Goal: Task Accomplishment & Management: Complete application form

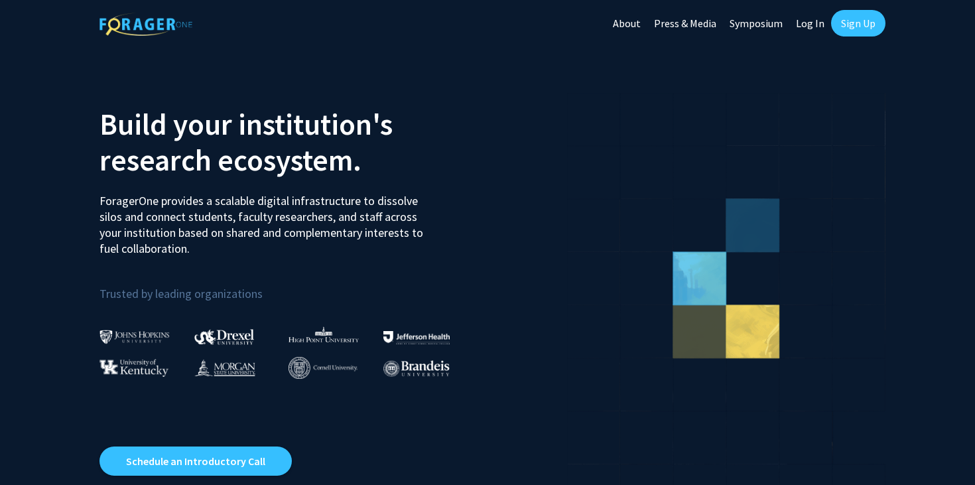
click at [811, 21] on link "Log In" at bounding box center [810, 23] width 42 height 46
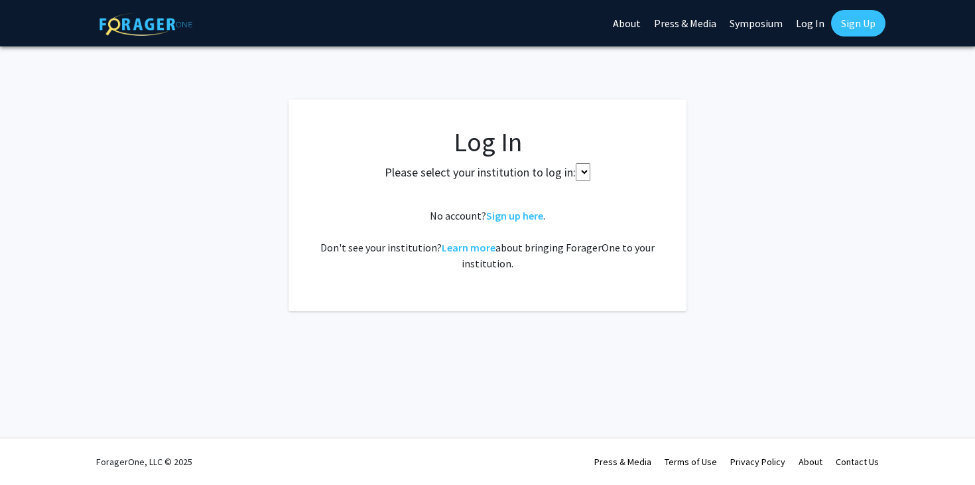
select select
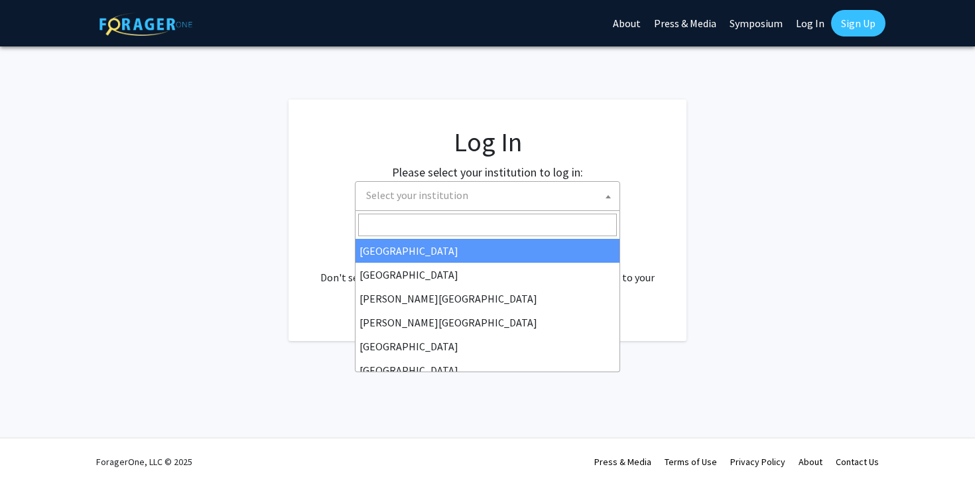
click at [535, 193] on span "Select your institution" at bounding box center [490, 195] width 259 height 27
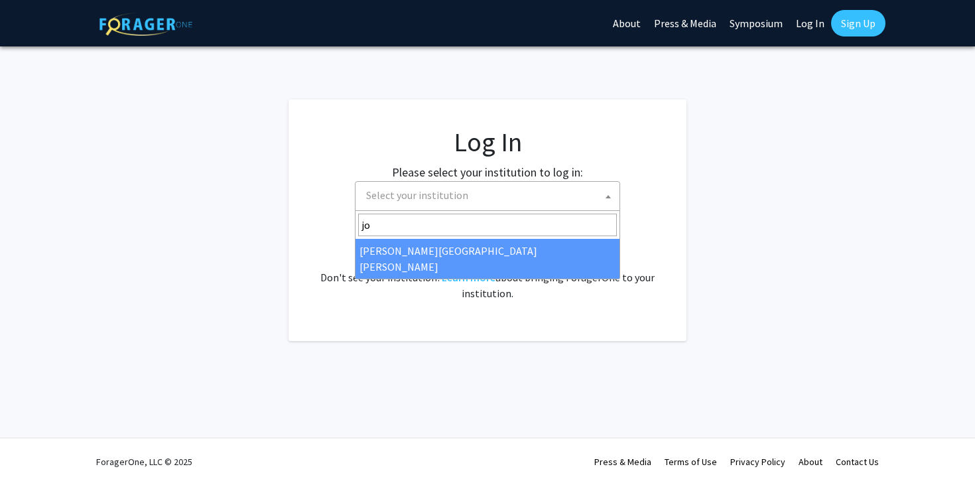
type input "jo"
select select "1"
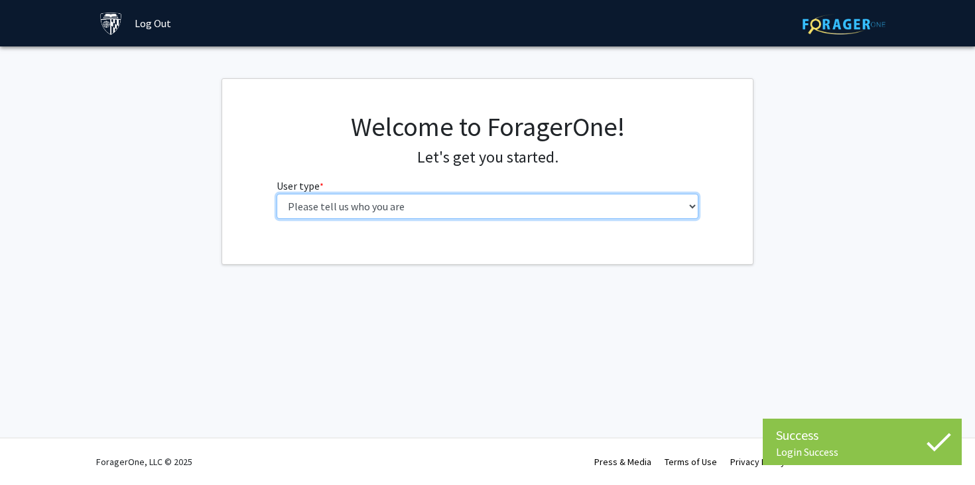
click at [572, 203] on select "Please tell us who you are Undergraduate Student Master's Student Doctoral Cand…" at bounding box center [488, 206] width 422 height 25
select select "1: undergrad"
click at [277, 194] on select "Please tell us who you are Undergraduate Student Master's Student Doctoral Cand…" at bounding box center [488, 206] width 422 height 25
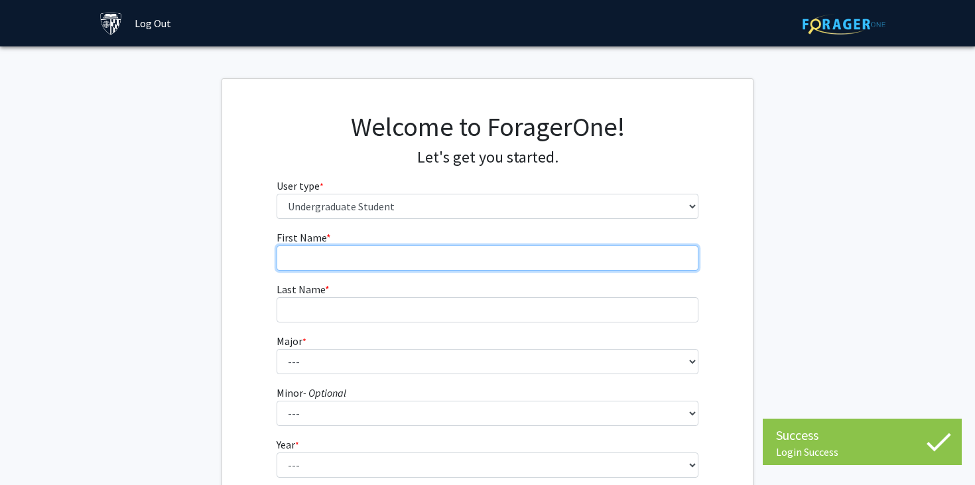
click at [563, 251] on input "First Name * required" at bounding box center [488, 257] width 422 height 25
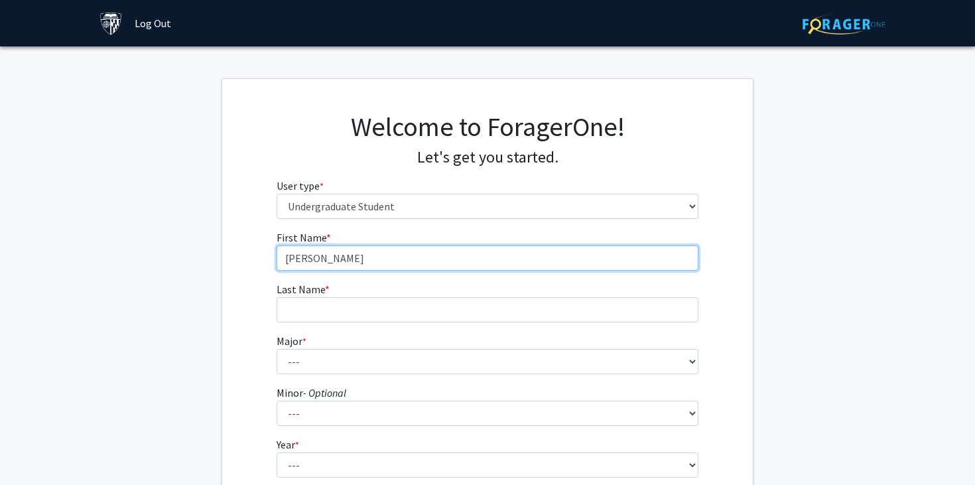
type input "Stephanie"
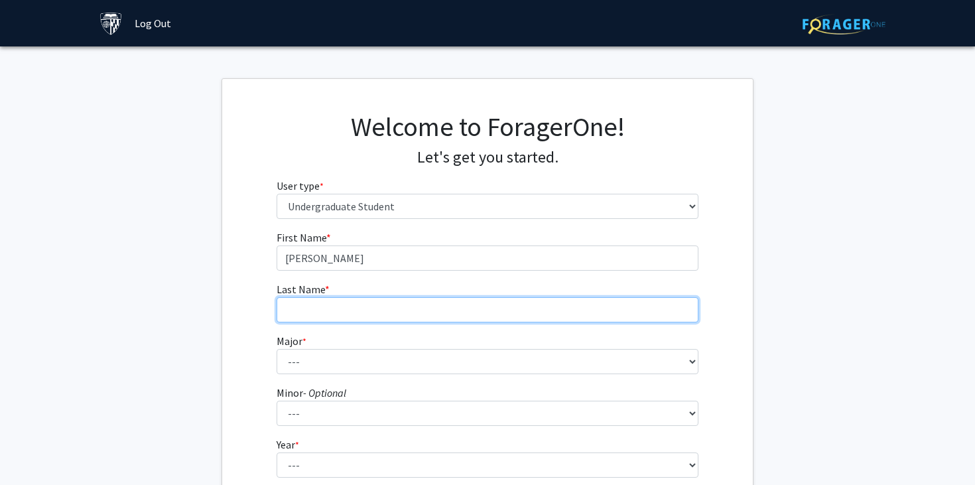
click at [548, 306] on input "Last Name * required" at bounding box center [488, 309] width 422 height 25
type input "Ragrag"
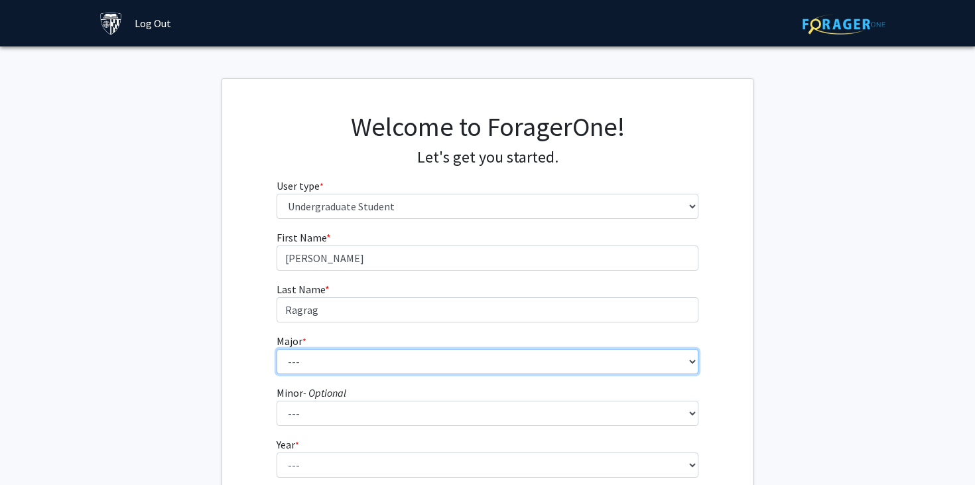
click at [538, 360] on select "--- Africana Studies Anthropology Applied Mathematics & Statistics Archaeology …" at bounding box center [488, 361] width 422 height 25
select select "45: 58"
click at [277, 349] on select "--- Africana Studies Anthropology Applied Mathematics & Statistics Archaeology …" at bounding box center [488, 361] width 422 height 25
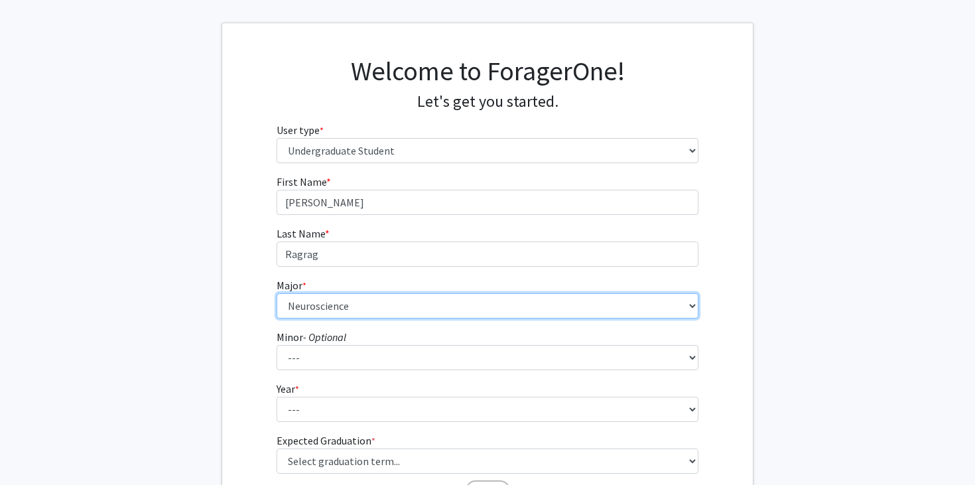
scroll to position [78, 0]
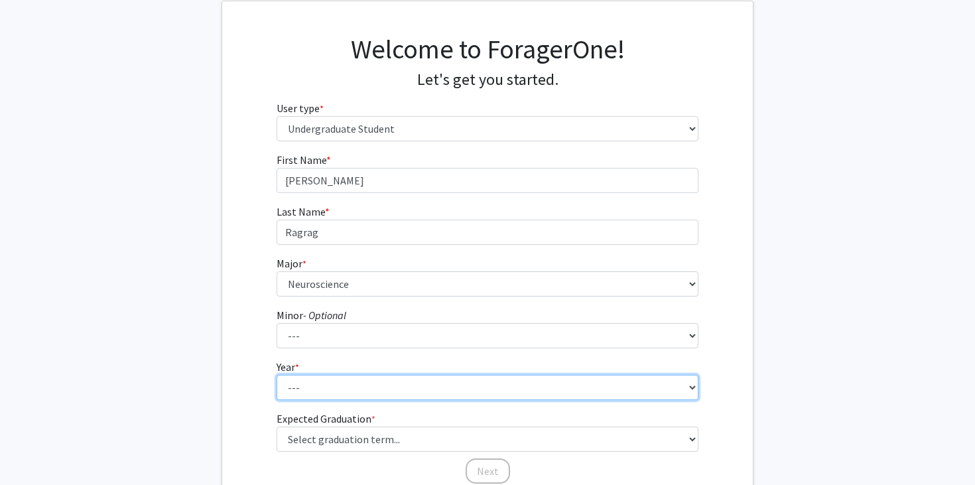
click at [381, 389] on select "--- First-year Sophomore Junior Senior Postbaccalaureate Certificate" at bounding box center [488, 387] width 422 height 25
select select "2: sophomore"
click at [277, 375] on select "--- First-year Sophomore Junior Senior Postbaccalaureate Certificate" at bounding box center [488, 387] width 422 height 25
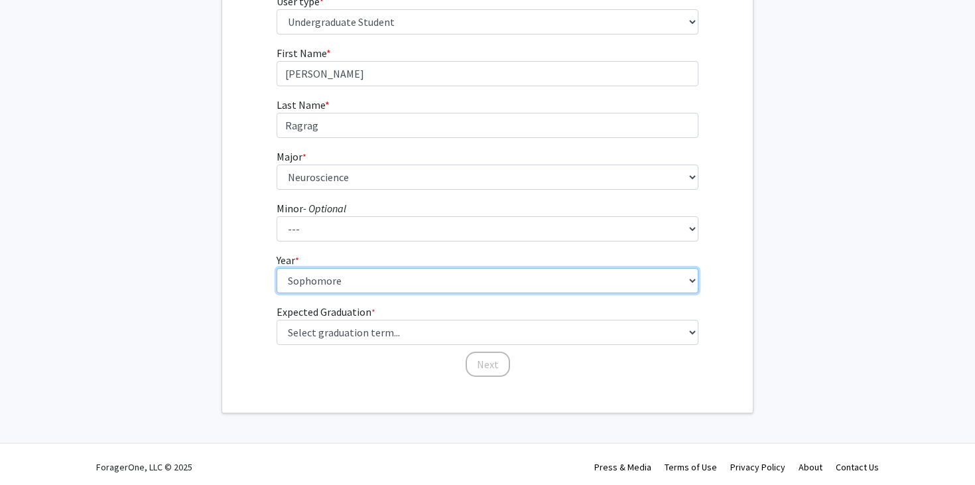
scroll to position [190, 0]
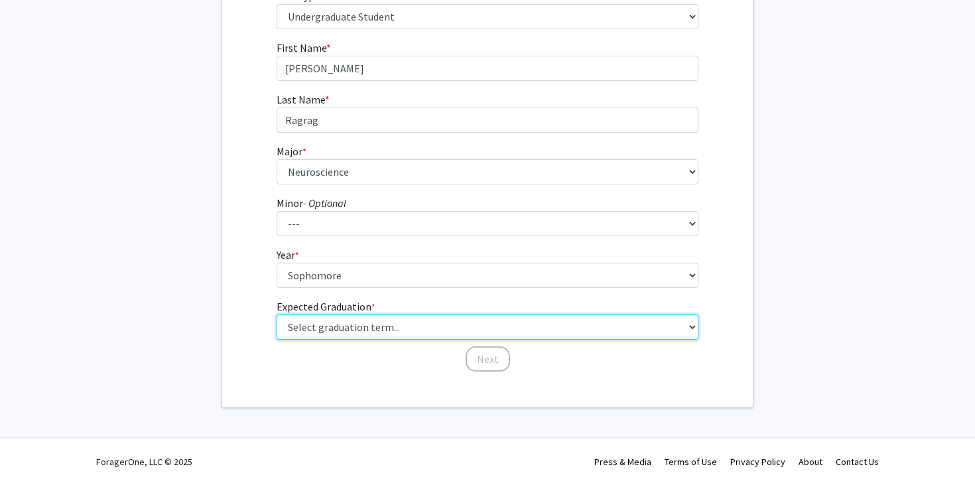
click at [414, 321] on select "Select graduation term... Spring 2025 Summer 2025 Fall 2025 Winter 2025 Spring …" at bounding box center [488, 326] width 422 height 25
select select "13: spring_2028"
click at [277, 314] on select "Select graduation term... Spring 2025 Summer 2025 Fall 2025 Winter 2025 Spring …" at bounding box center [488, 326] width 422 height 25
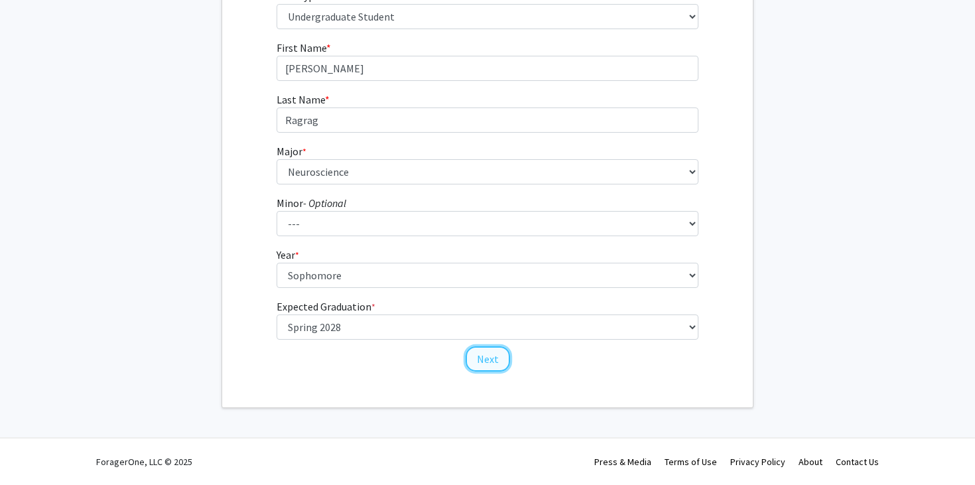
click at [490, 361] on button "Next" at bounding box center [488, 358] width 44 height 25
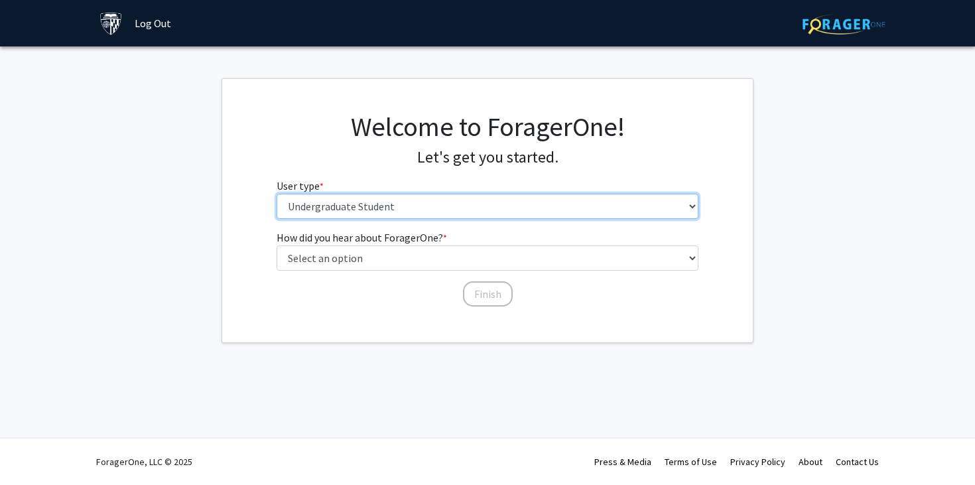
click at [504, 206] on select "Please tell us who you are Undergraduate Student Master's Student Doctoral Cand…" at bounding box center [488, 206] width 422 height 25
click at [277, 194] on select "Please tell us who you are Undergraduate Student Master's Student Doctoral Cand…" at bounding box center [488, 206] width 422 height 25
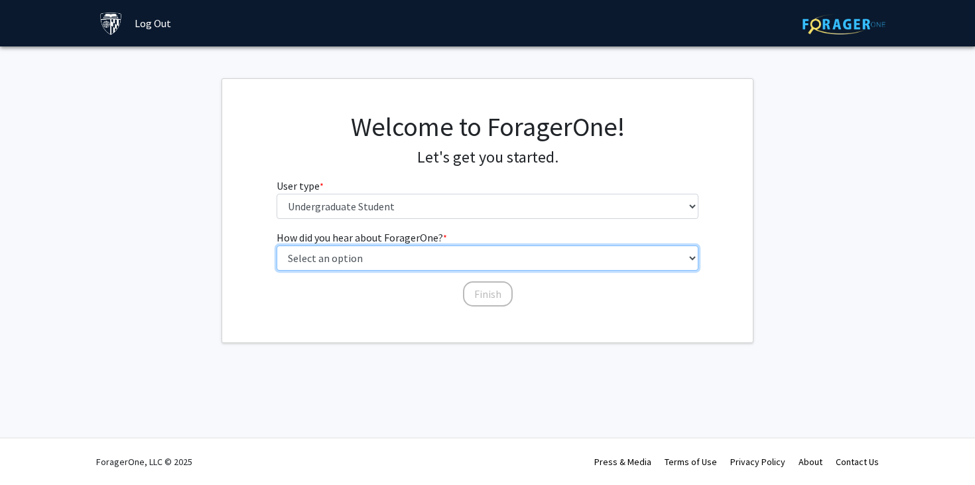
click at [497, 253] on select "Select an option Peer/student recommendation Faculty/staff recommendation Unive…" at bounding box center [488, 257] width 422 height 25
select select "3: university_website"
click at [277, 245] on select "Select an option Peer/student recommendation Faculty/staff recommendation Unive…" at bounding box center [488, 257] width 422 height 25
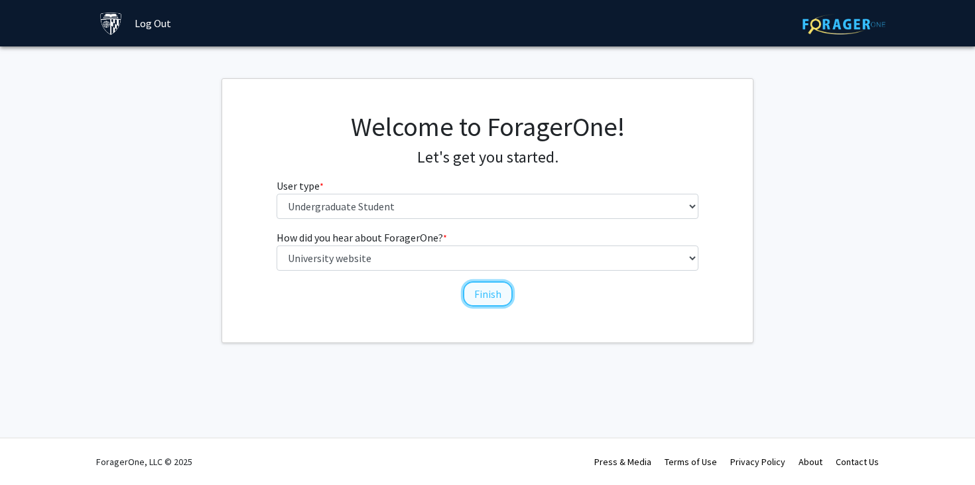
click at [485, 286] on button "Finish" at bounding box center [488, 293] width 50 height 25
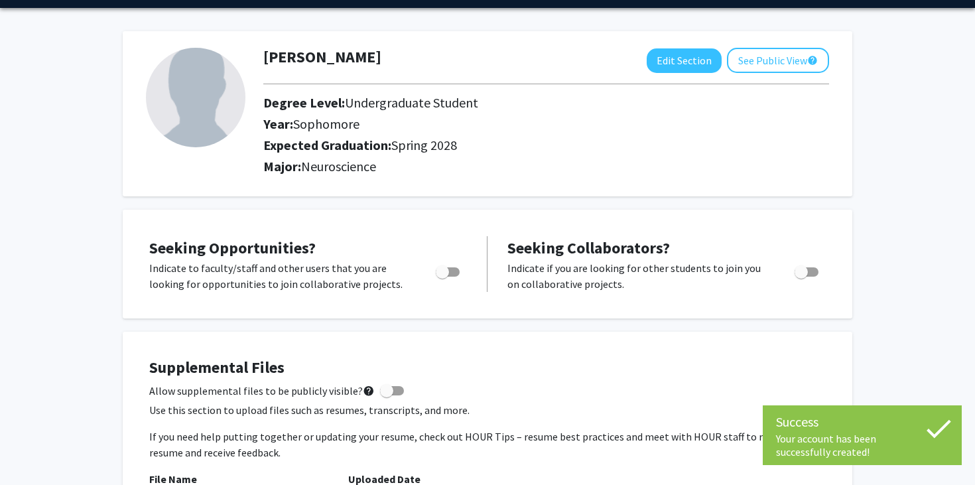
scroll to position [51, 0]
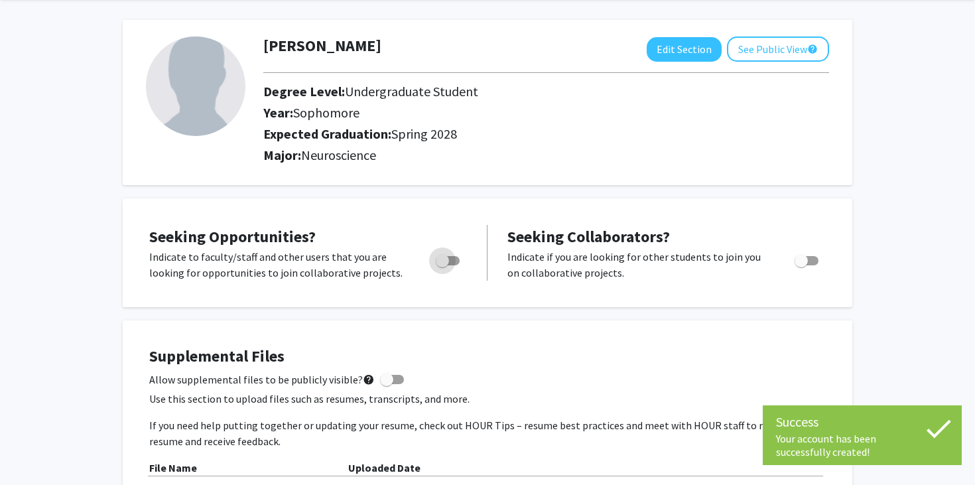
click at [450, 264] on span "Toggle" at bounding box center [448, 260] width 24 height 9
click at [442, 265] on input "Are you actively seeking opportunities?" at bounding box center [442, 265] width 1 height 1
checkbox input "true"
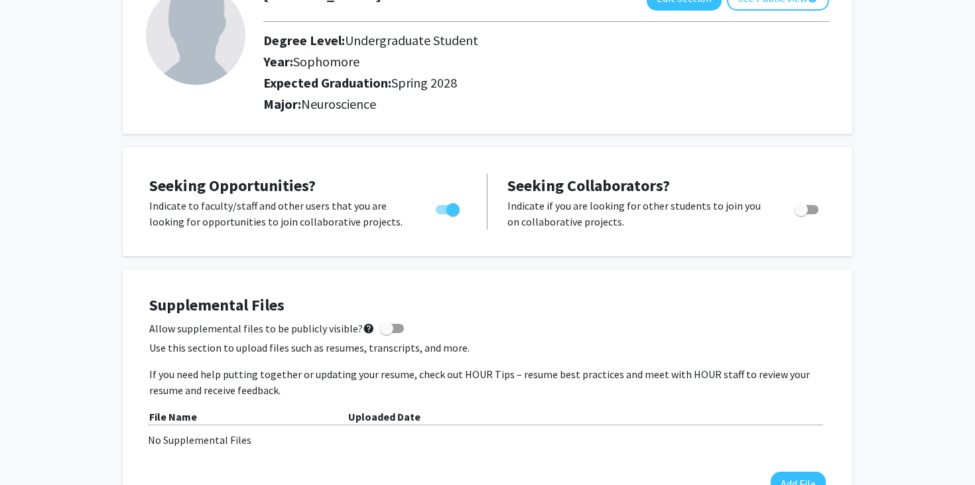
scroll to position [0, 0]
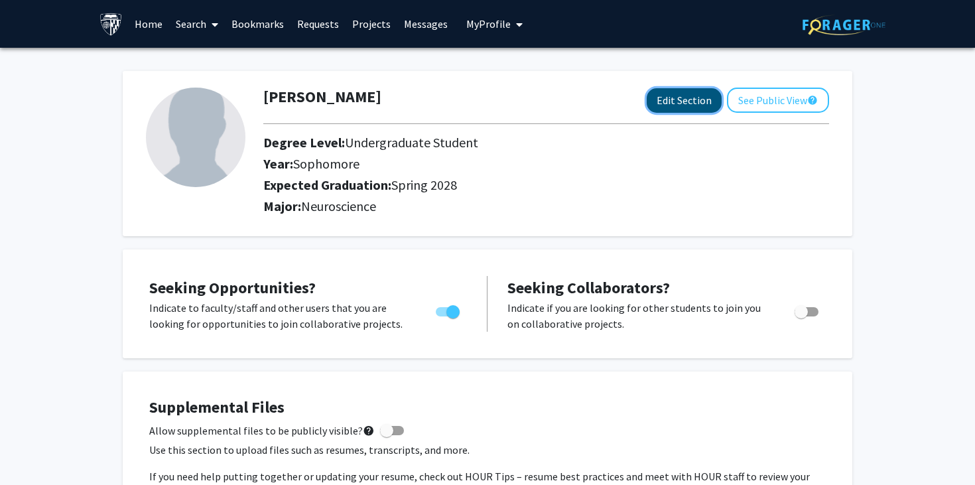
click at [690, 100] on button "Edit Section" at bounding box center [684, 100] width 75 height 25
select select "sophomore"
select select "41: spring_2028"
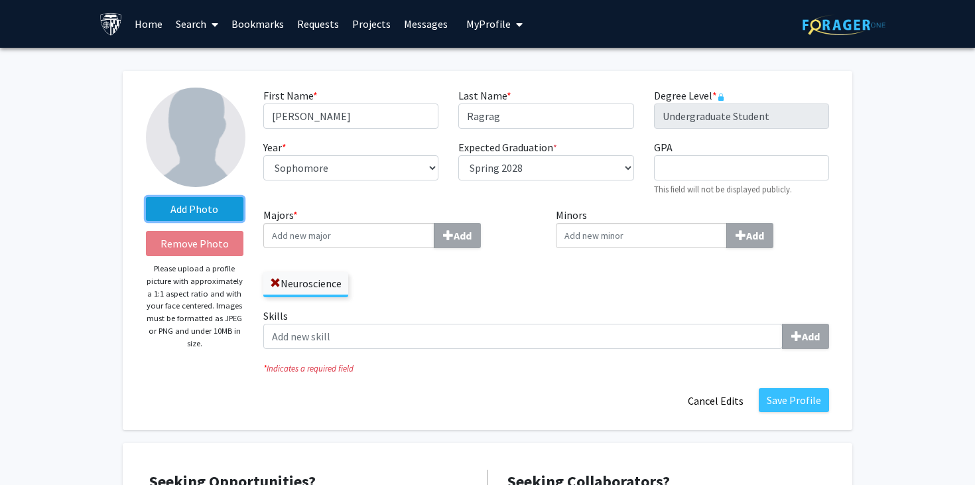
click at [223, 217] on label "Add Photo" at bounding box center [194, 209] width 97 height 24
click at [0, 0] on input "Add Photo" at bounding box center [0, 0] width 0 height 0
click at [210, 214] on label "Add Photo" at bounding box center [194, 209] width 97 height 24
click at [0, 0] on input "Add Photo" at bounding box center [0, 0] width 0 height 0
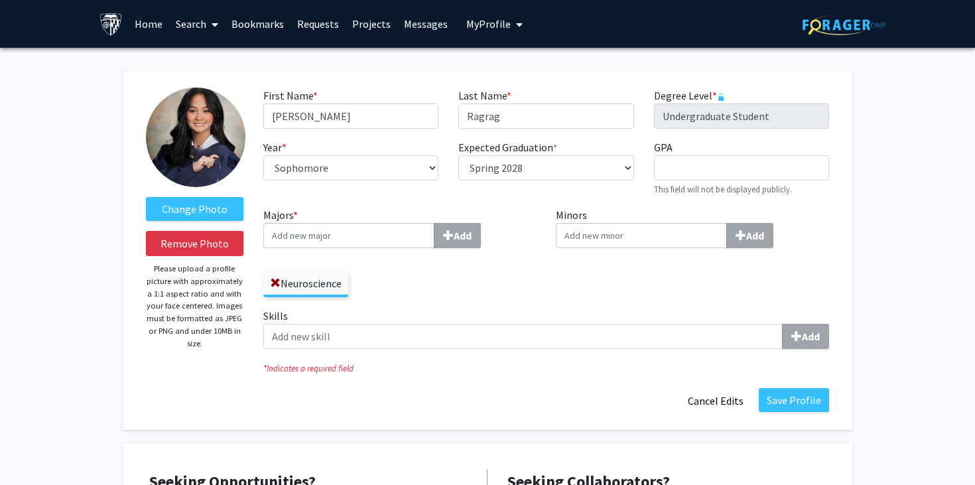
click at [218, 151] on img at bounding box center [195, 137] width 99 height 99
click at [214, 212] on label "Change Photo" at bounding box center [194, 209] width 97 height 24
click at [0, 0] on input "Change Photo" at bounding box center [0, 0] width 0 height 0
click at [202, 206] on label "Change Photo" at bounding box center [194, 209] width 97 height 24
click at [0, 0] on input "Change Photo" at bounding box center [0, 0] width 0 height 0
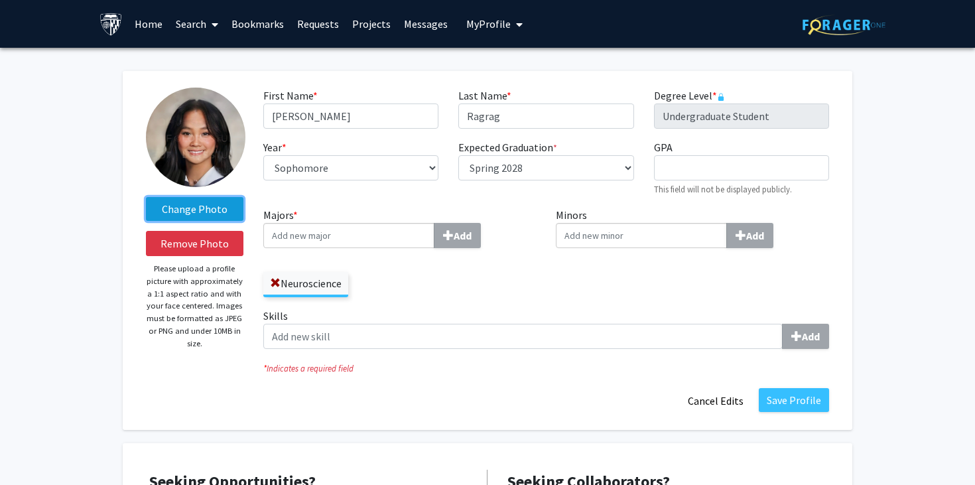
click at [206, 212] on label "Change Photo" at bounding box center [194, 209] width 97 height 24
click at [0, 0] on input "Change Photo" at bounding box center [0, 0] width 0 height 0
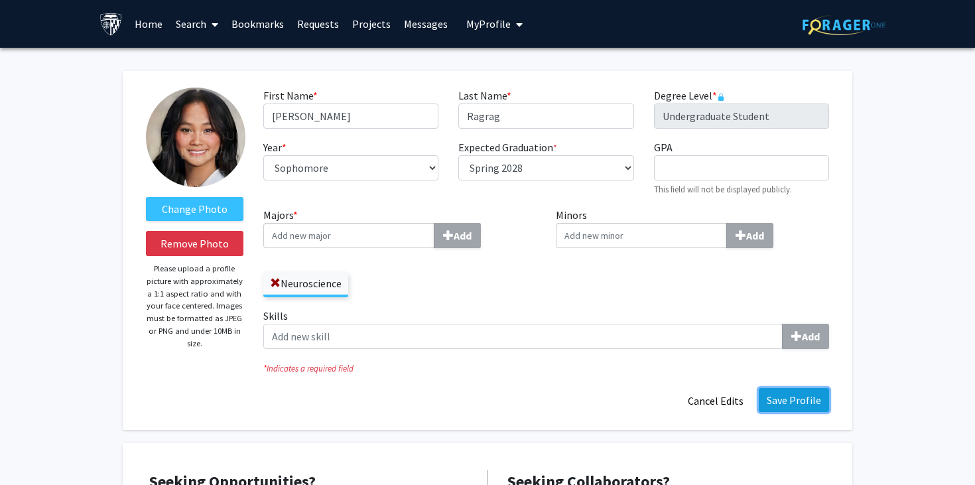
click at [804, 409] on button "Save Profile" at bounding box center [794, 400] width 70 height 24
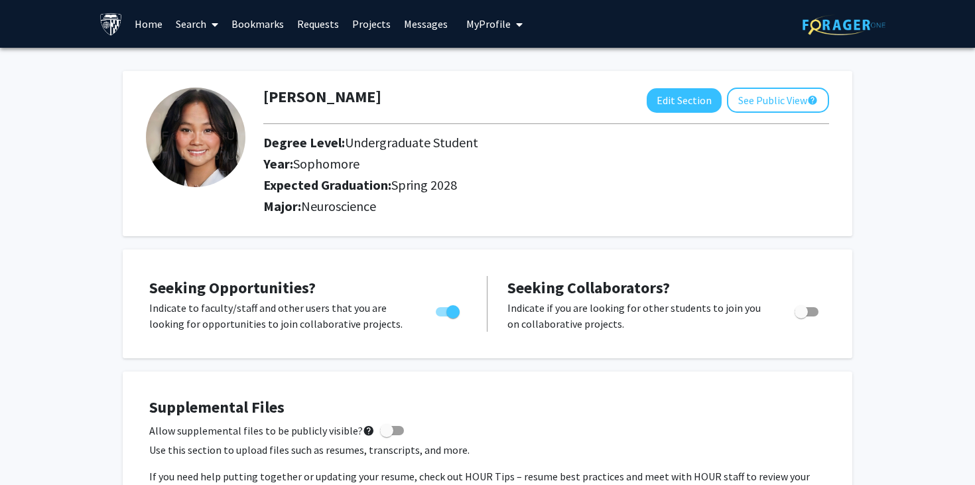
click at [207, 23] on span at bounding box center [212, 24] width 12 height 46
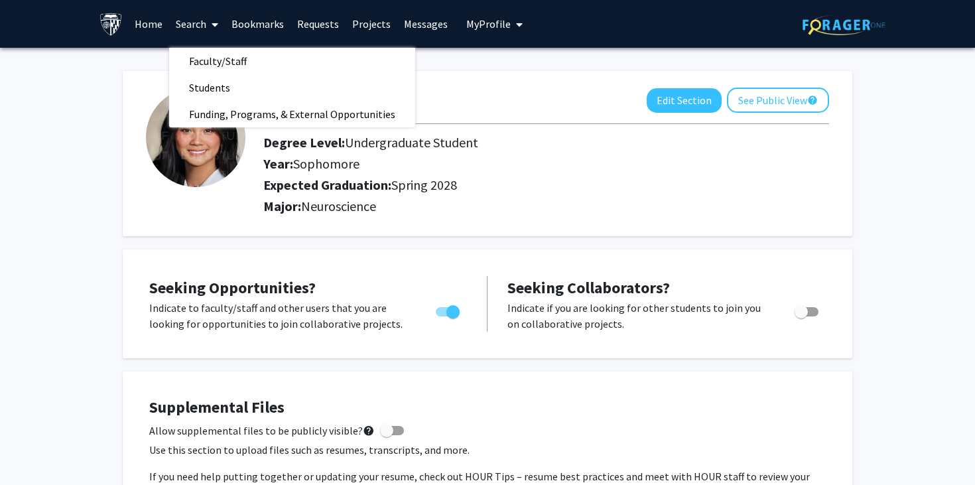
click at [259, 22] on link "Bookmarks" at bounding box center [258, 24] width 66 height 46
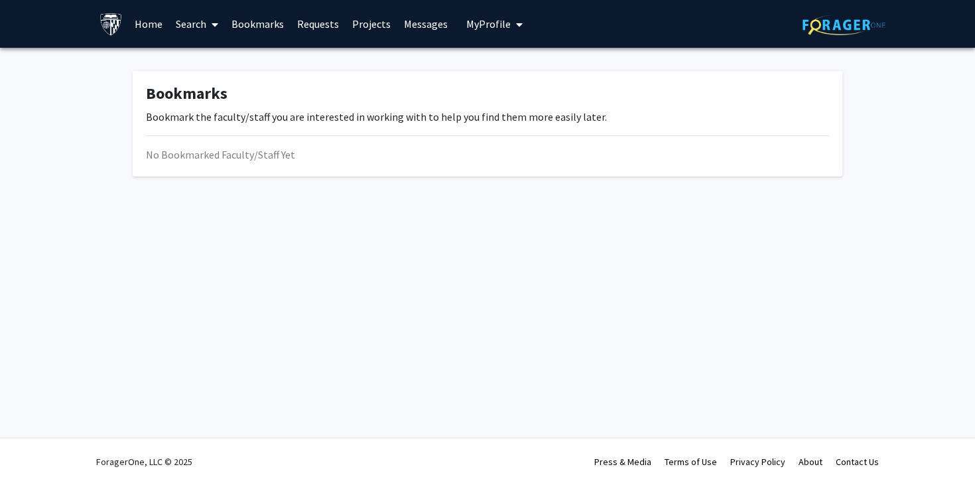
click at [150, 31] on link "Home" at bounding box center [148, 24] width 41 height 46
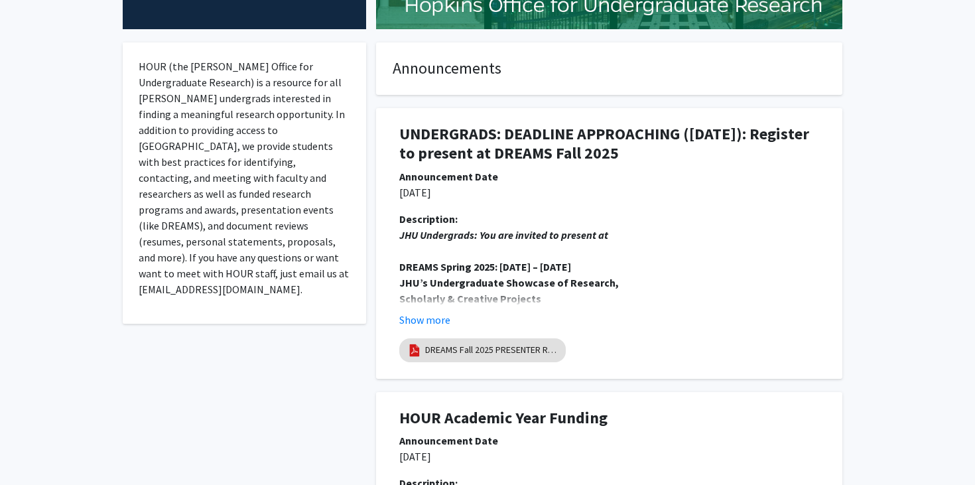
scroll to position [234, 0]
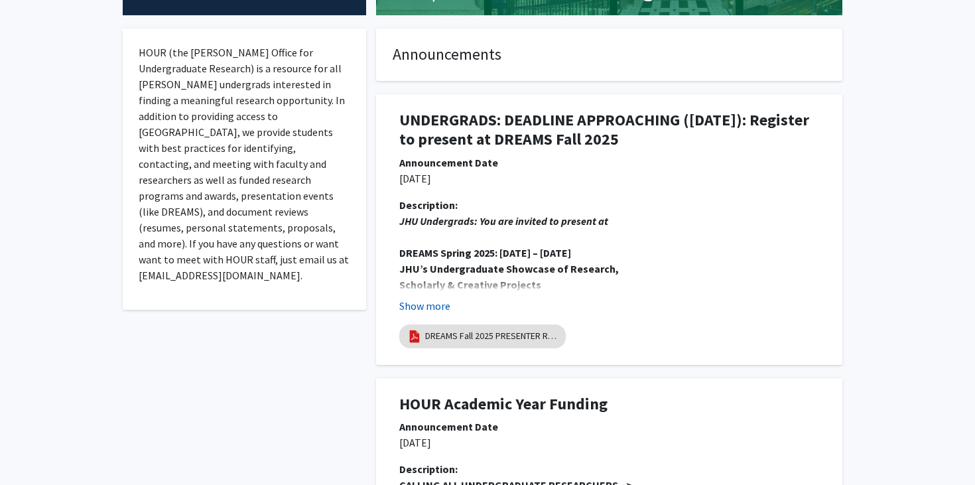
click at [432, 308] on button "Show more" at bounding box center [424, 306] width 51 height 16
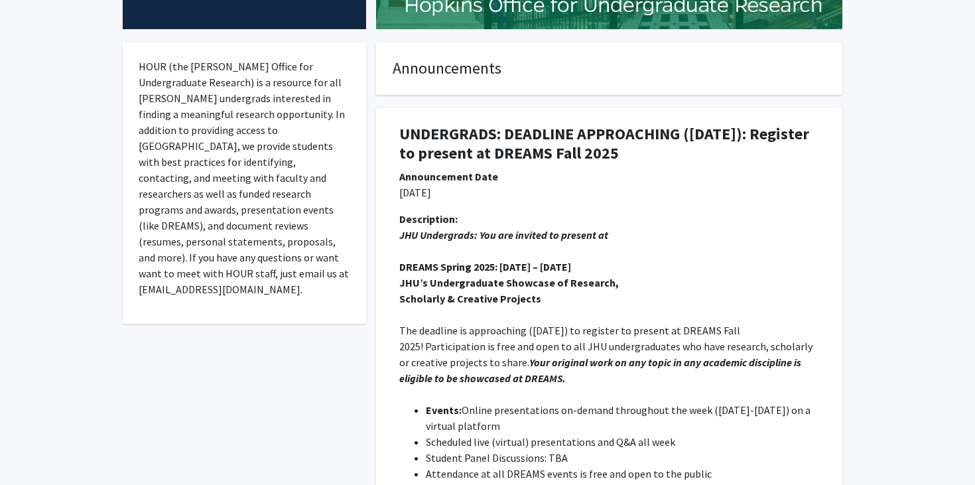
scroll to position [0, 0]
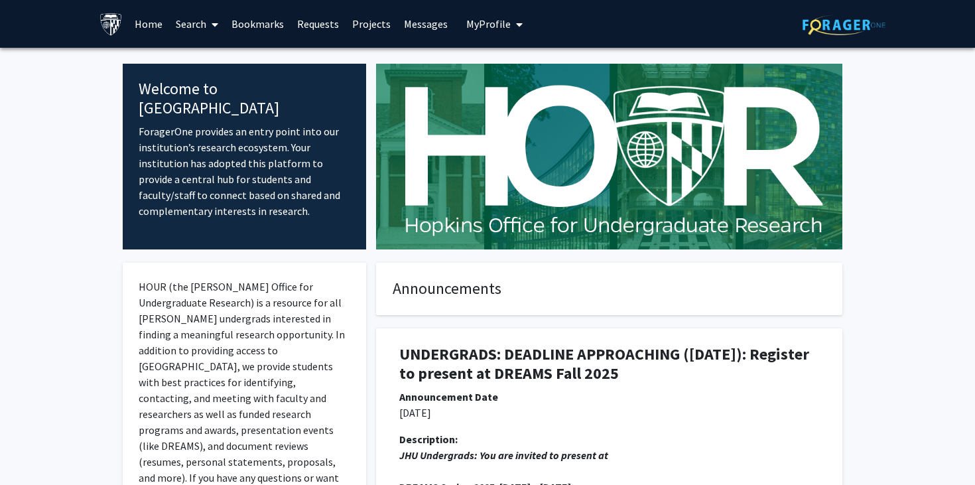
click at [369, 29] on link "Projects" at bounding box center [372, 24] width 52 height 46
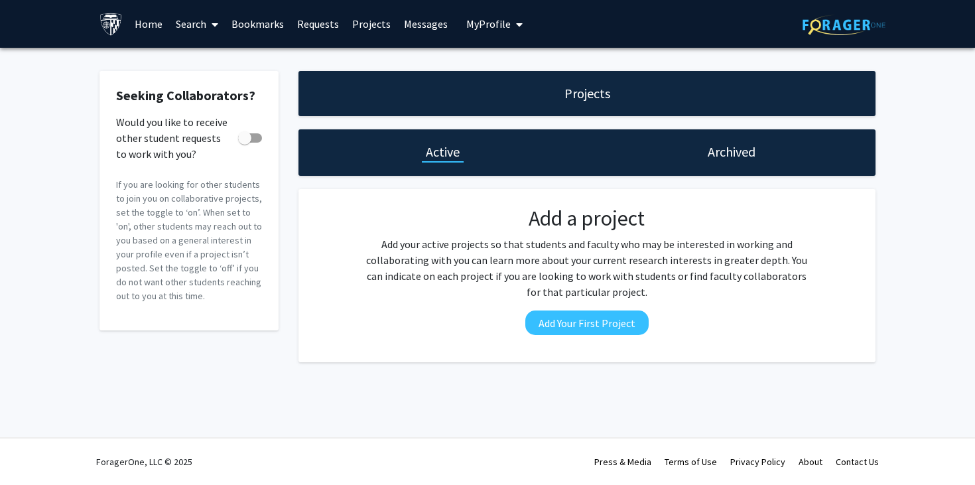
click at [204, 29] on link "Search" at bounding box center [197, 24] width 56 height 46
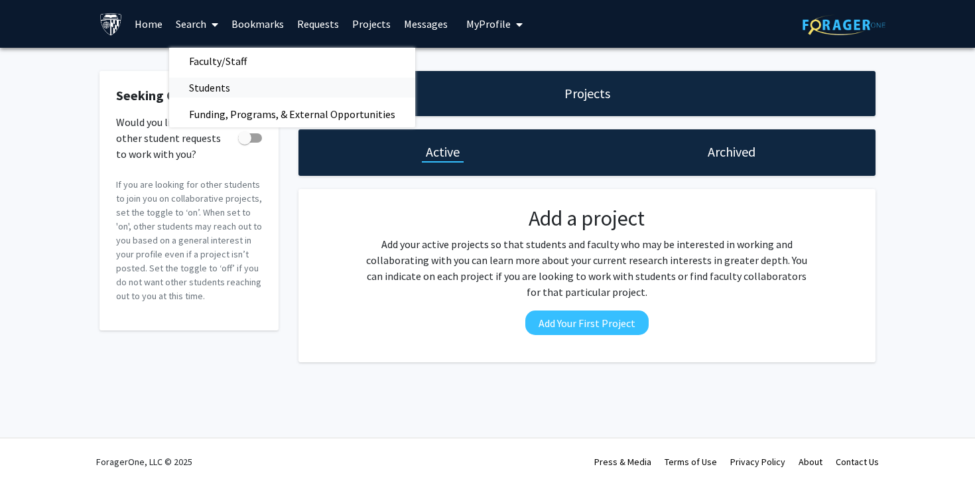
click at [247, 88] on link "Students" at bounding box center [292, 88] width 246 height 20
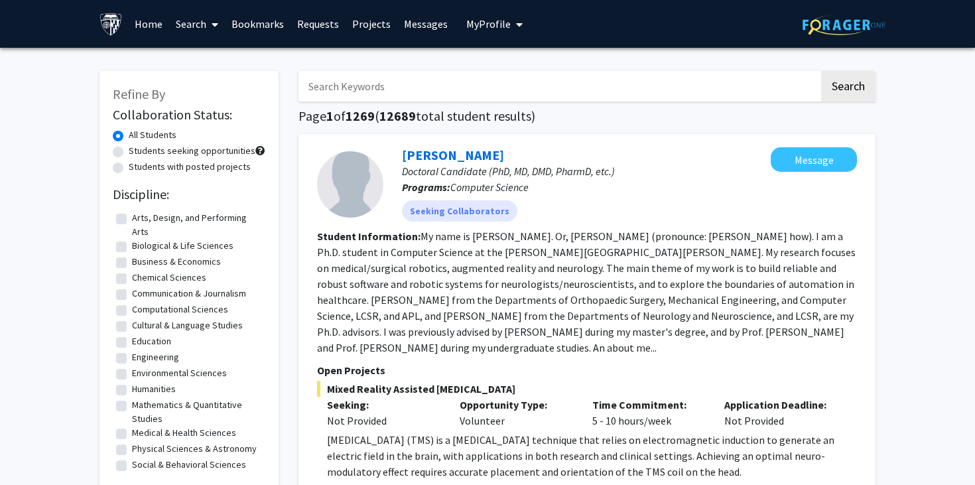
click at [215, 26] on icon at bounding box center [215, 24] width 7 height 11
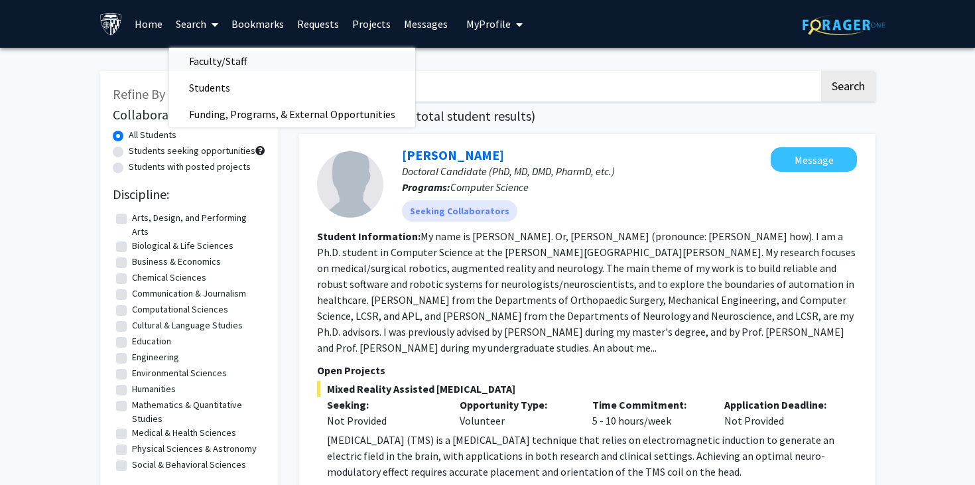
click at [230, 60] on span "Faculty/Staff" at bounding box center [217, 61] width 97 height 27
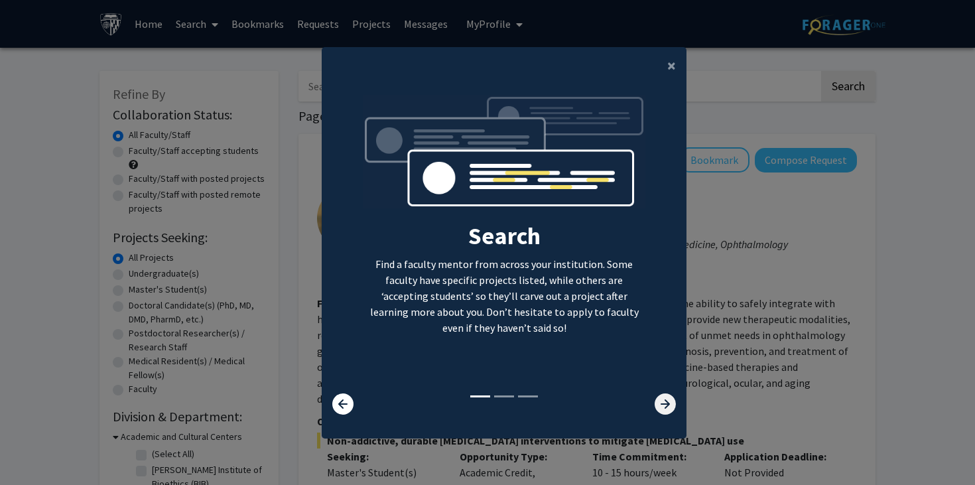
click at [664, 403] on icon at bounding box center [665, 403] width 21 height 21
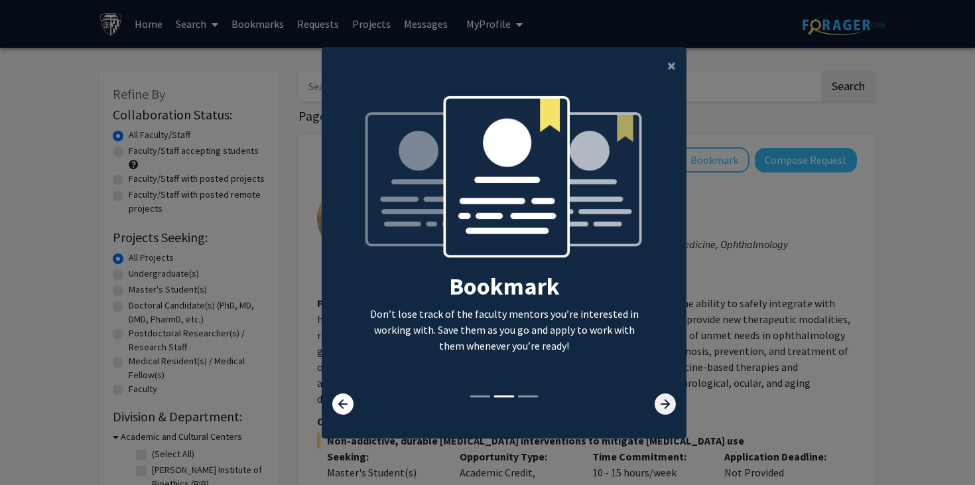
click at [664, 403] on icon at bounding box center [665, 403] width 21 height 21
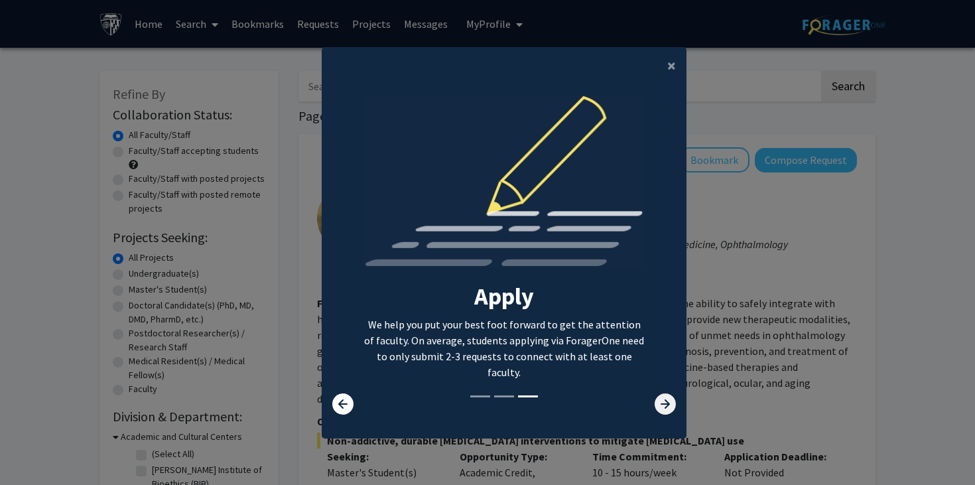
click at [664, 403] on icon at bounding box center [665, 403] width 21 height 21
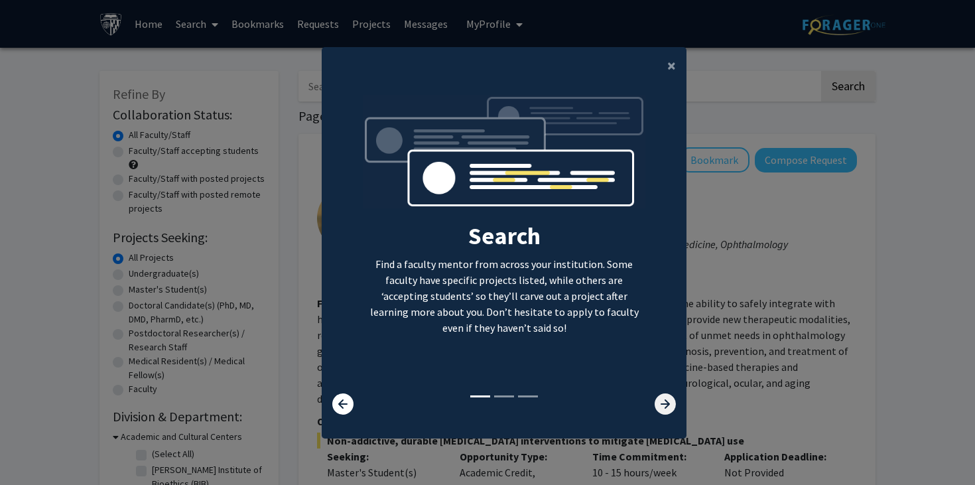
click at [664, 403] on icon at bounding box center [665, 403] width 21 height 21
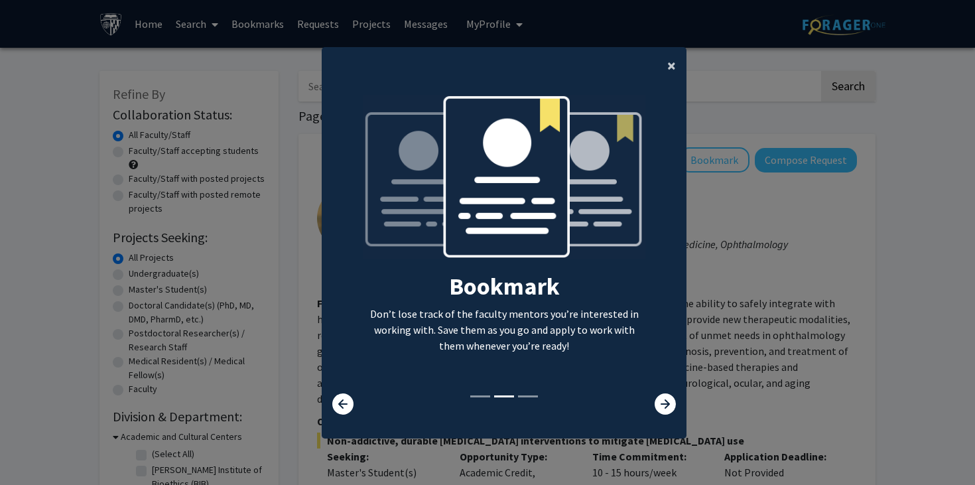
click at [672, 67] on span "×" at bounding box center [671, 65] width 9 height 21
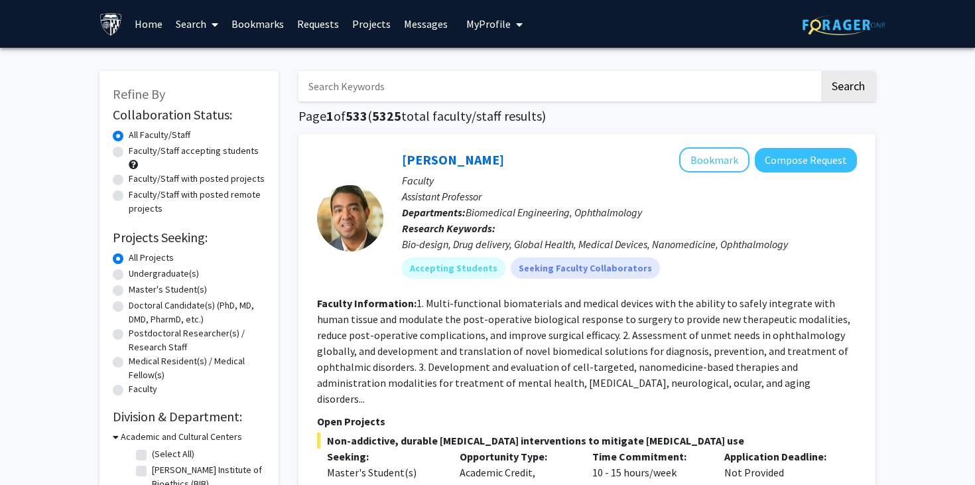
click at [245, 158] on div "Faculty/Staff accepting students" at bounding box center [189, 158] width 153 height 28
click at [243, 153] on label "Faculty/Staff accepting students" at bounding box center [194, 151] width 130 height 14
click at [137, 153] on input "Faculty/Staff accepting students" at bounding box center [133, 148] width 9 height 9
radio input "true"
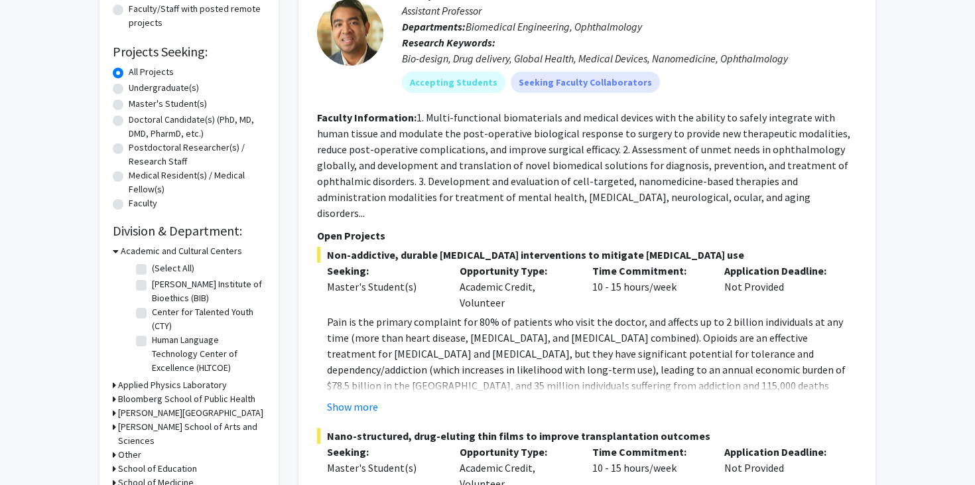
scroll to position [187, 0]
click at [202, 424] on h3 "[PERSON_NAME] School of Arts and Sciences" at bounding box center [191, 432] width 147 height 28
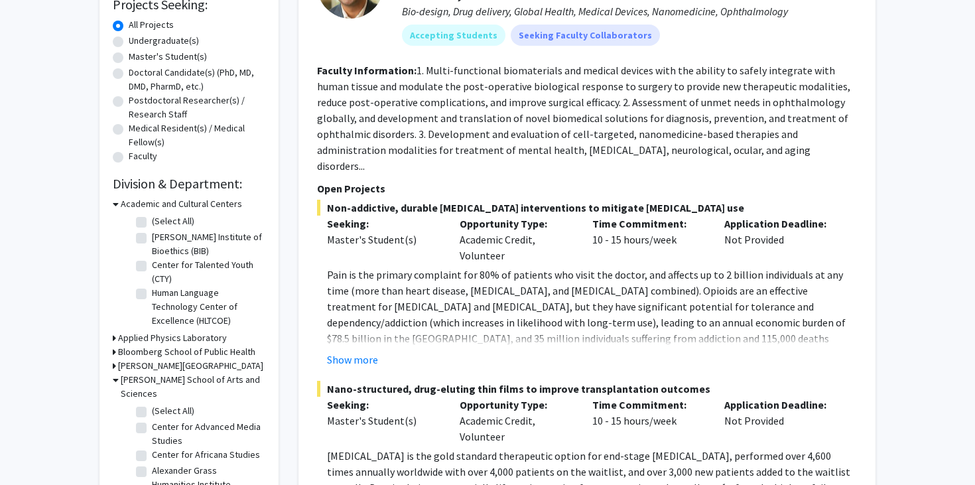
scroll to position [0, 0]
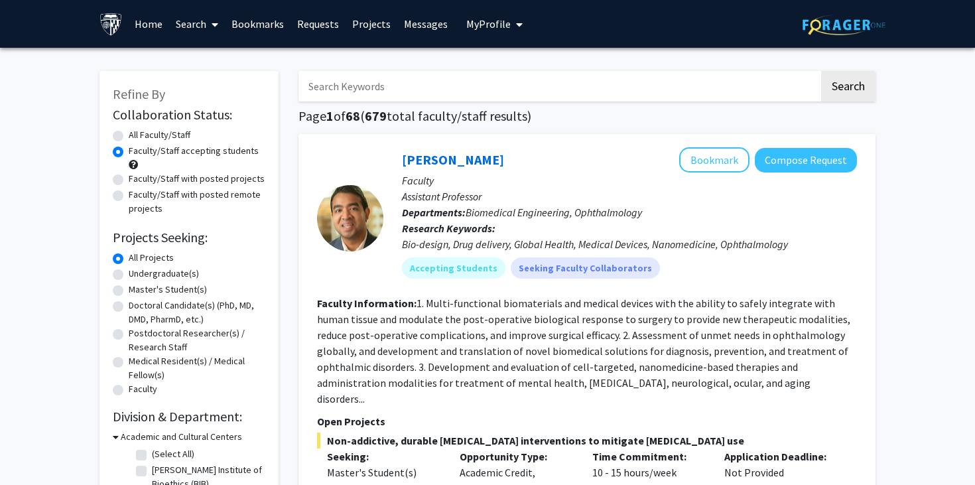
click at [129, 134] on label "All Faculty/Staff" at bounding box center [160, 135] width 62 height 14
click at [129, 134] on input "All Faculty/Staff" at bounding box center [133, 132] width 9 height 9
radio input "true"
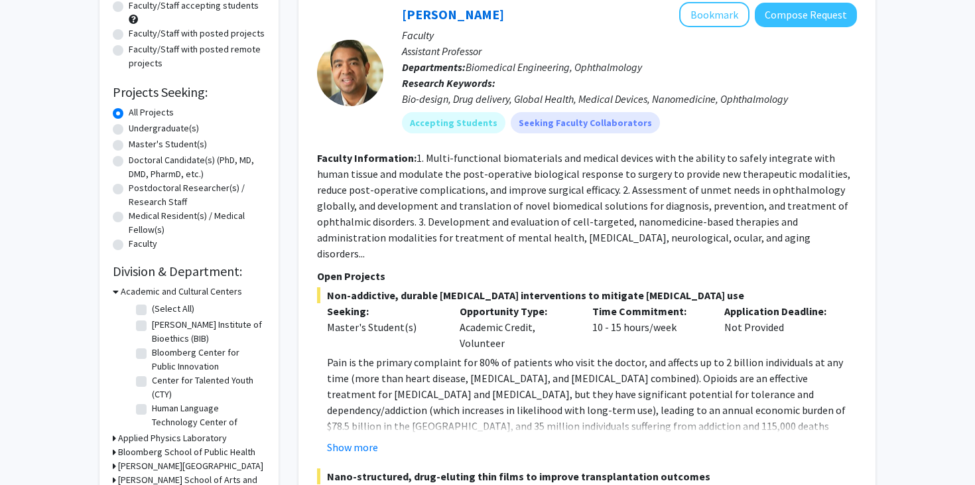
scroll to position [146, 0]
click at [195, 293] on h3 "Academic and Cultural Centers" at bounding box center [181, 291] width 121 height 14
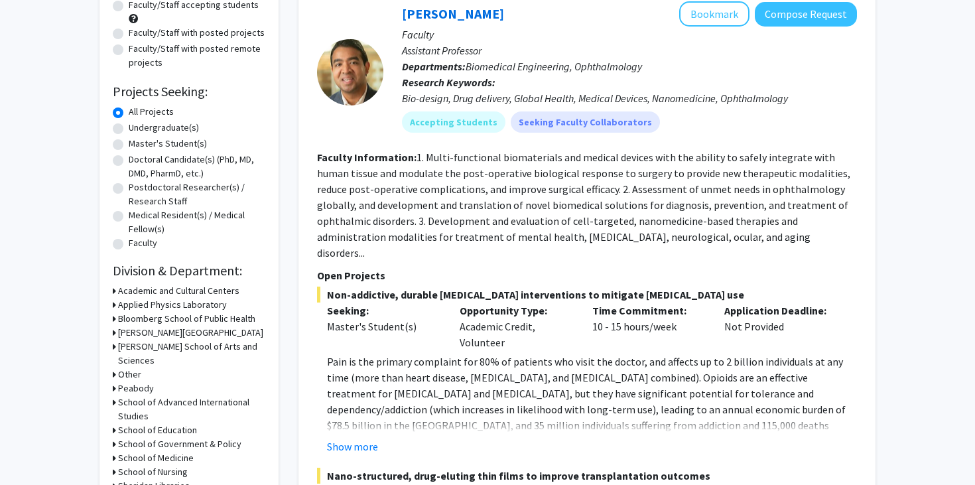
click at [195, 293] on h3 "Academic and Cultural Centers" at bounding box center [178, 291] width 121 height 14
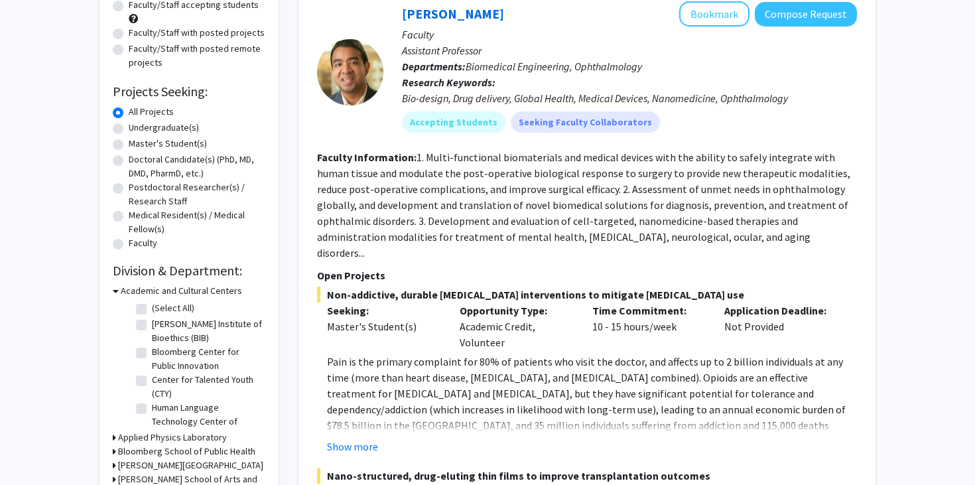
click at [195, 293] on h3 "Academic and Cultural Centers" at bounding box center [181, 291] width 121 height 14
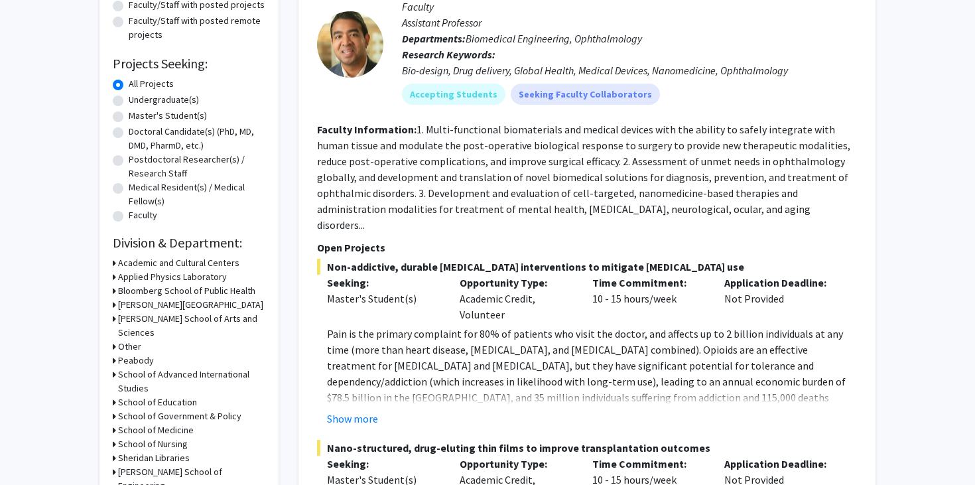
scroll to position [178, 0]
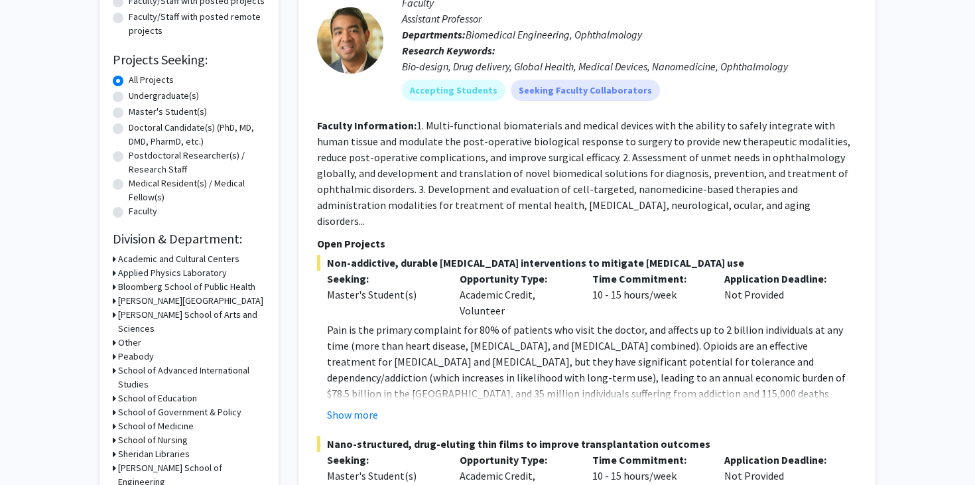
click at [199, 313] on h3 "[PERSON_NAME] School of Arts and Sciences" at bounding box center [191, 322] width 147 height 28
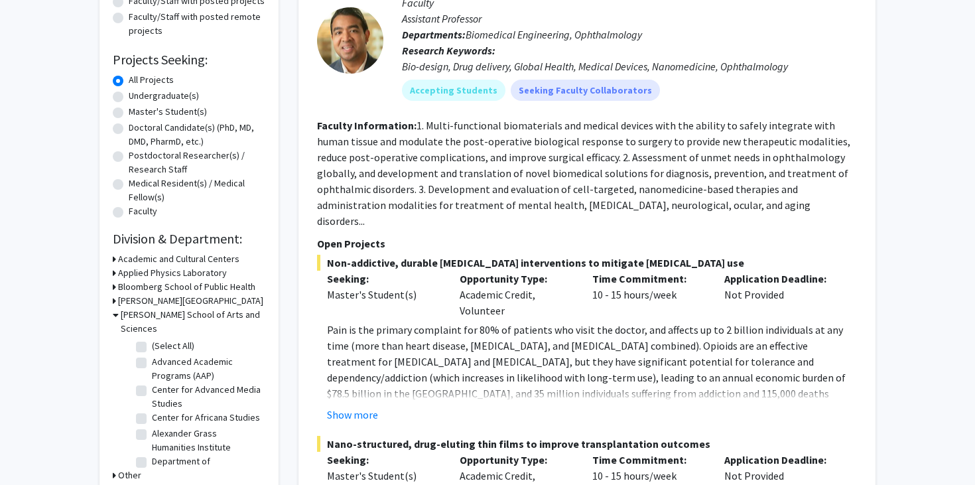
scroll to position [0, 0]
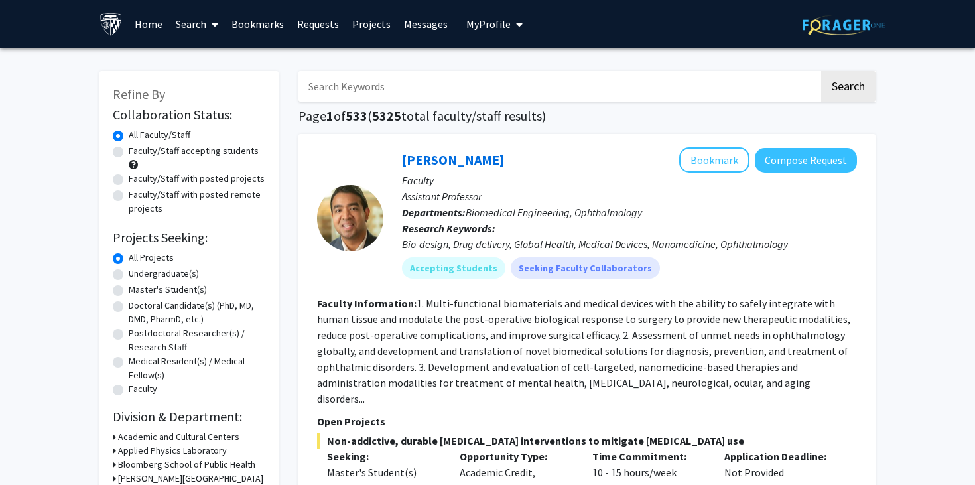
click at [170, 153] on label "Faculty/Staff accepting students" at bounding box center [194, 151] width 130 height 14
click at [137, 153] on input "Faculty/Staff accepting students" at bounding box center [133, 148] width 9 height 9
radio input "true"
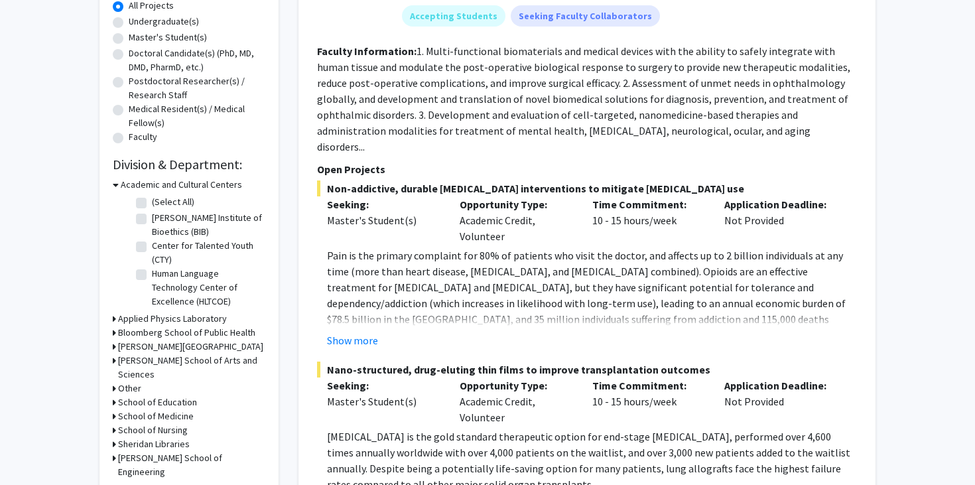
scroll to position [229, 0]
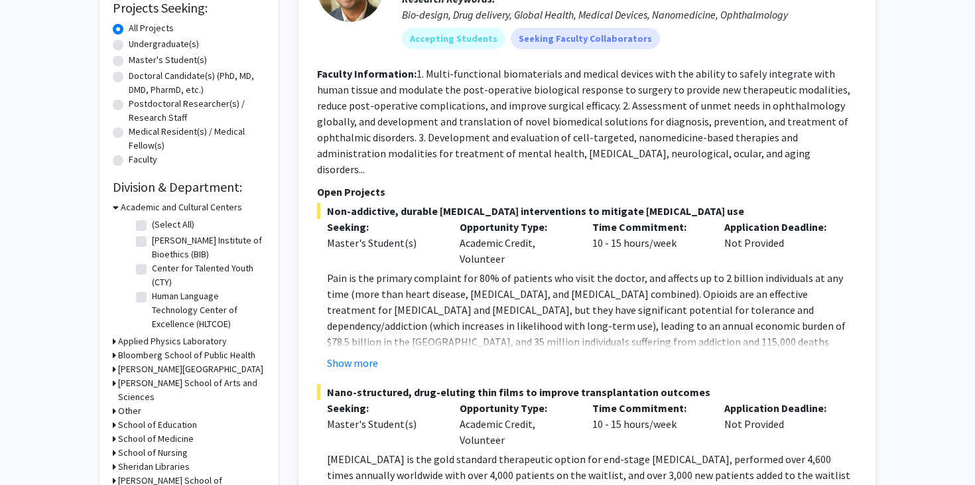
click at [193, 210] on h3 "Academic and Cultural Centers" at bounding box center [181, 207] width 121 height 14
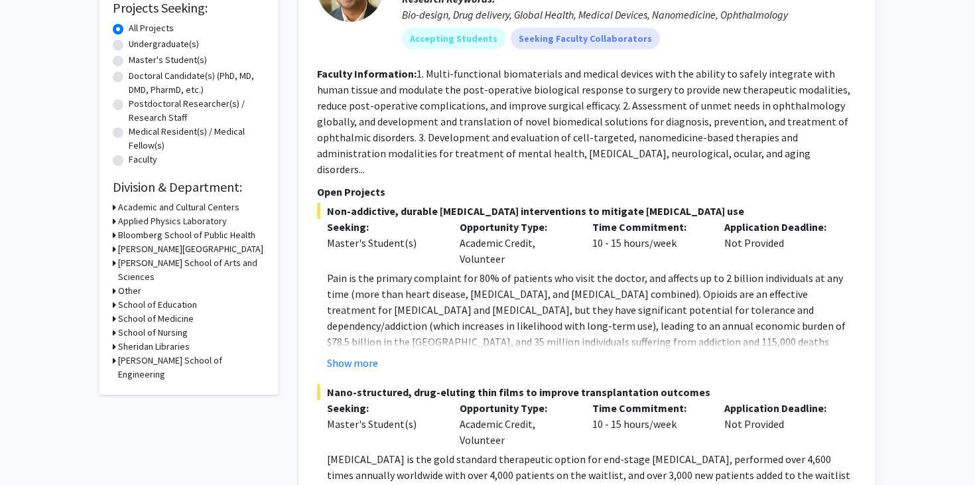
click at [190, 268] on h3 "[PERSON_NAME] School of Arts and Sciences" at bounding box center [191, 270] width 147 height 28
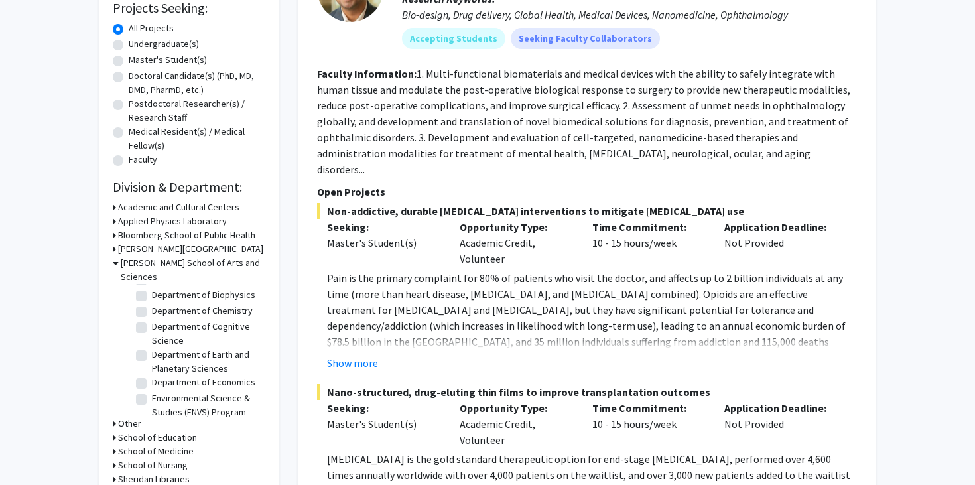
scroll to position [187, 0]
click at [186, 319] on label "Department of Cognitive Science" at bounding box center [207, 333] width 110 height 28
click at [160, 319] on input "Department of Cognitive Science" at bounding box center [156, 323] width 9 height 9
checkbox input "true"
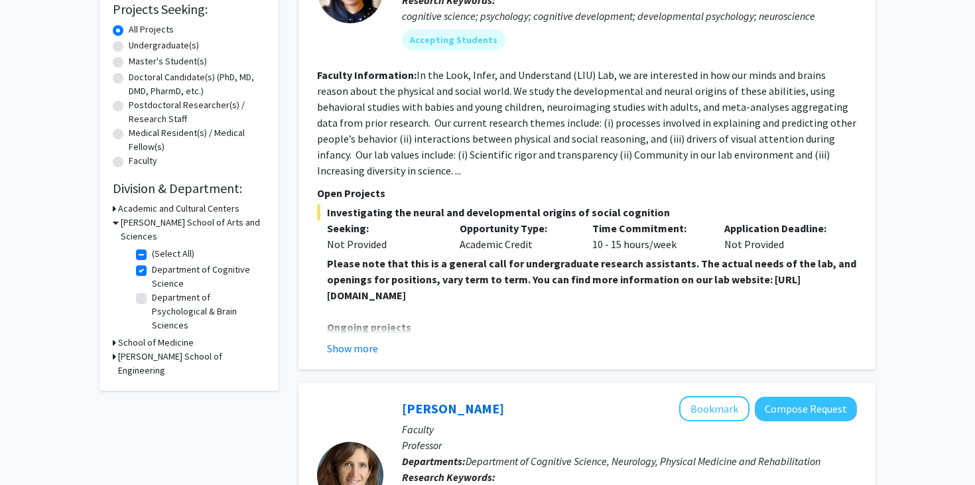
scroll to position [225, 0]
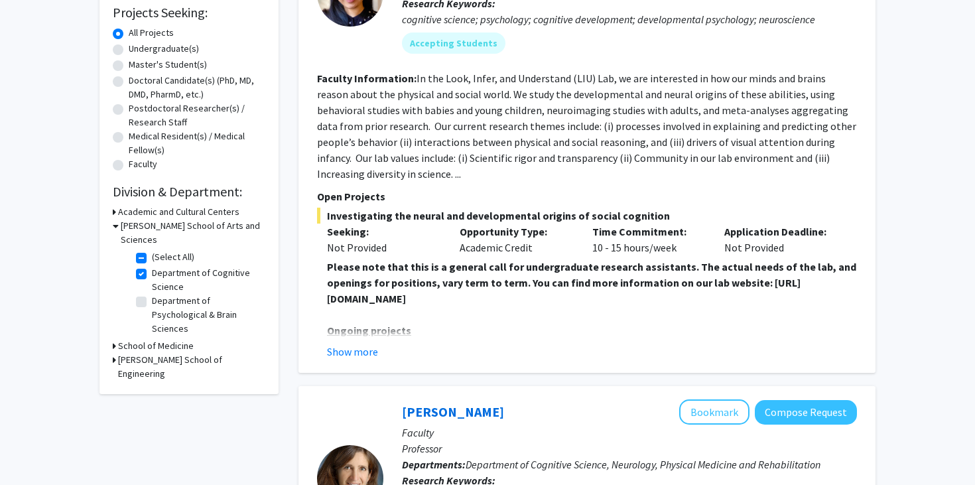
click at [192, 229] on h3 "[PERSON_NAME] School of Arts and Sciences" at bounding box center [193, 233] width 145 height 28
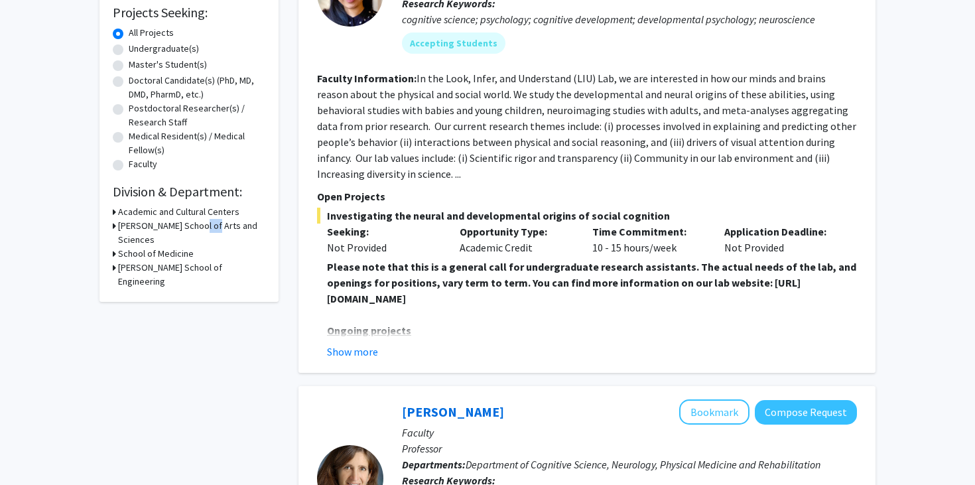
click at [192, 229] on h3 "[PERSON_NAME] School of Arts and Sciences" at bounding box center [191, 233] width 147 height 28
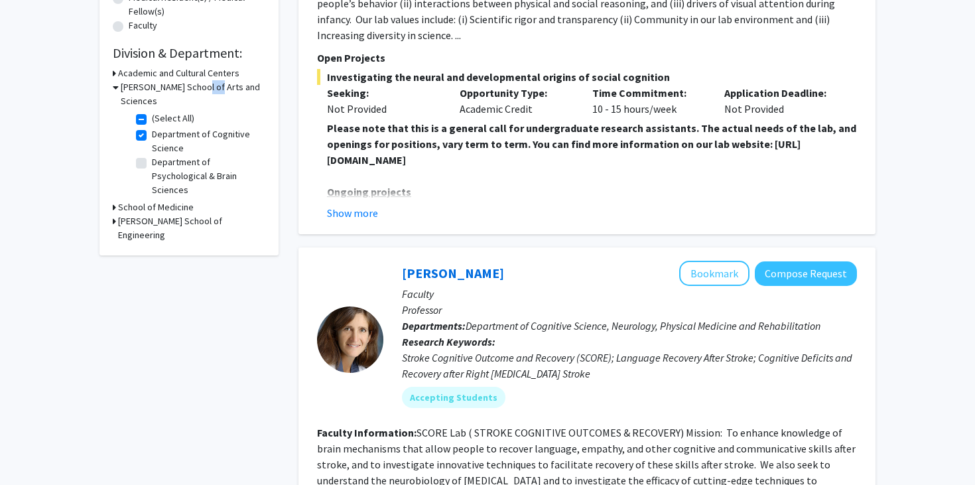
scroll to position [235, 0]
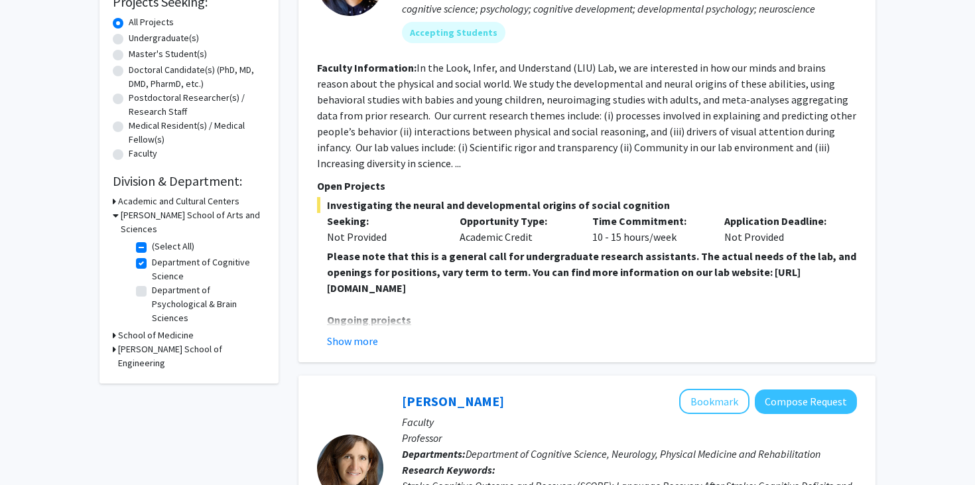
click at [152, 255] on label "Department of Cognitive Science" at bounding box center [207, 269] width 110 height 28
click at [152, 255] on input "Department of Cognitive Science" at bounding box center [156, 259] width 9 height 9
checkbox input "false"
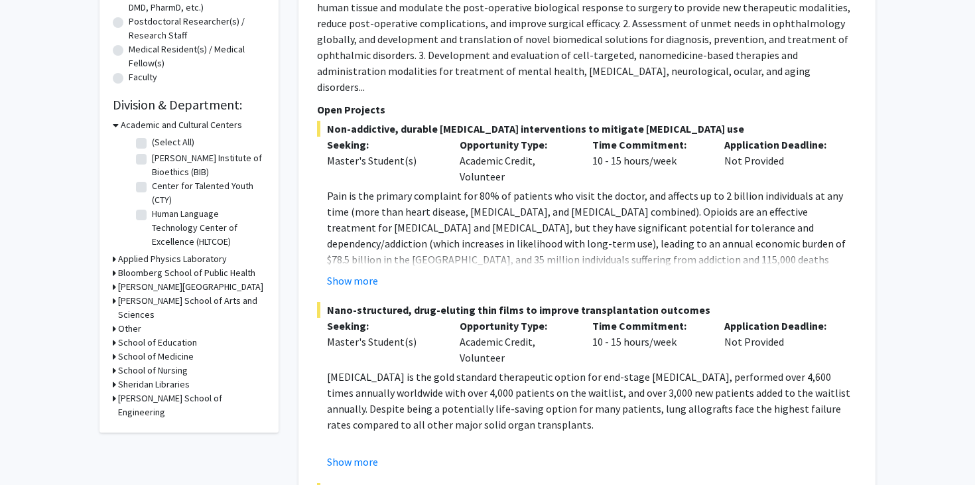
scroll to position [332, 0]
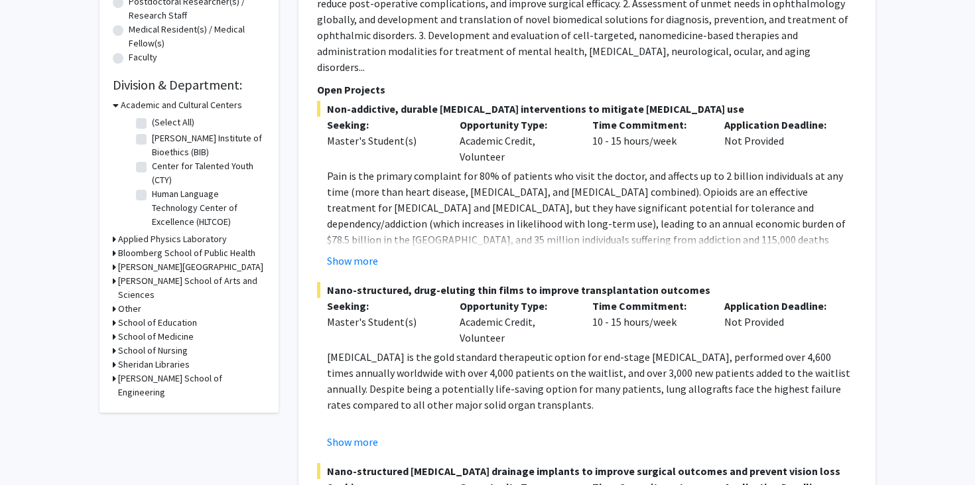
click at [171, 280] on h3 "[PERSON_NAME] School of Arts and Sciences" at bounding box center [191, 288] width 147 height 28
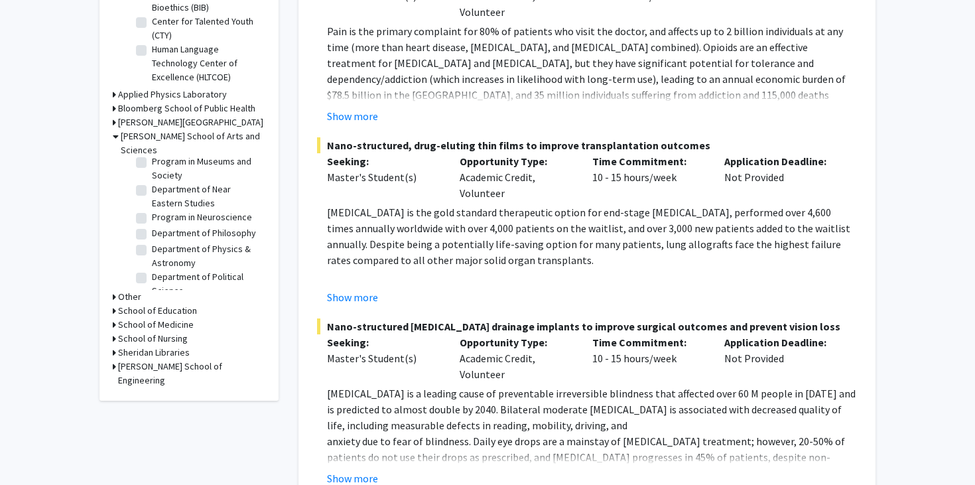
scroll to position [620, 0]
click at [218, 211] on label "Program in Neuroscience" at bounding box center [202, 218] width 100 height 14
click at [160, 211] on input "Program in Neuroscience" at bounding box center [156, 215] width 9 height 9
checkbox input "true"
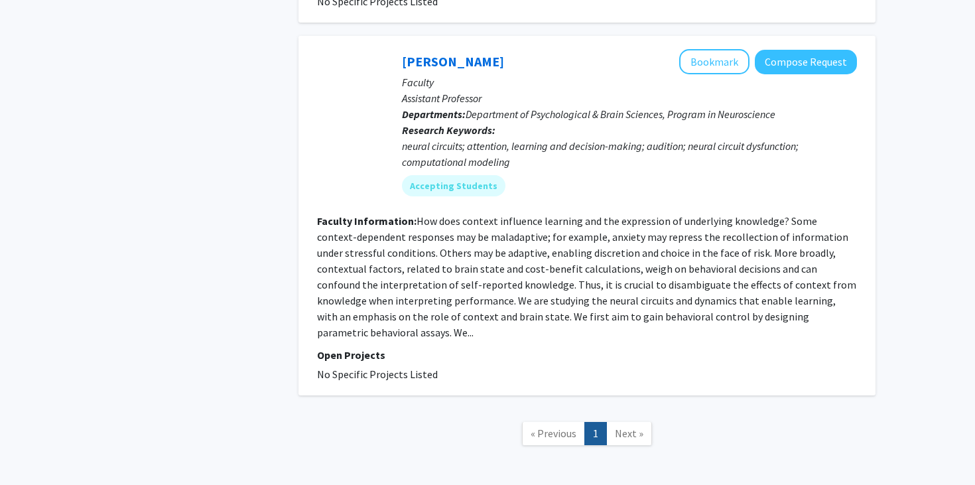
scroll to position [861, 0]
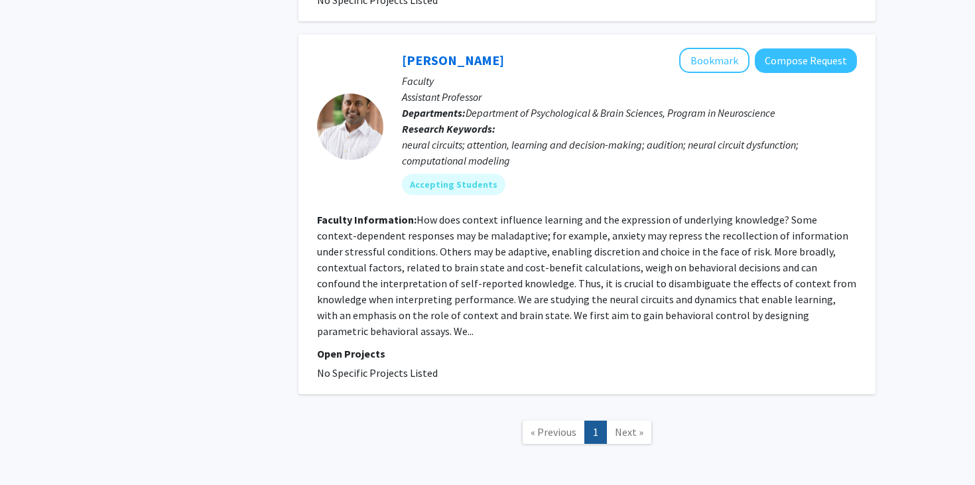
click at [631, 425] on span "Next »" at bounding box center [629, 431] width 29 height 13
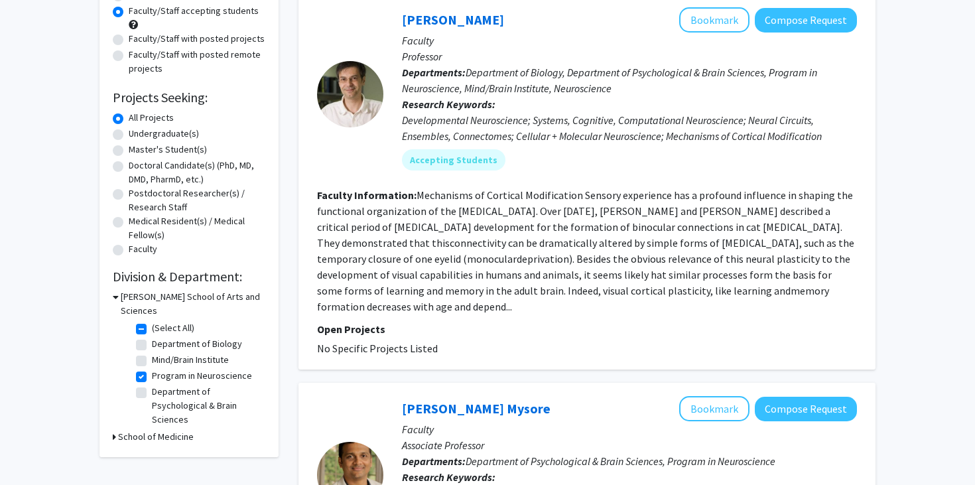
scroll to position [143, 0]
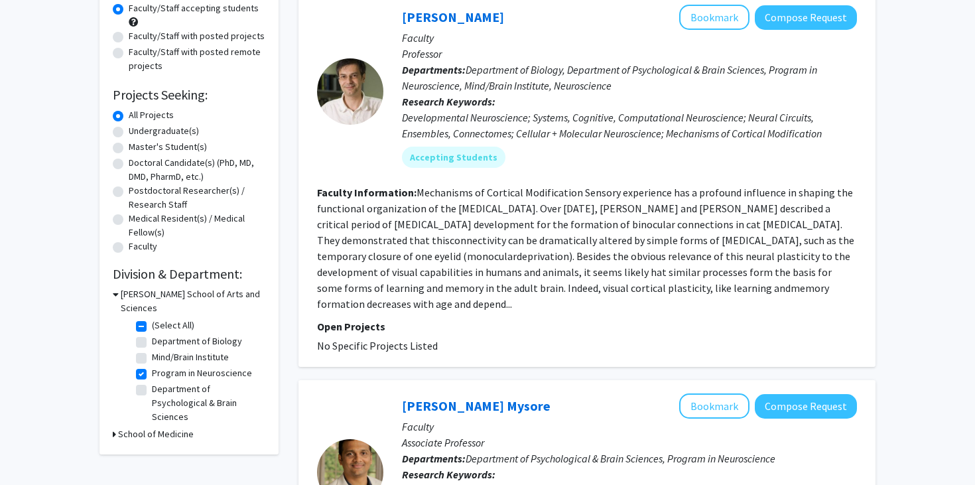
click at [204, 366] on label "Program in Neuroscience" at bounding box center [202, 373] width 100 height 14
click at [160, 366] on input "Program in Neuroscience" at bounding box center [156, 370] width 9 height 9
checkbox input "false"
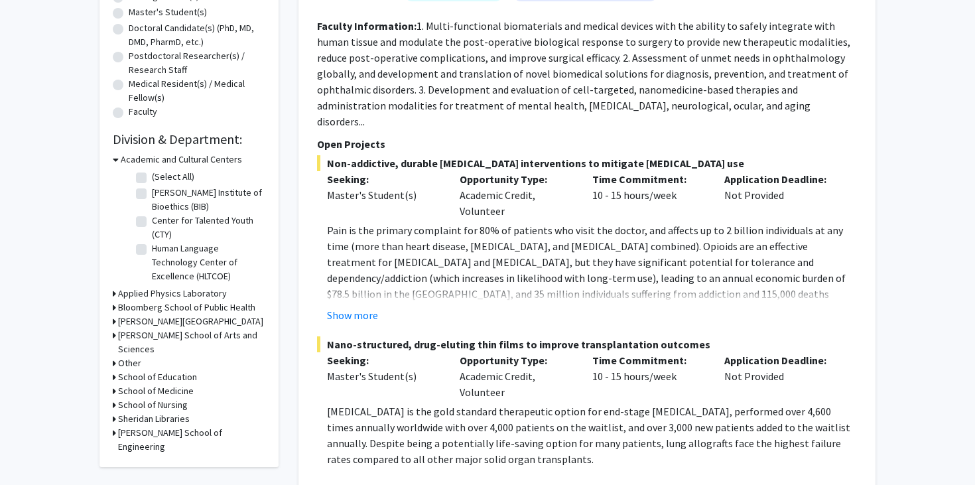
scroll to position [280, 0]
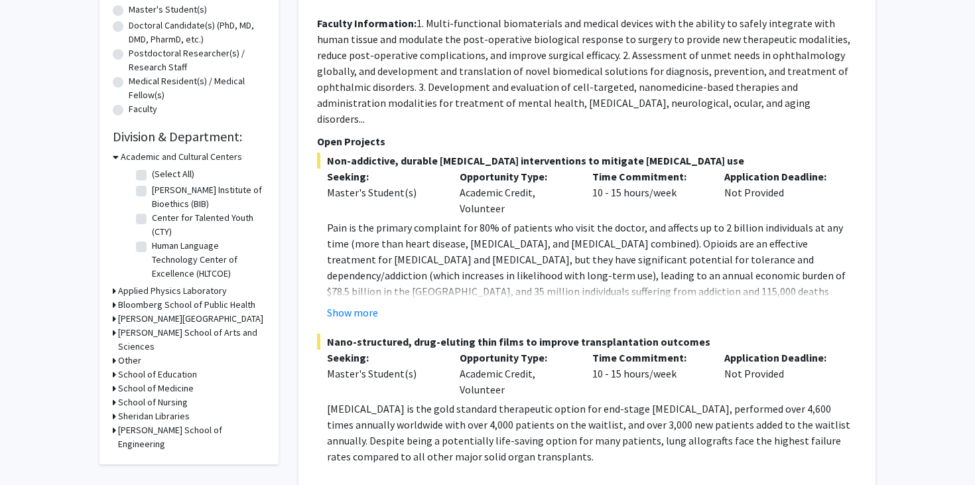
click at [196, 330] on h3 "[PERSON_NAME] School of Arts and Sciences" at bounding box center [191, 340] width 147 height 28
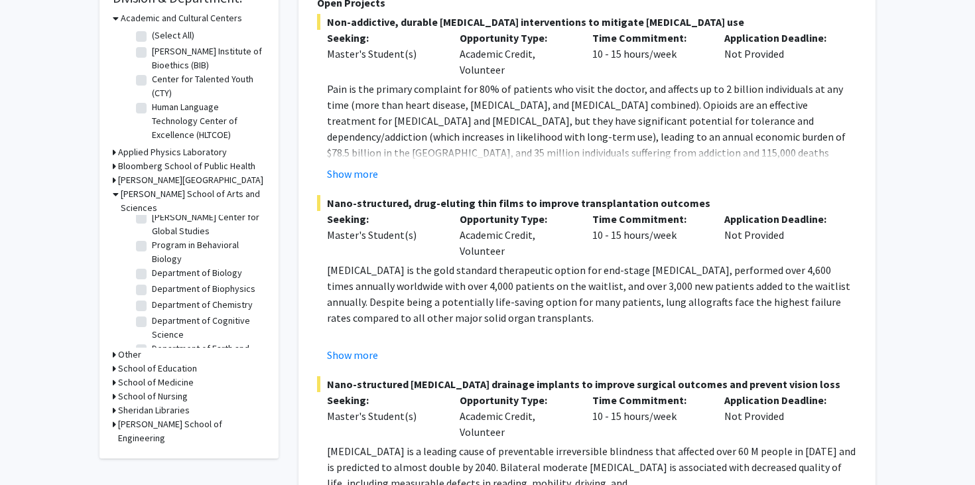
scroll to position [132, 0]
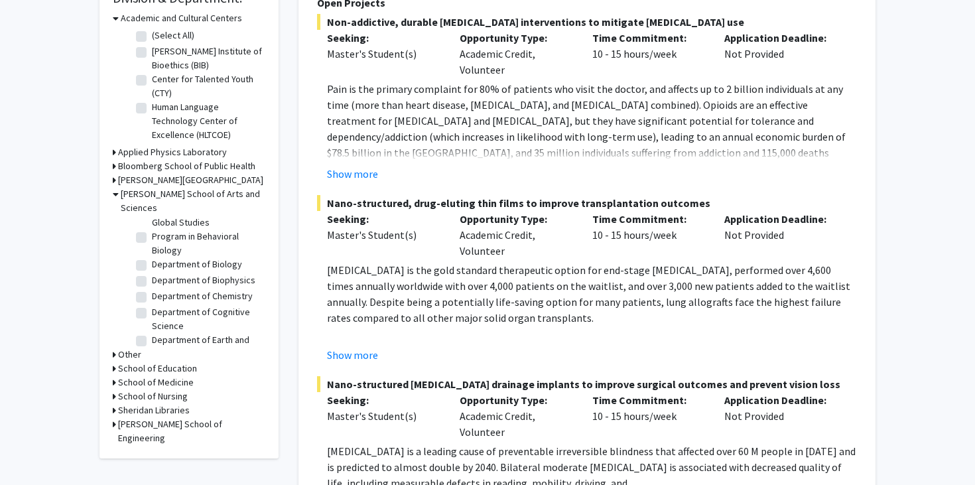
click at [227, 305] on label "Department of Cognitive Science" at bounding box center [207, 319] width 110 height 28
click at [160, 305] on input "Department of Cognitive Science" at bounding box center [156, 309] width 9 height 9
checkbox input "true"
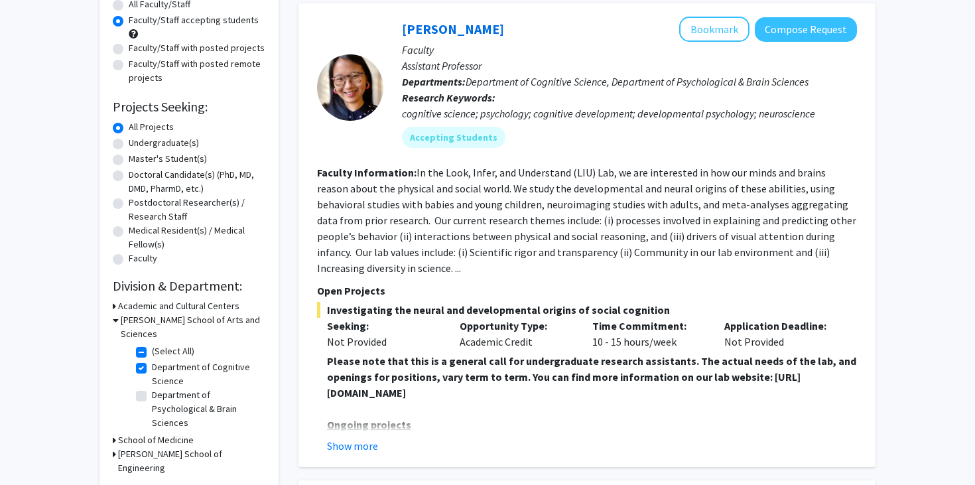
scroll to position [160, 0]
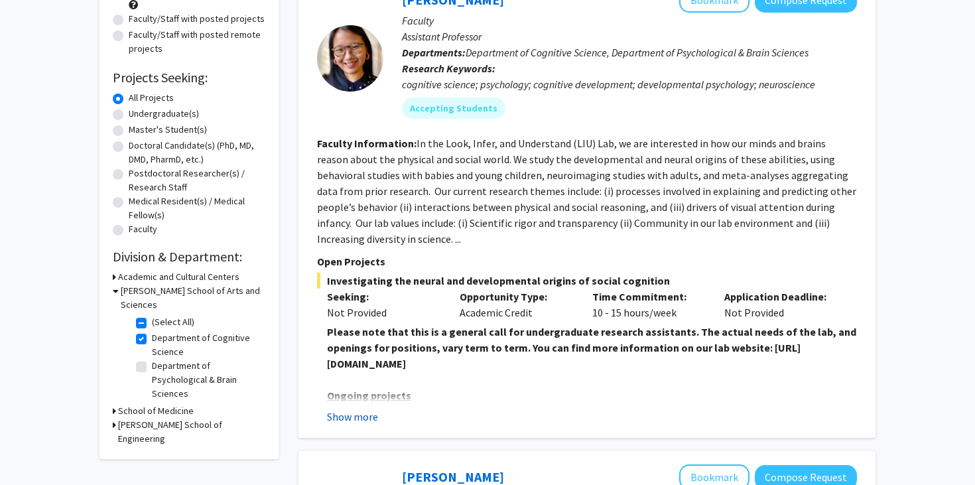
click at [348, 418] on button "Show more" at bounding box center [352, 417] width 51 height 16
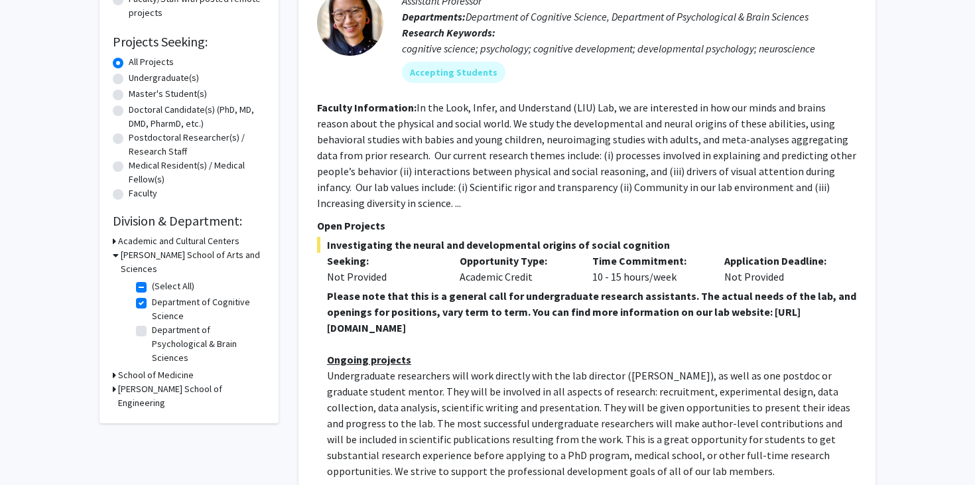
scroll to position [196, 0]
click at [436, 327] on strong "Please note that this is a general call for undergraduate research assistants. …" at bounding box center [591, 310] width 529 height 45
drag, startPoint x: 589, startPoint y: 326, endPoint x: 316, endPoint y: 327, distance: 273.2
click at [316, 327] on div "Shari Liu Bookmark Compose Request Faculty Assistant Professor Departments: Dep…" at bounding box center [586, 368] width 577 height 861
copy strong "https://www.liulaboratory.org/people/joining-the-lab"
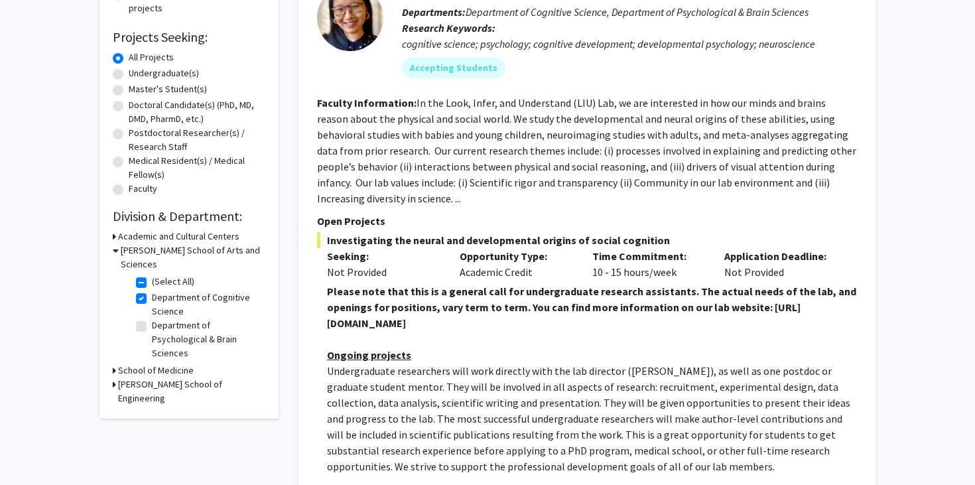
scroll to position [95, 0]
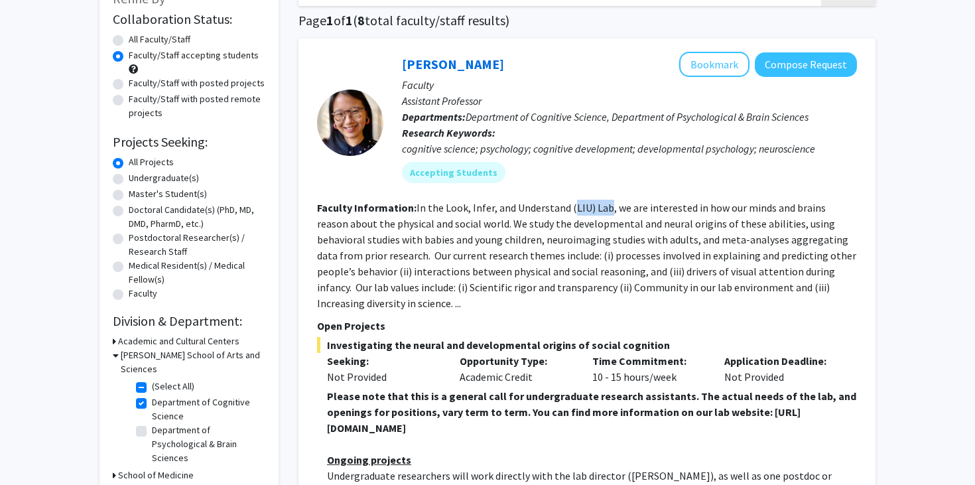
drag, startPoint x: 569, startPoint y: 208, endPoint x: 605, endPoint y: 208, distance: 35.8
click at [605, 208] on fg-read-more "In the Look, Infer, and Understand (LIU) Lab, we are interested in how our mind…" at bounding box center [586, 255] width 539 height 109
copy fg-read-more "LIU) Lab"
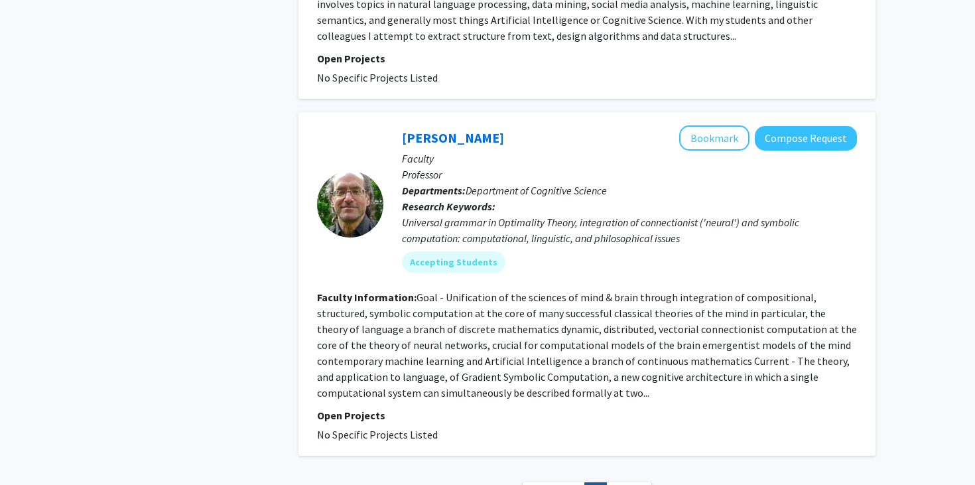
scroll to position [3075, 0]
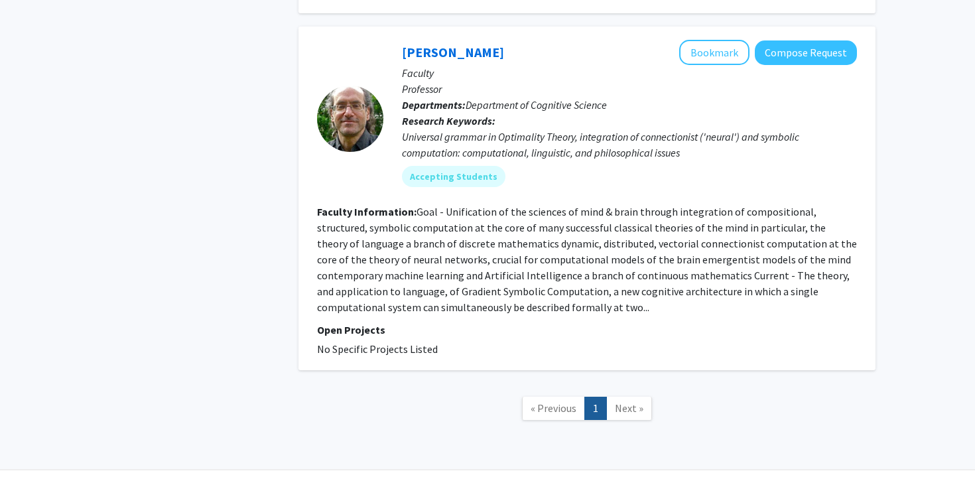
click at [629, 397] on link "Next »" at bounding box center [629, 408] width 46 height 23
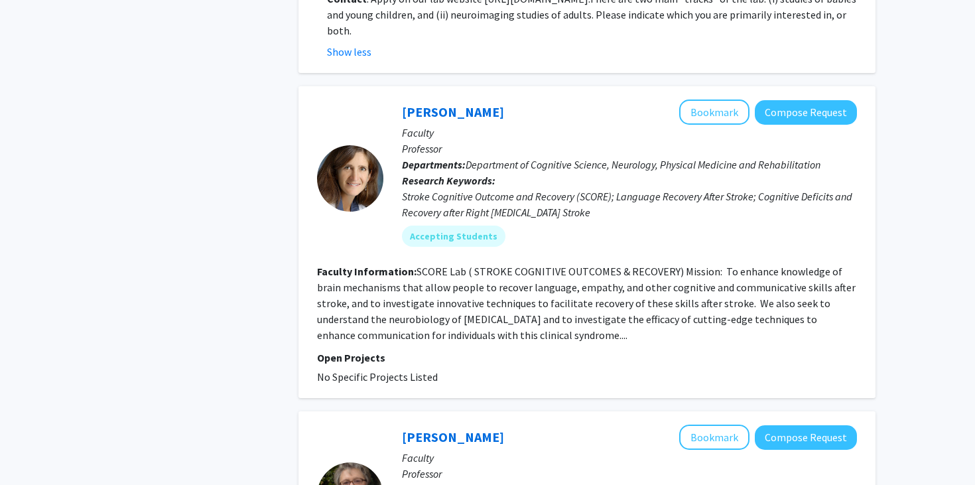
scroll to position [930, 0]
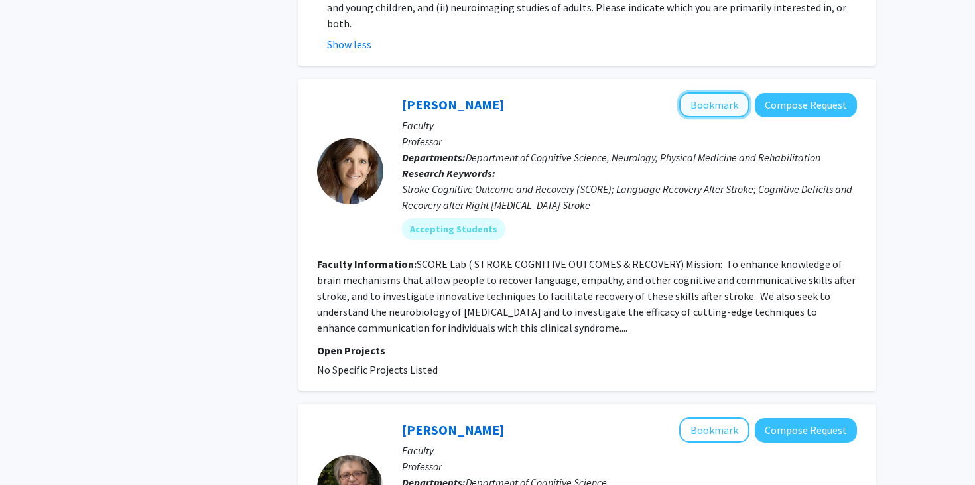
click at [716, 109] on button "Bookmark" at bounding box center [714, 104] width 70 height 25
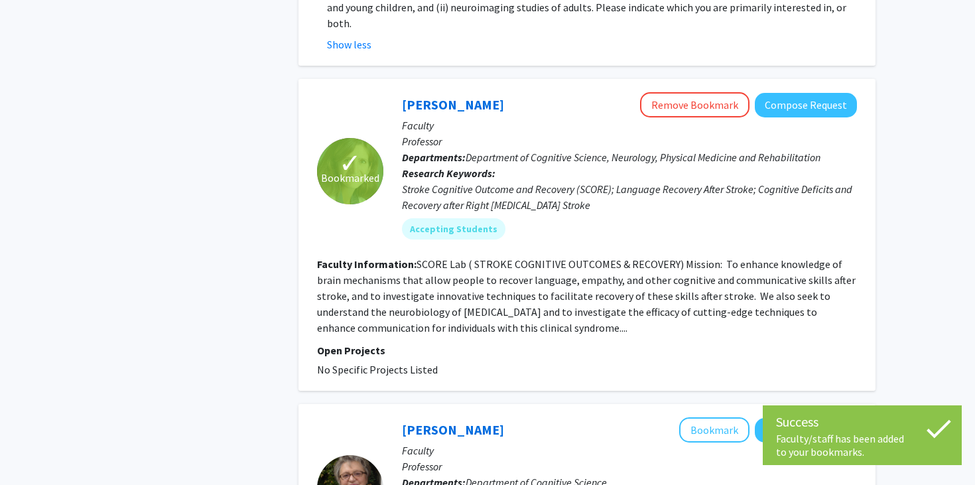
click at [613, 320] on section "Faculty Information: SCORE Lab ( STROKE COGNITIVE OUTCOMES & RECOVERY) Mission:…" at bounding box center [587, 296] width 540 height 80
click at [793, 104] on button "Compose Request" at bounding box center [806, 105] width 102 height 25
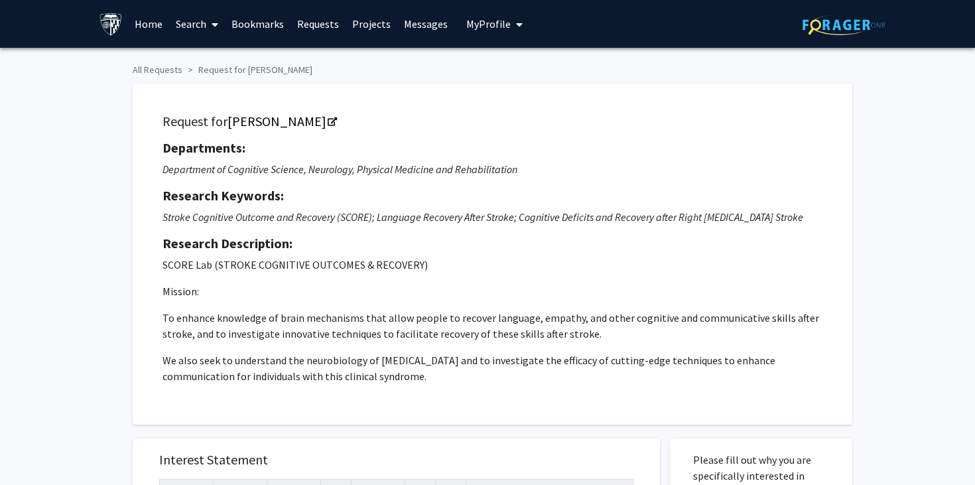
click at [698, 236] on h5 "Research Description:" at bounding box center [492, 243] width 660 height 16
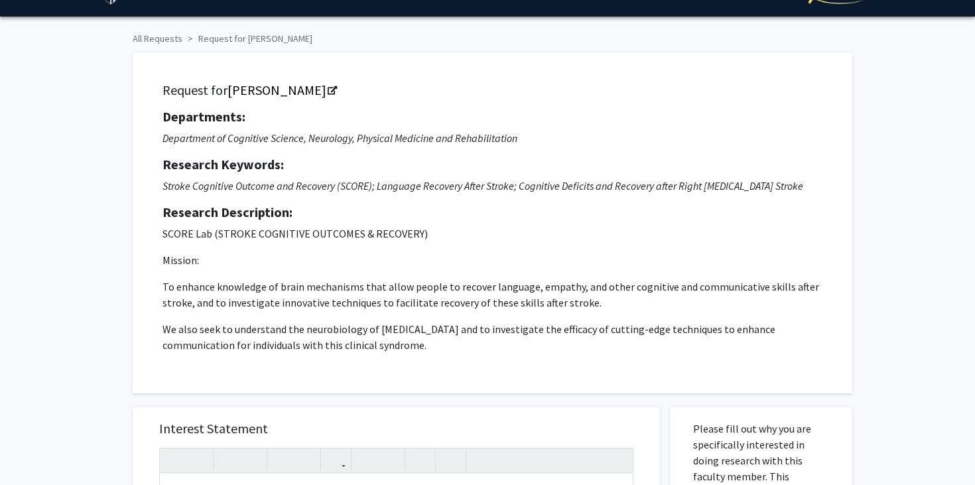
scroll to position [51, 0]
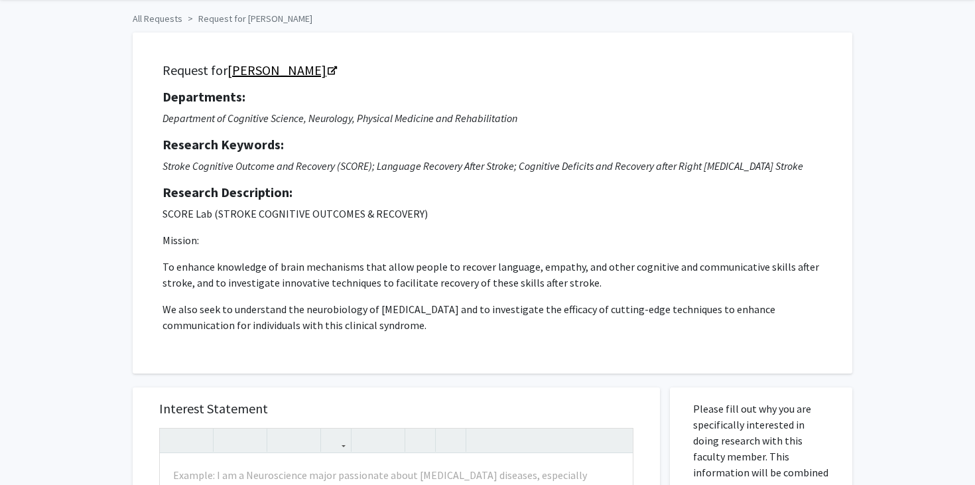
click at [328, 72] on icon "Opens in a new tab" at bounding box center [332, 71] width 9 height 9
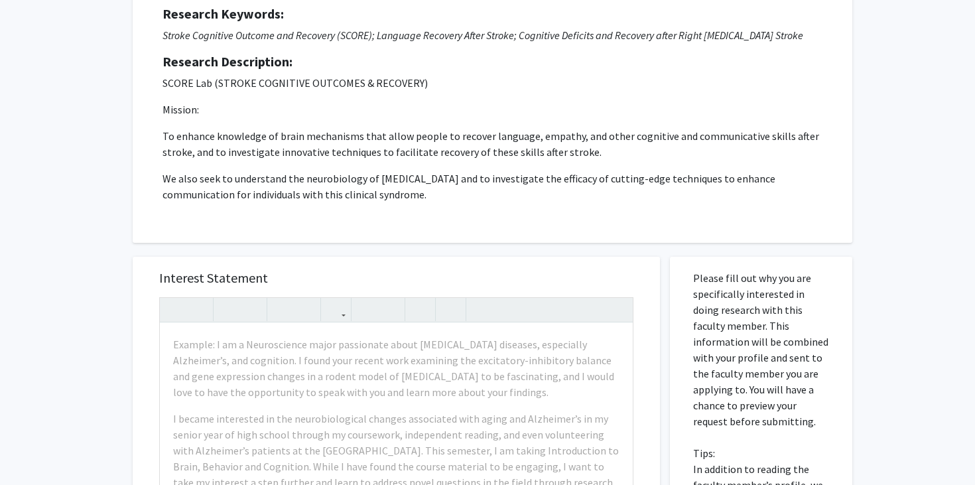
scroll to position [186, 0]
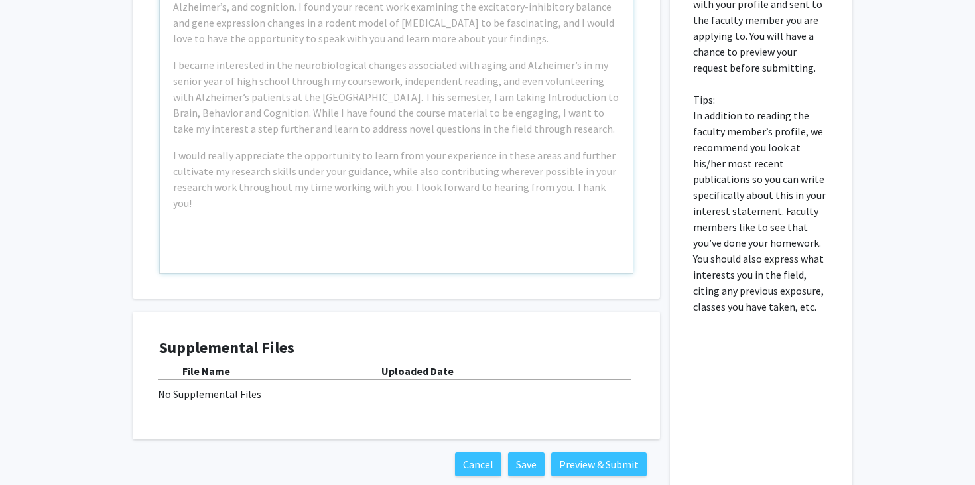
scroll to position [609, 0]
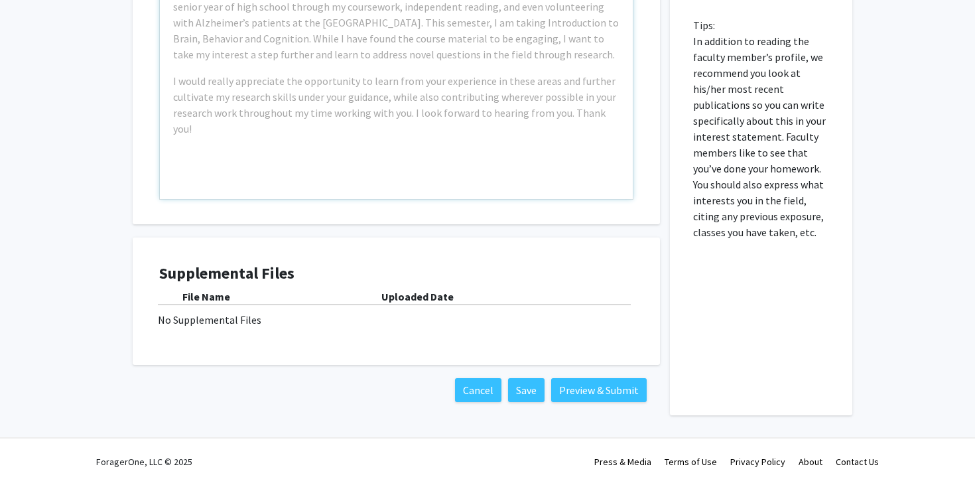
click at [235, 320] on div "No Supplemental Files" at bounding box center [396, 320] width 477 height 16
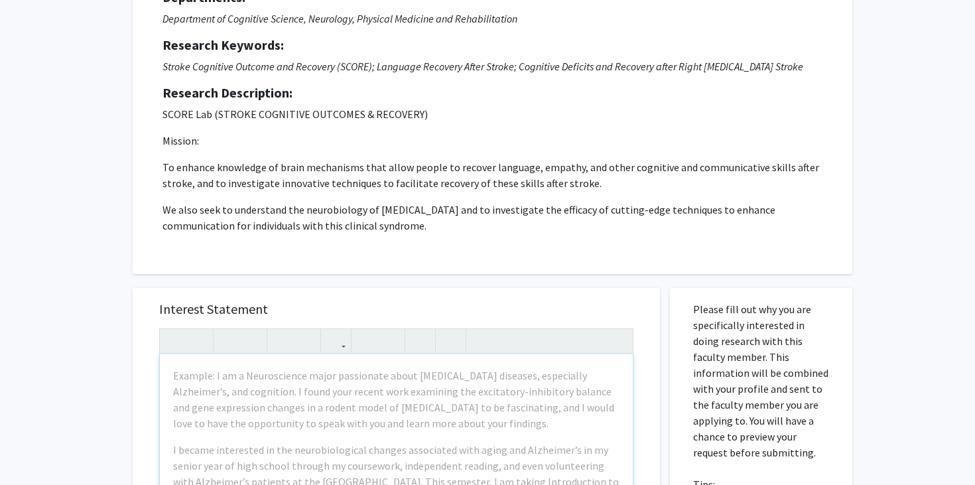
scroll to position [0, 0]
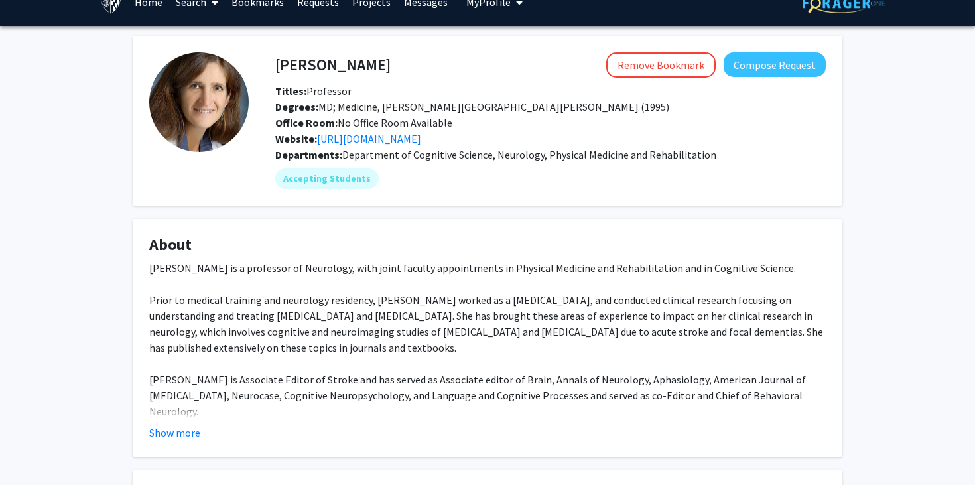
scroll to position [24, 0]
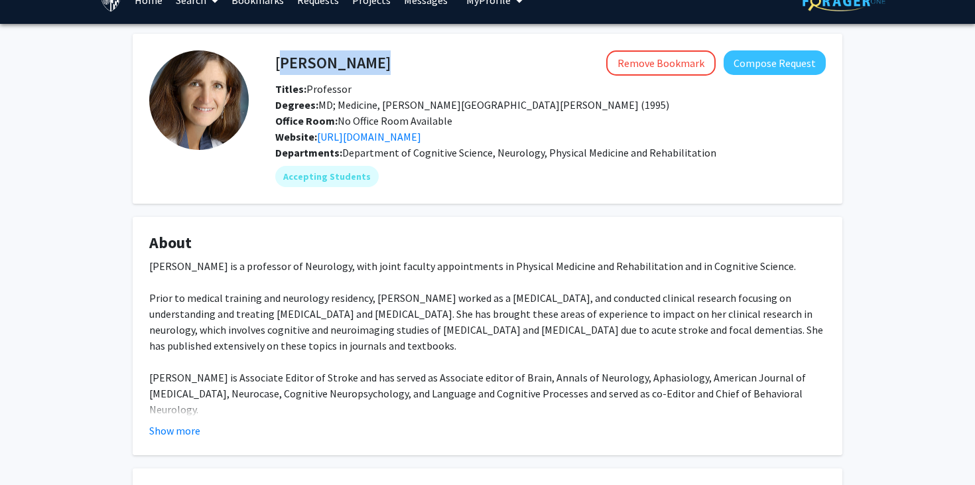
copy h4 "[PERSON_NAME]"
drag, startPoint x: 358, startPoint y: 59, endPoint x: 277, endPoint y: 61, distance: 81.6
click at [277, 61] on div "[PERSON_NAME] Remove Bookmark Compose Request" at bounding box center [550, 62] width 570 height 25
click at [354, 143] on div "Website: [URL][DOMAIN_NAME]" at bounding box center [550, 137] width 570 height 16
click at [354, 141] on link "[URL][DOMAIN_NAME]" at bounding box center [369, 136] width 104 height 13
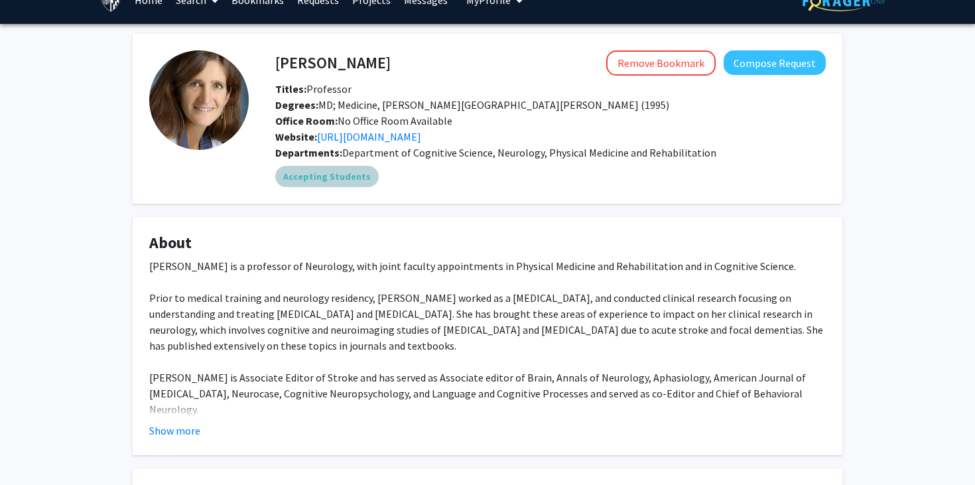
click at [458, 185] on div "Accepting Students" at bounding box center [551, 176] width 556 height 27
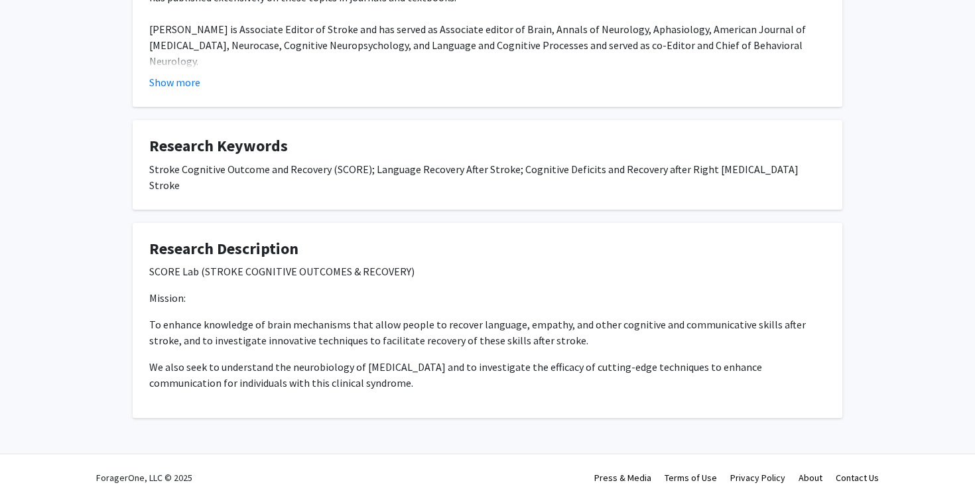
scroll to position [74, 0]
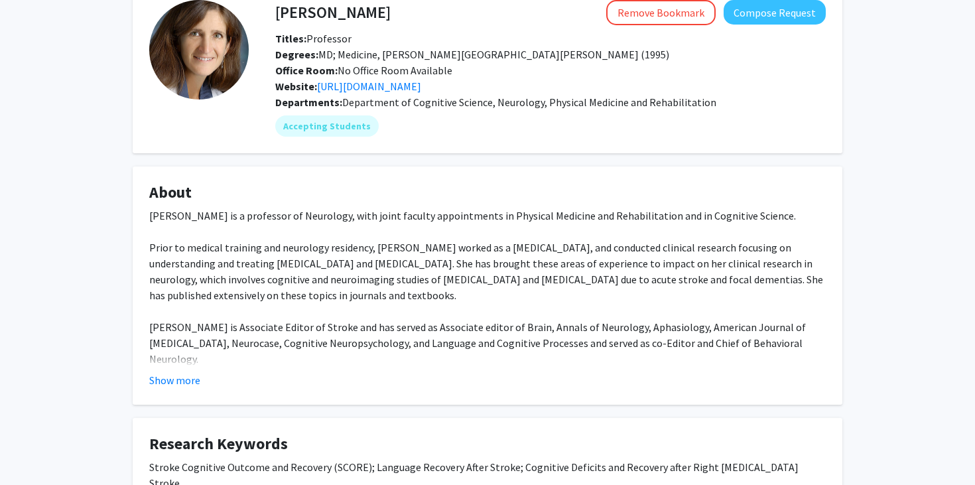
click at [452, 248] on div "[PERSON_NAME] is a professor of Neurology, with joint faculty appointments in P…" at bounding box center [487, 311] width 676 height 207
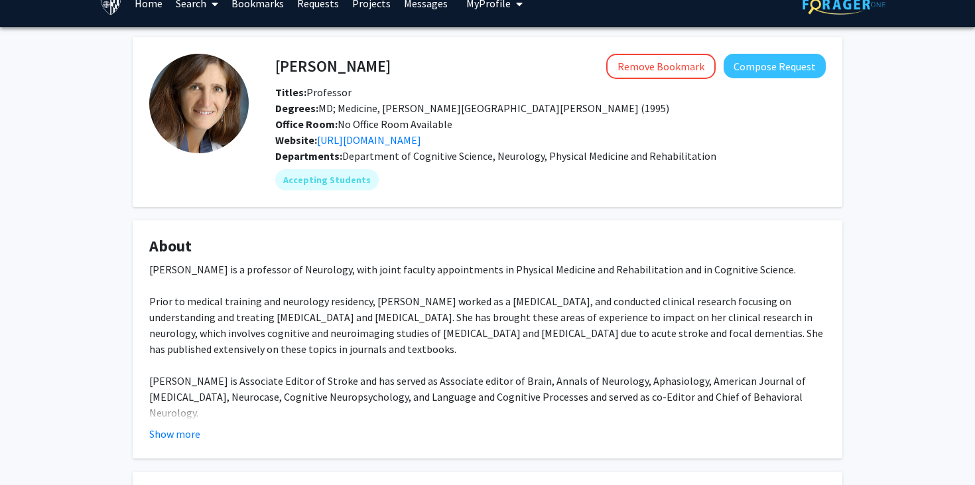
scroll to position [0, 0]
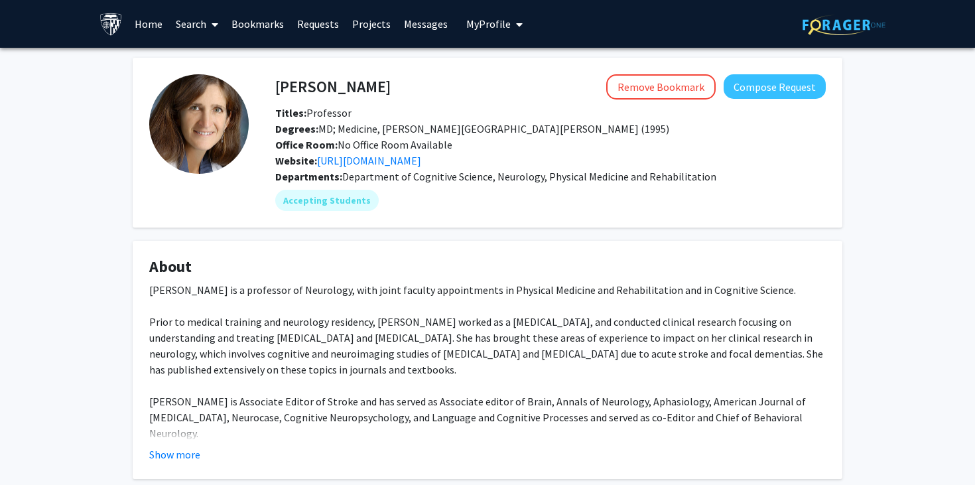
drag, startPoint x: 362, startPoint y: 82, endPoint x: 265, endPoint y: 83, distance: 96.8
click at [265, 82] on div "[PERSON_NAME] Remove Bookmark Compose Request" at bounding box center [550, 86] width 570 height 25
click at [277, 84] on h4 "[PERSON_NAME]" at bounding box center [332, 86] width 115 height 25
drag, startPoint x: 267, startPoint y: 86, endPoint x: 367, endPoint y: 86, distance: 100.1
click at [367, 86] on div "[PERSON_NAME] Remove Bookmark Compose Request" at bounding box center [550, 86] width 570 height 25
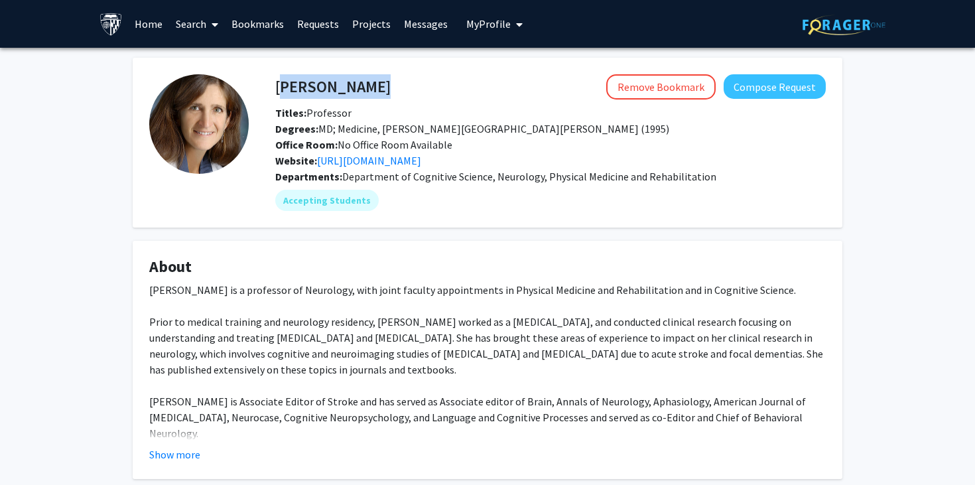
copy h4 "[PERSON_NAME]"
drag, startPoint x: 349, startPoint y: 86, endPoint x: 277, endPoint y: 87, distance: 72.3
click at [277, 87] on h4 "[PERSON_NAME]" at bounding box center [332, 86] width 115 height 25
click at [259, 27] on link "Bookmarks" at bounding box center [258, 24] width 66 height 46
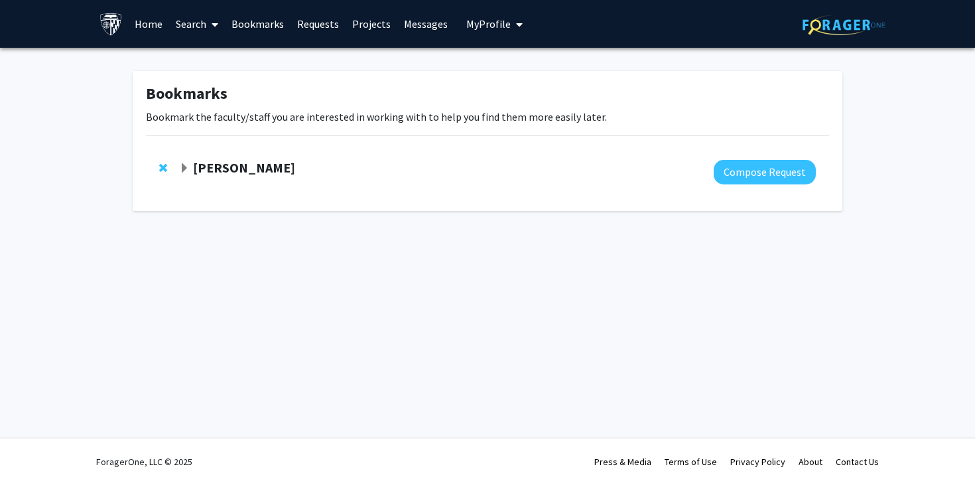
click at [194, 18] on link "Search" at bounding box center [197, 24] width 56 height 46
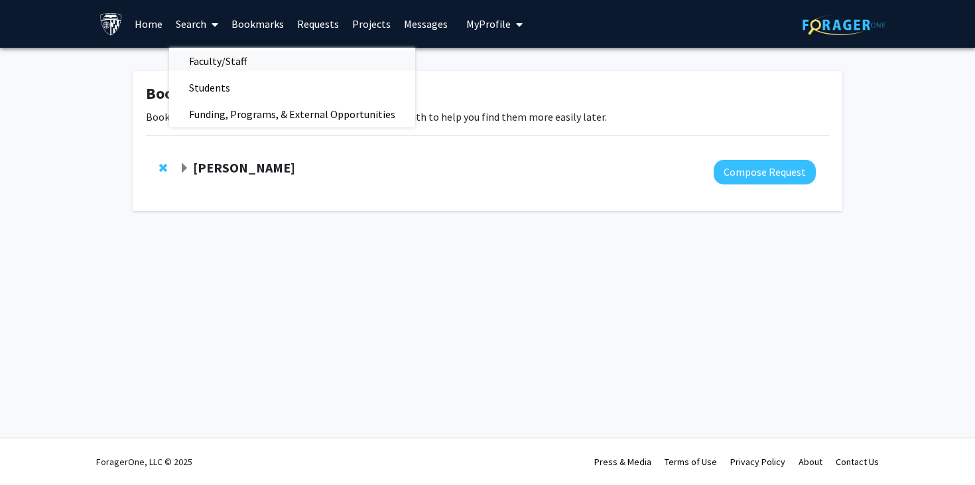
click at [220, 59] on span "Faculty/Staff" at bounding box center [217, 61] width 97 height 27
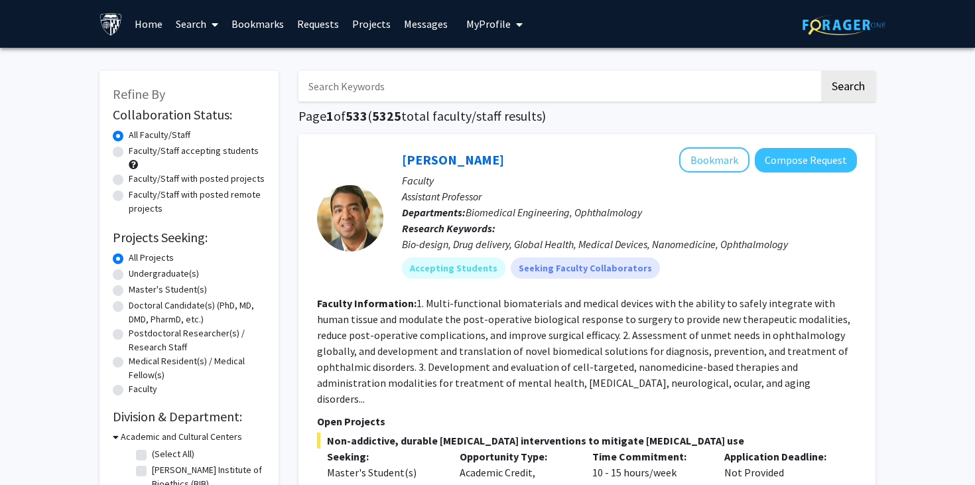
scroll to position [58, 0]
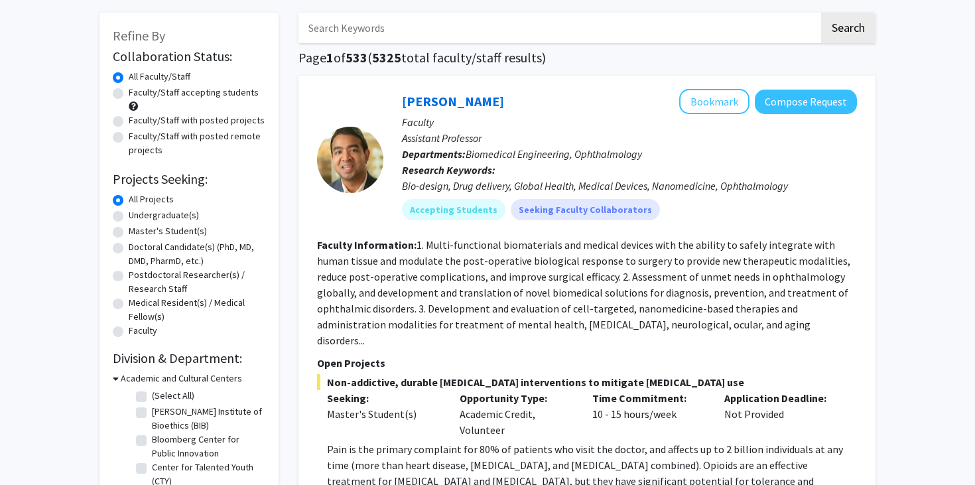
click at [186, 218] on label "Undergraduate(s)" at bounding box center [164, 215] width 70 height 14
click at [137, 217] on input "Undergraduate(s)" at bounding box center [133, 212] width 9 height 9
radio input "true"
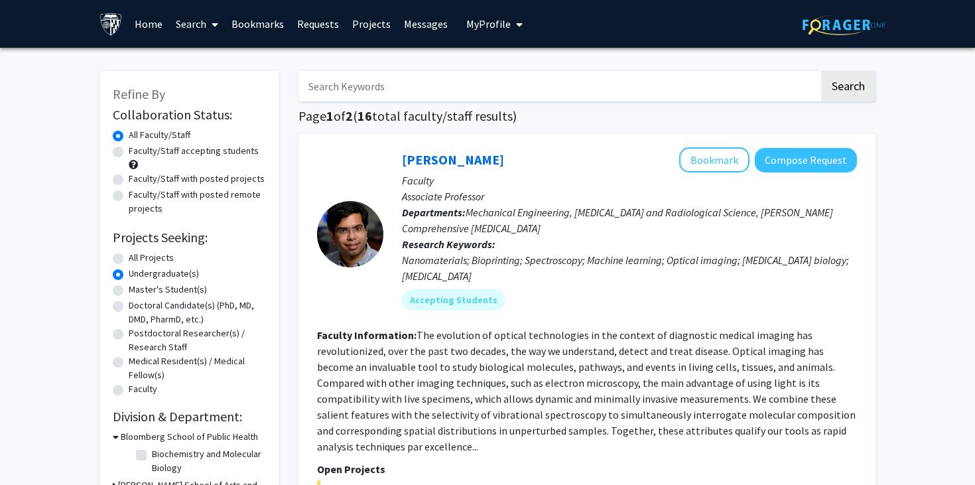
click at [178, 152] on label "Faculty/Staff accepting students" at bounding box center [194, 151] width 130 height 14
click at [137, 152] on input "Faculty/Staff accepting students" at bounding box center [133, 148] width 9 height 9
radio input "true"
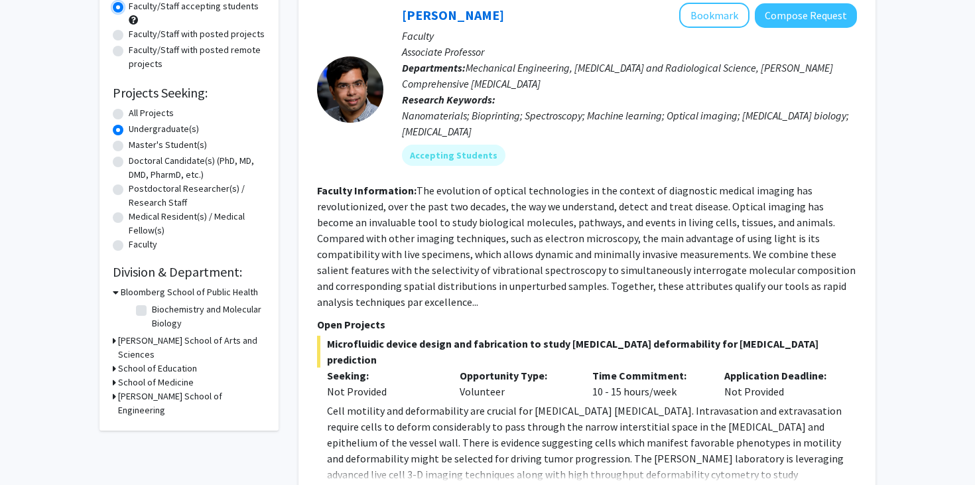
scroll to position [145, 0]
click at [196, 342] on h3 "[PERSON_NAME] School of Arts and Sciences" at bounding box center [191, 347] width 147 height 28
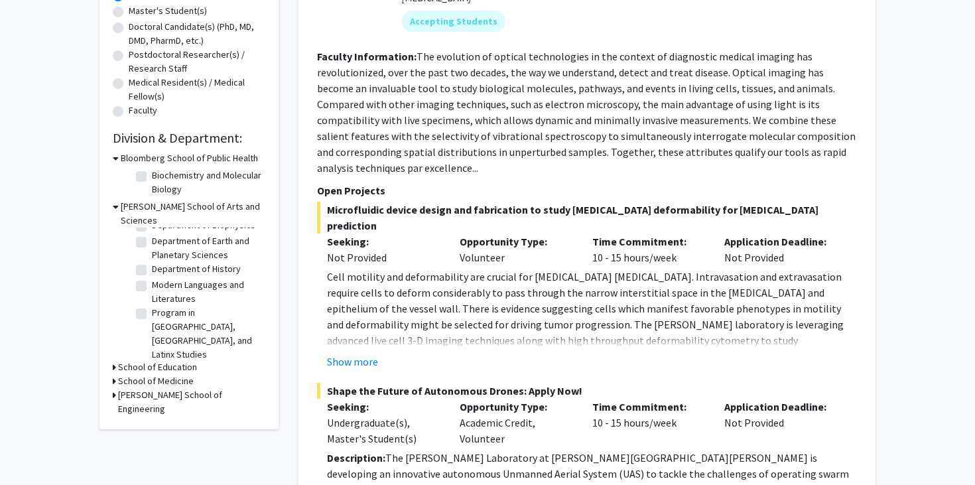
scroll to position [107, 0]
click at [201, 374] on div "School of Medicine" at bounding box center [189, 381] width 153 height 14
click at [172, 374] on h3 "School of Medicine" at bounding box center [156, 381] width 76 height 14
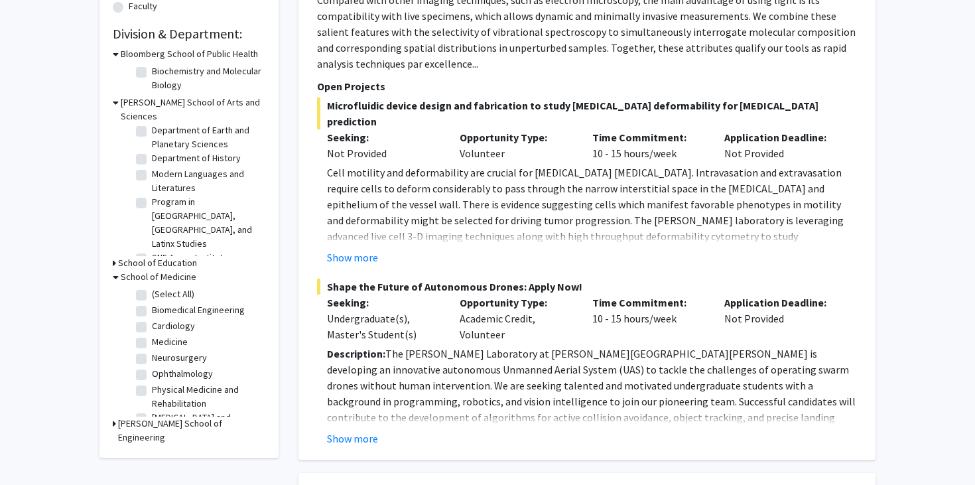
scroll to position [16, 0]
click at [186, 335] on label "Neurosurgery" at bounding box center [179, 342] width 55 height 14
click at [160, 335] on input "Neurosurgery" at bounding box center [156, 339] width 9 height 9
checkbox input "true"
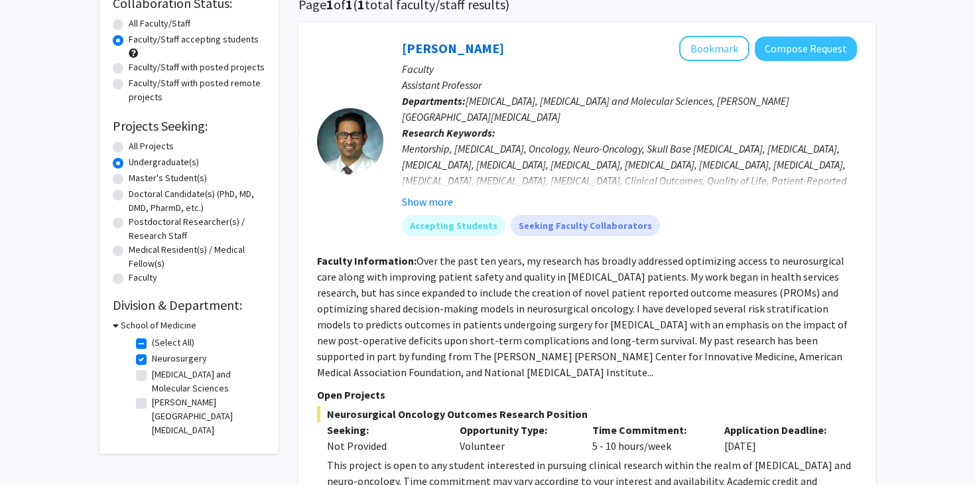
scroll to position [116, 0]
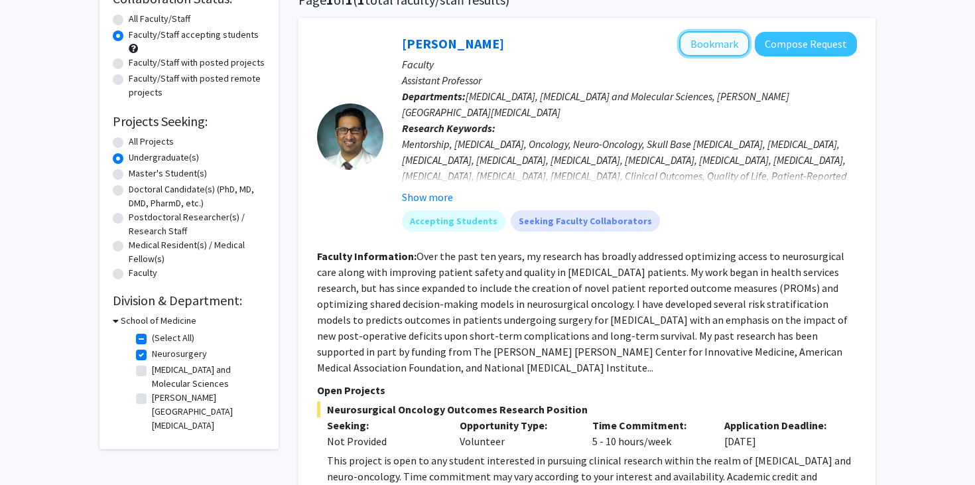
click at [718, 45] on button "Bookmark" at bounding box center [714, 43] width 70 height 25
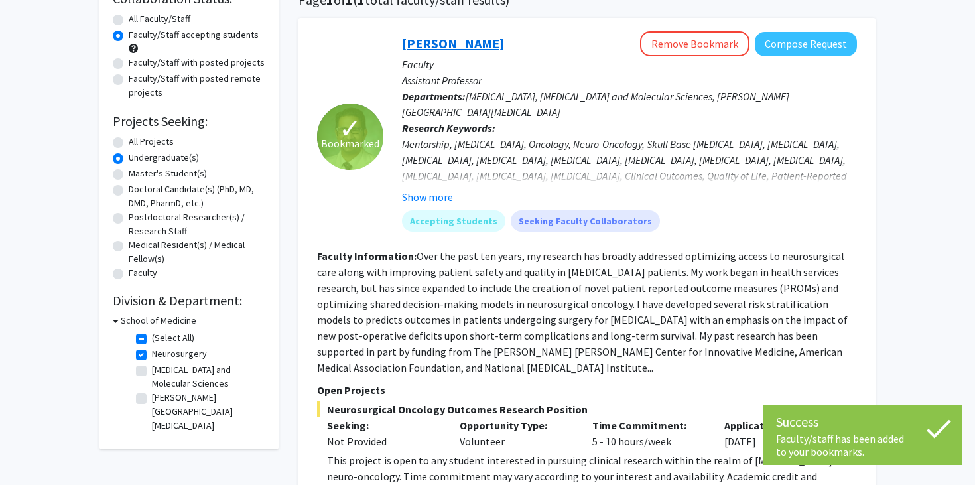
click at [445, 50] on link "[PERSON_NAME]" at bounding box center [453, 43] width 102 height 17
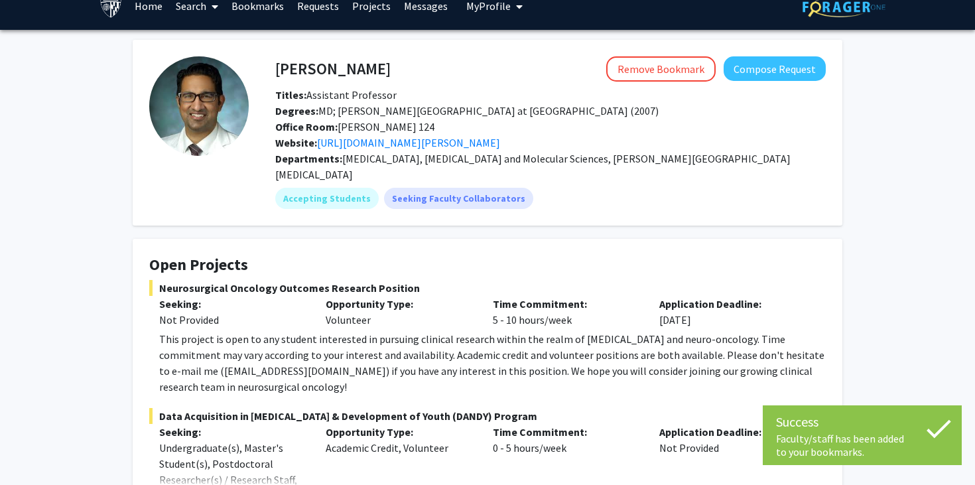
scroll to position [17, 0]
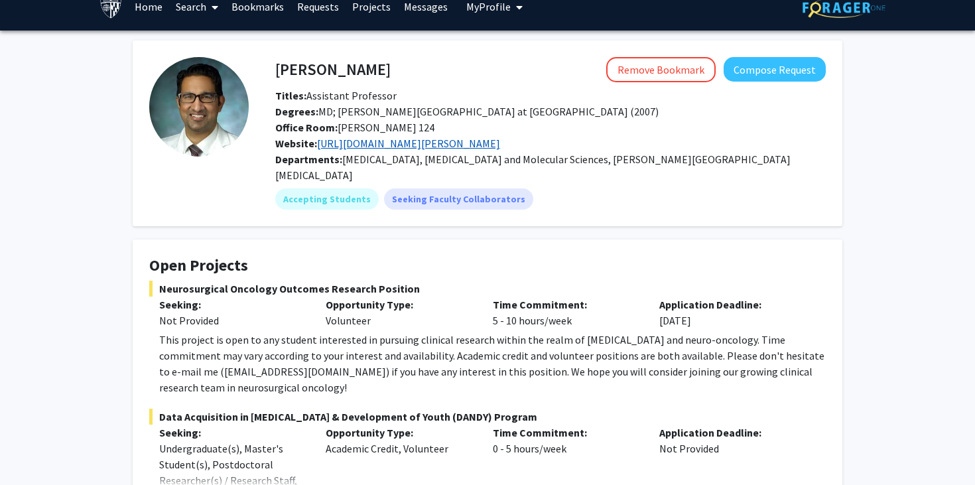
click at [460, 144] on link "[URL][DOMAIN_NAME][PERSON_NAME]" at bounding box center [408, 143] width 183 height 13
click at [592, 134] on div "Office Room: [PERSON_NAME] 124" at bounding box center [550, 127] width 570 height 16
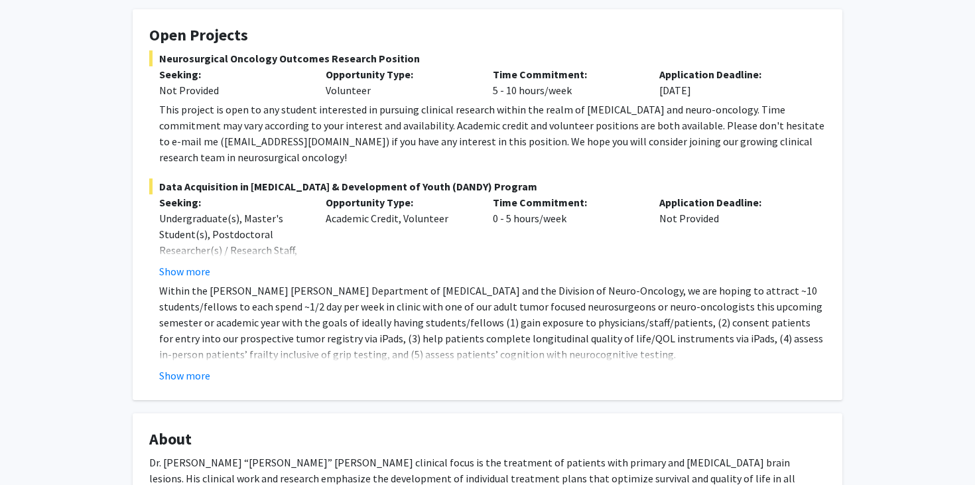
scroll to position [248, 0]
click at [197, 367] on button "Show more" at bounding box center [184, 375] width 51 height 16
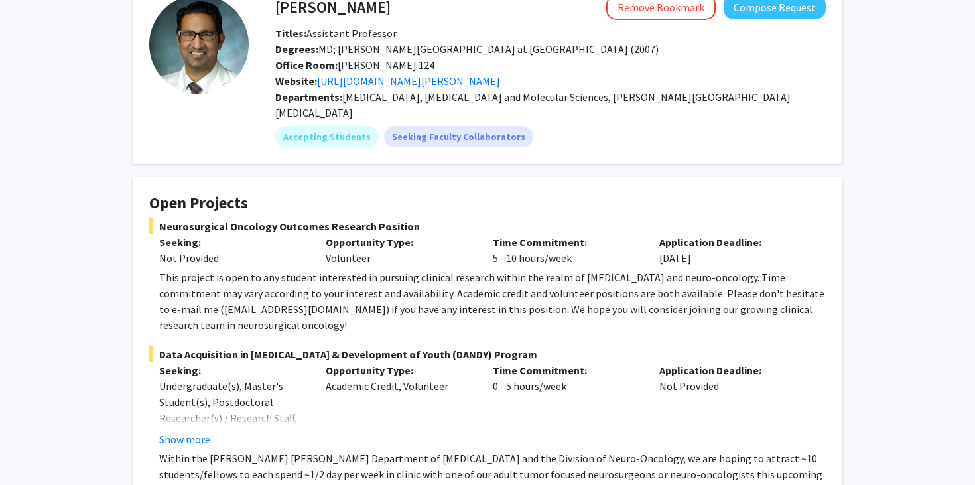
scroll to position [0, 0]
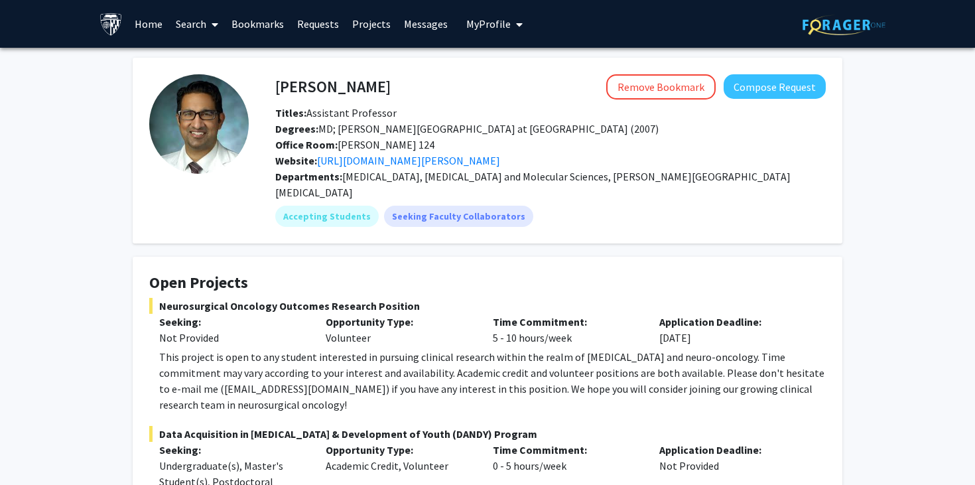
click at [379, 275] on h4 "Open Projects" at bounding box center [487, 282] width 676 height 19
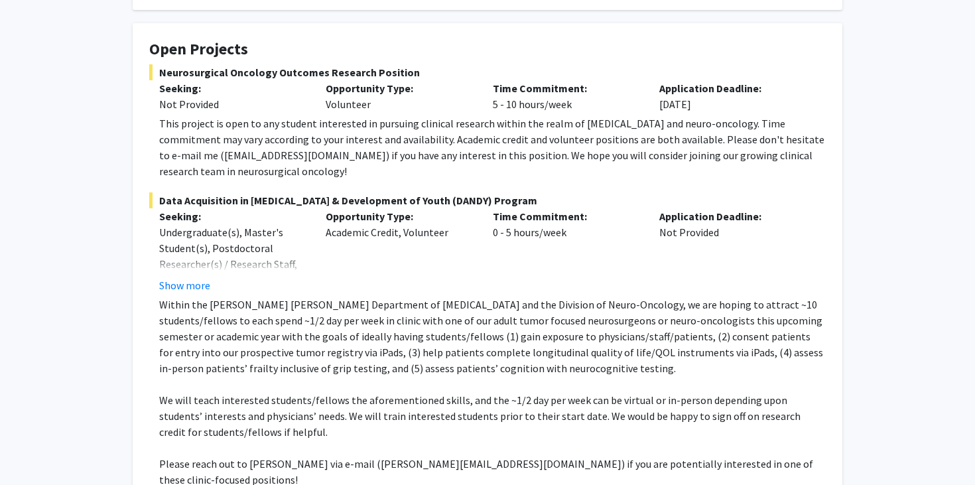
scroll to position [234, 0]
click at [198, 277] on button "Show more" at bounding box center [184, 285] width 51 height 16
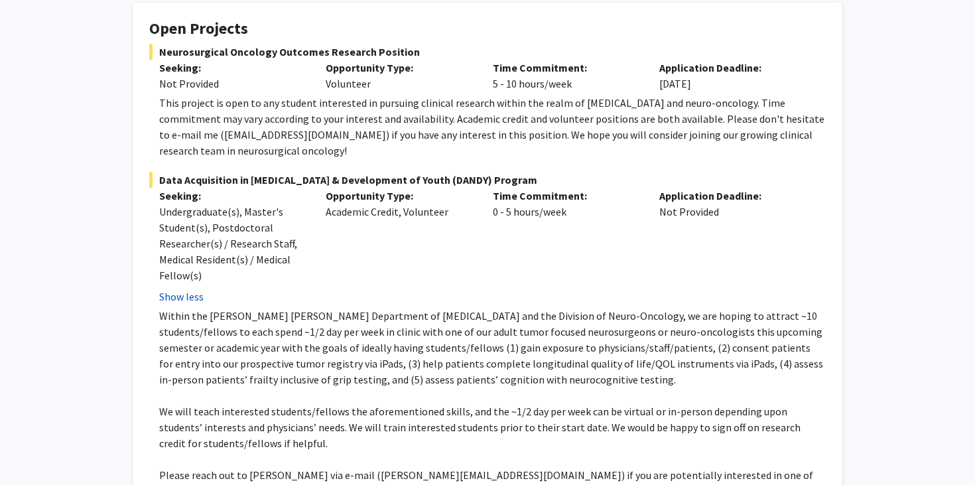
scroll to position [263, 0]
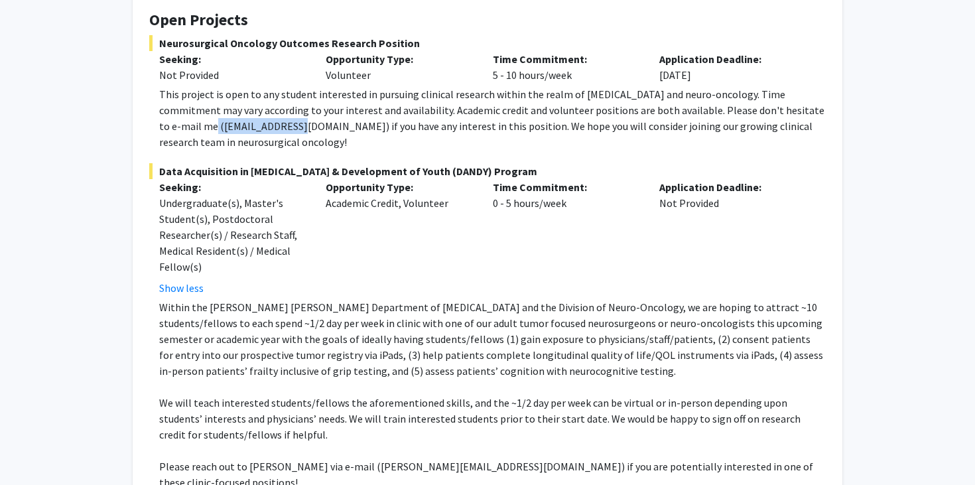
drag, startPoint x: 255, startPoint y: 111, endPoint x: 162, endPoint y: 111, distance: 92.8
click at [162, 111] on div "This project is open to any student interested in pursuing clinical research wi…" at bounding box center [492, 118] width 666 height 64
copy div "[EMAIL_ADDRESS][DOMAIN_NAME]"
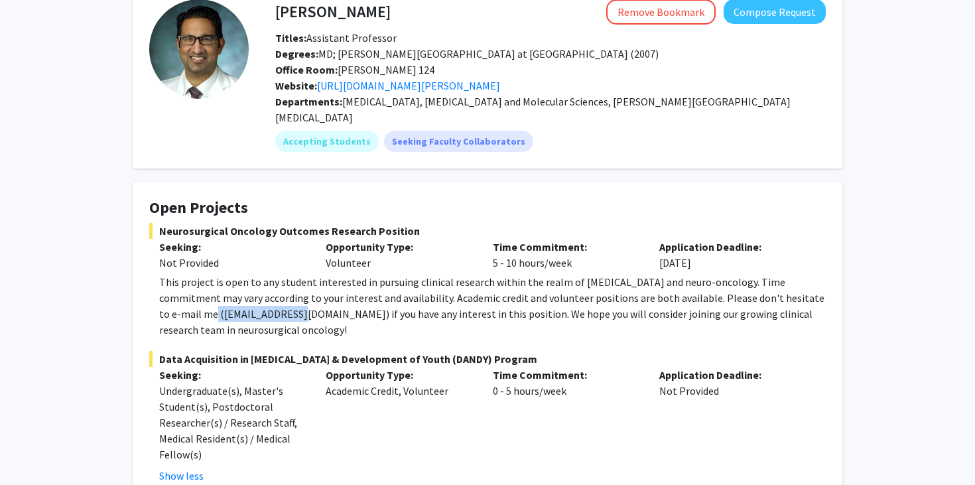
scroll to position [76, 0]
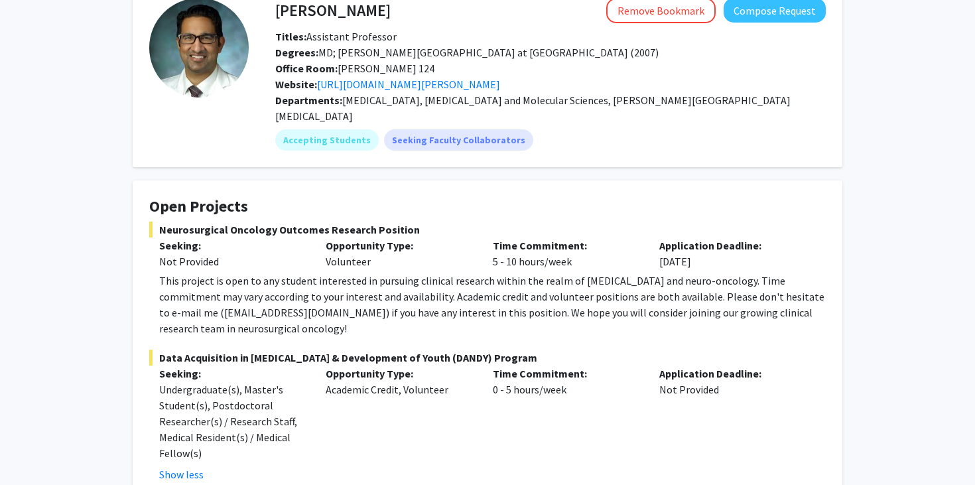
click at [460, 275] on div "This project is open to any student interested in pursuing clinical research wi…" at bounding box center [492, 305] width 666 height 64
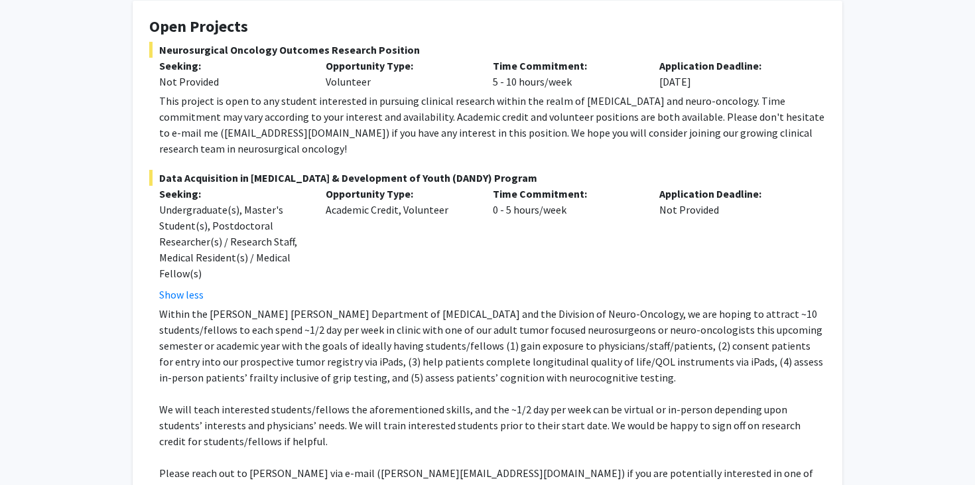
scroll to position [255, 0]
click at [479, 121] on div "This project is open to any student interested in pursuing clinical research wi…" at bounding box center [492, 126] width 666 height 64
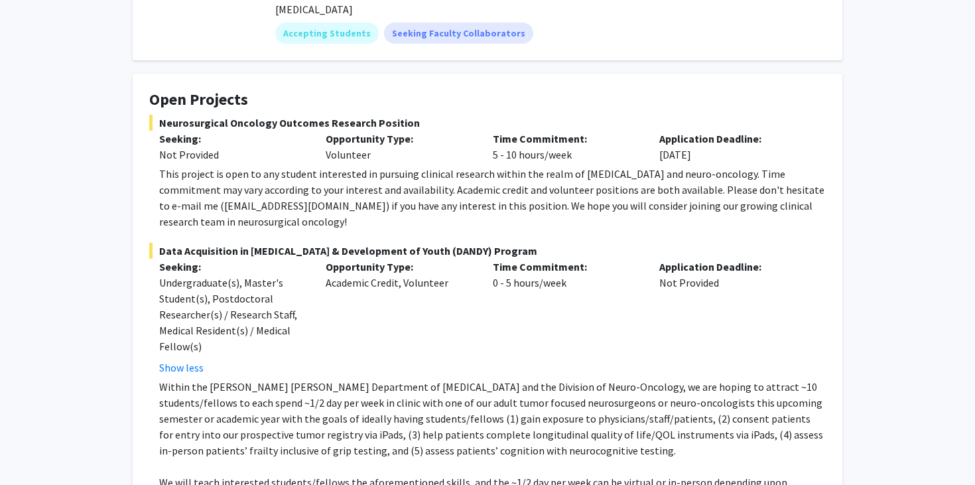
scroll to position [0, 0]
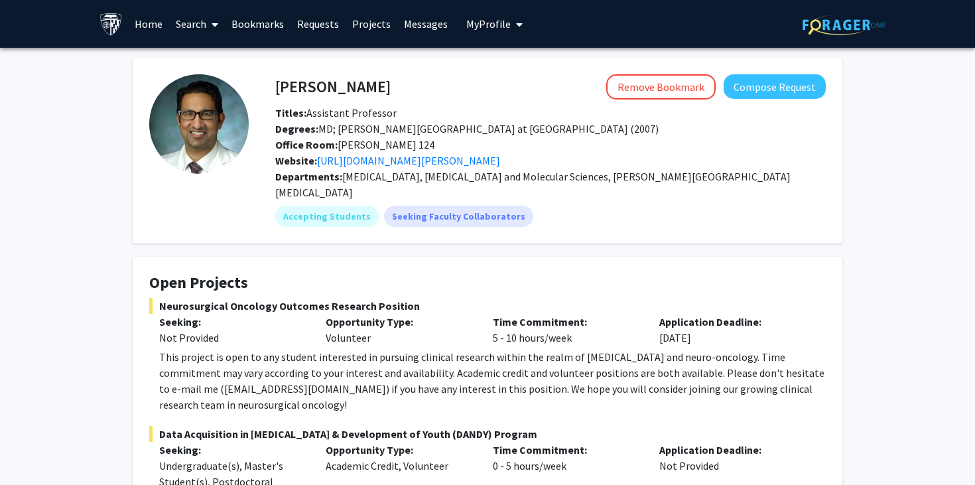
drag, startPoint x: 376, startPoint y: 90, endPoint x: 274, endPoint y: 85, distance: 102.3
click at [274, 85] on div "[PERSON_NAME] Remove Bookmark Compose Request" at bounding box center [550, 86] width 570 height 25
click at [354, 84] on h4 "[PERSON_NAME]" at bounding box center [332, 86] width 115 height 25
drag, startPoint x: 371, startPoint y: 88, endPoint x: 275, endPoint y: 88, distance: 95.5
click at [275, 88] on h4 "[PERSON_NAME]" at bounding box center [332, 86] width 115 height 25
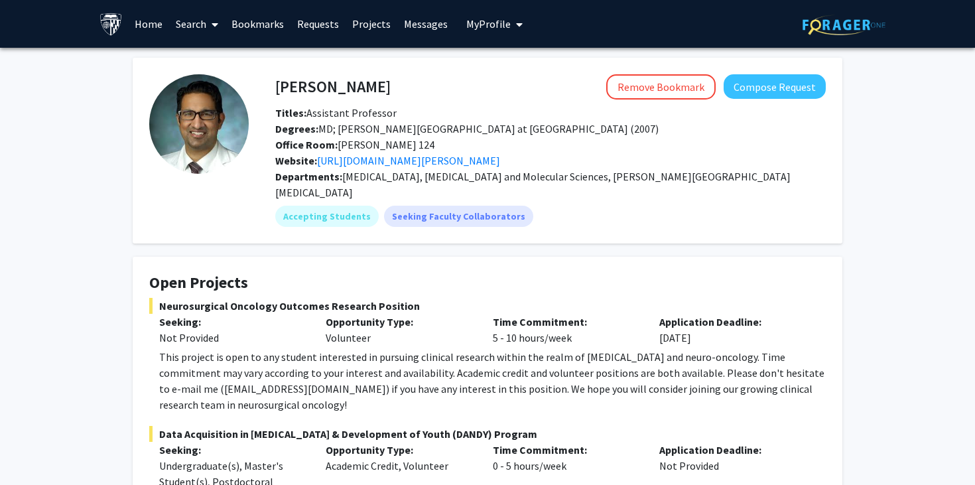
copy h4 "[PERSON_NAME]"
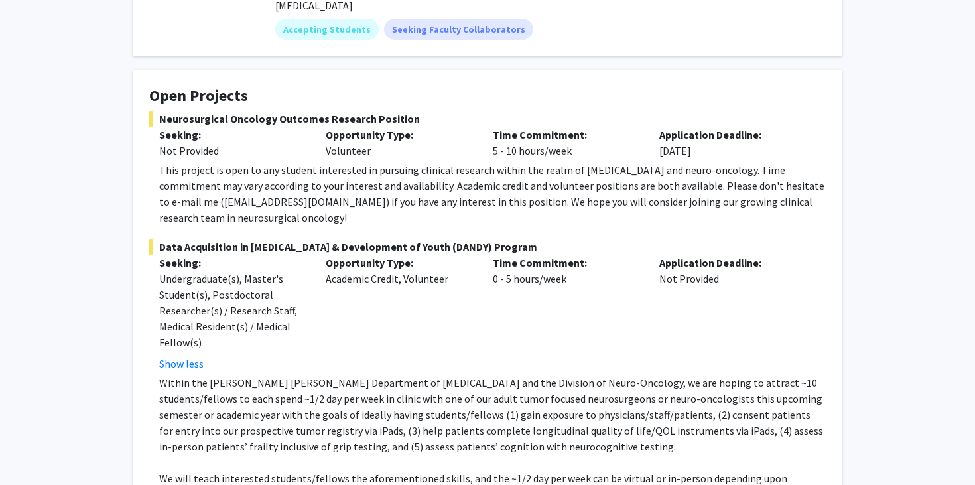
scroll to position [186, 0]
drag, startPoint x: 158, startPoint y: 103, endPoint x: 424, endPoint y: 107, distance: 266.0
click at [424, 111] on span "Neurosurgical Oncology Outcomes Research Position" at bounding box center [487, 119] width 676 height 16
copy span "Neurosurgical Oncology Outcomes Research Position"
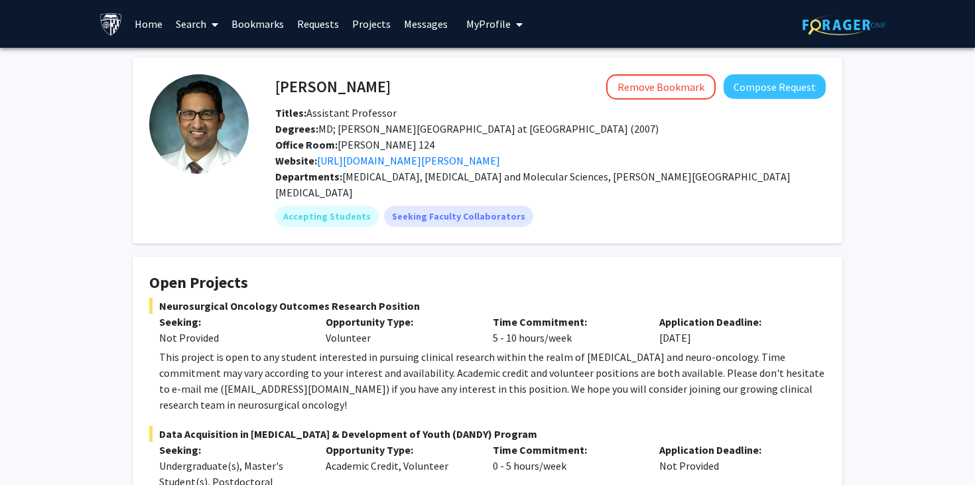
copy span "Neurosurgical Oncology Outcomes Research Position"
click at [196, 363] on div "This project is open to any student interested in pursuing clinical research wi…" at bounding box center [492, 381] width 666 height 64
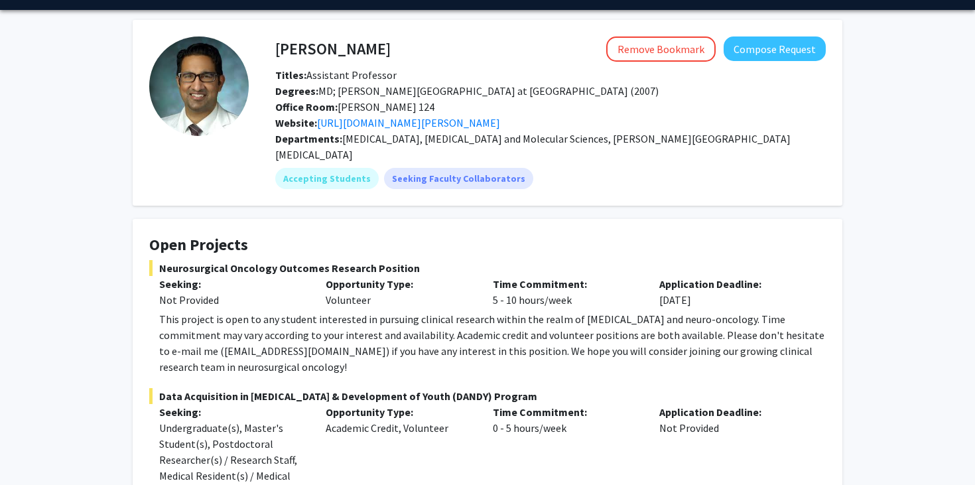
scroll to position [44, 0]
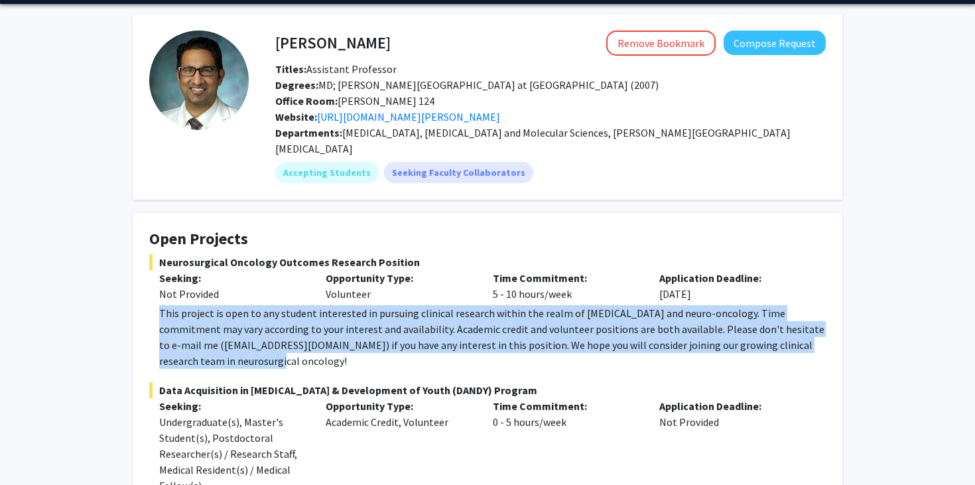
copy div "This project is open to any student interested in pursuing clinical research wi…"
drag, startPoint x: 155, startPoint y: 296, endPoint x: 600, endPoint y: 351, distance: 449.0
click at [600, 351] on fg-read-more "This project is open to any student interested in pursuing clinical research wi…" at bounding box center [487, 337] width 676 height 64
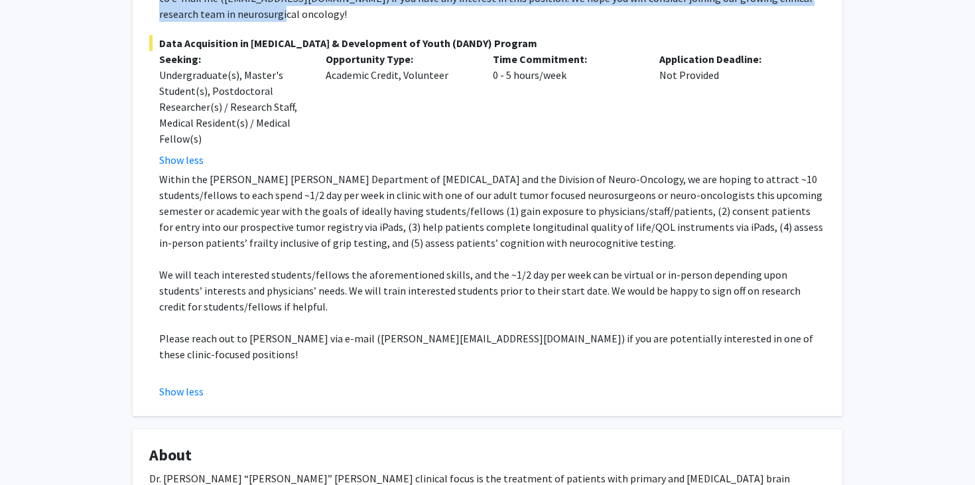
scroll to position [392, 0]
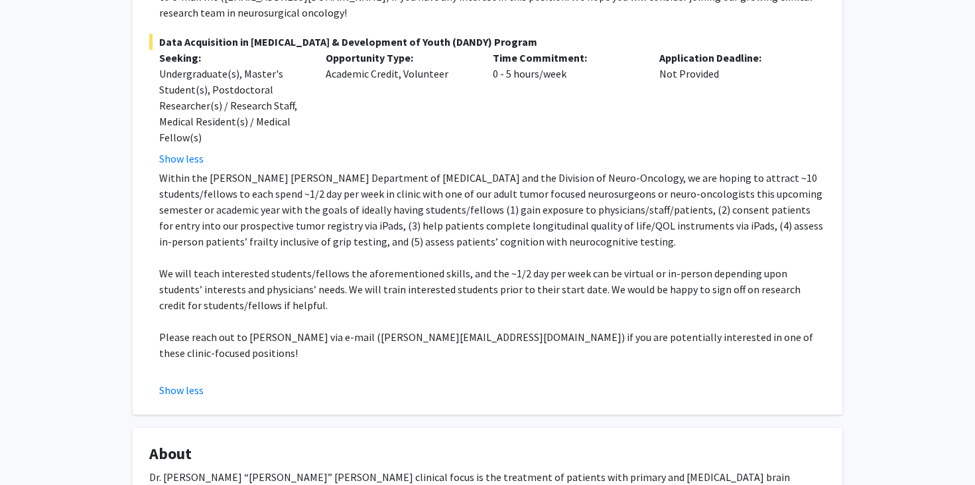
click at [194, 170] on p "Within the [PERSON_NAME] [PERSON_NAME] Department of [MEDICAL_DATA] and the Div…" at bounding box center [492, 210] width 666 height 80
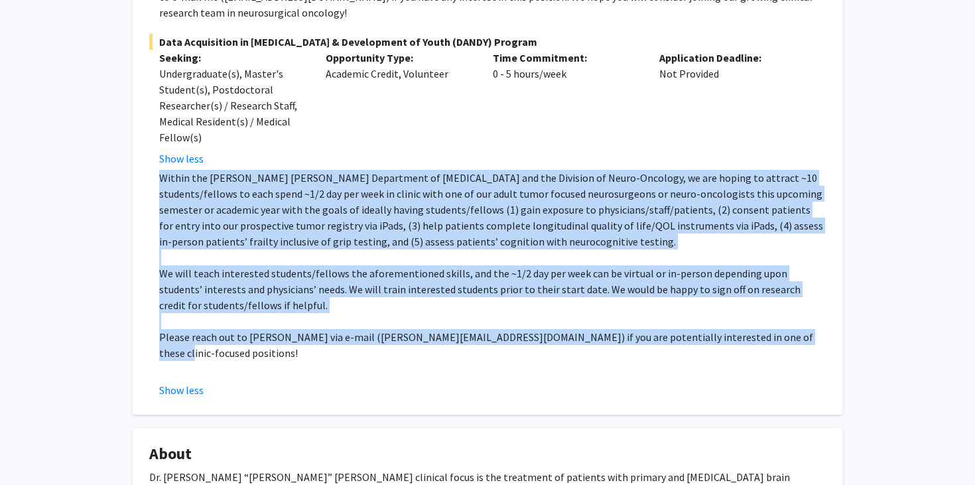
copy div "Loremi dol Sitam Consect Adipiscing el Seddoeiusmod tem inc Utlabore et Dolor-M…"
drag, startPoint x: 159, startPoint y: 160, endPoint x: 760, endPoint y: 323, distance: 622.4
click at [760, 325] on div "Within the [PERSON_NAME] [PERSON_NAME] Department of [MEDICAL_DATA] and the Div…" at bounding box center [492, 273] width 666 height 207
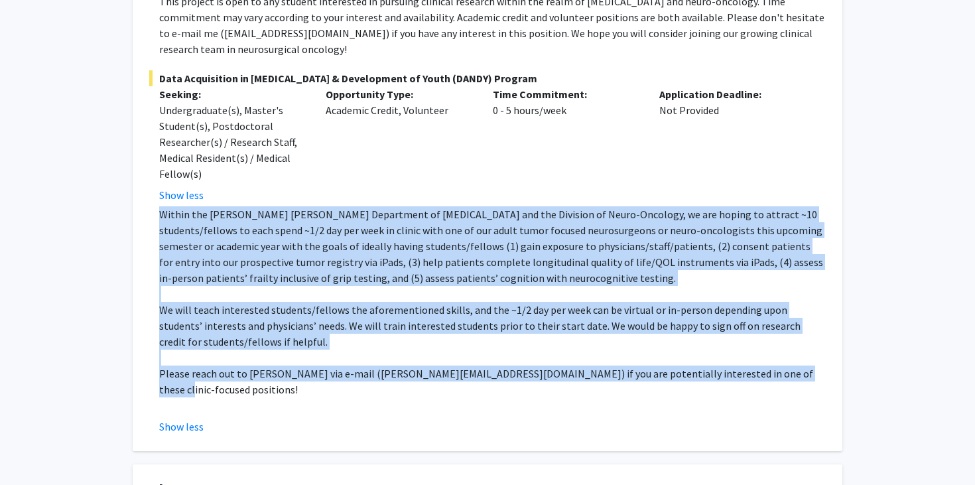
scroll to position [328, 0]
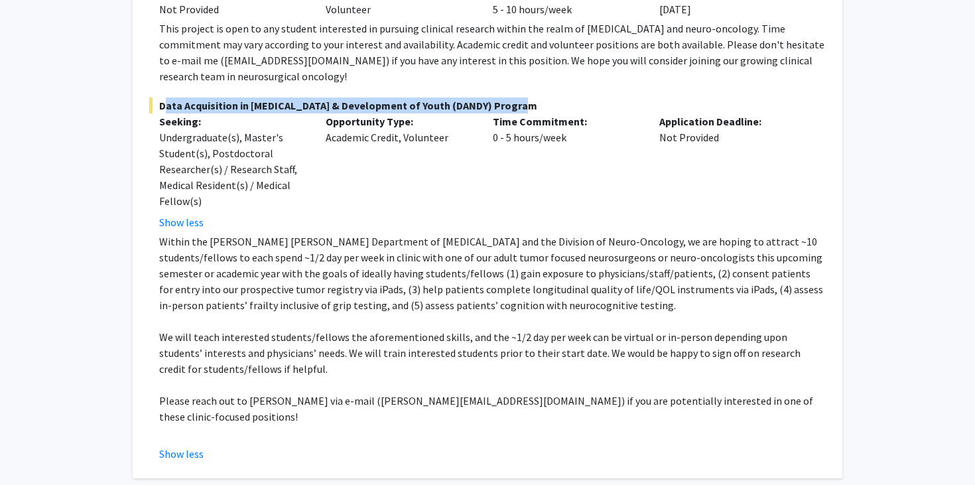
copy span "Data Acquisition in [MEDICAL_DATA] & Development of Youth (DANDY) Program"
drag, startPoint x: 516, startPoint y: 88, endPoint x: 159, endPoint y: 92, distance: 356.8
click at [159, 97] on span "Data Acquisition in [MEDICAL_DATA] & Development of Youth (DANDY) Program" at bounding box center [487, 105] width 676 height 16
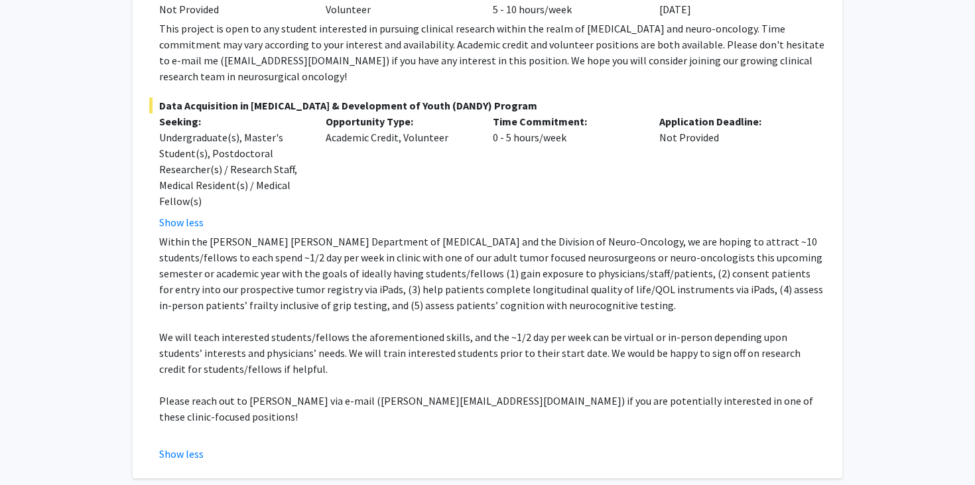
click at [403, 97] on span "Data Acquisition in [MEDICAL_DATA] & Development of Youth (DANDY) Program" at bounding box center [487, 105] width 676 height 16
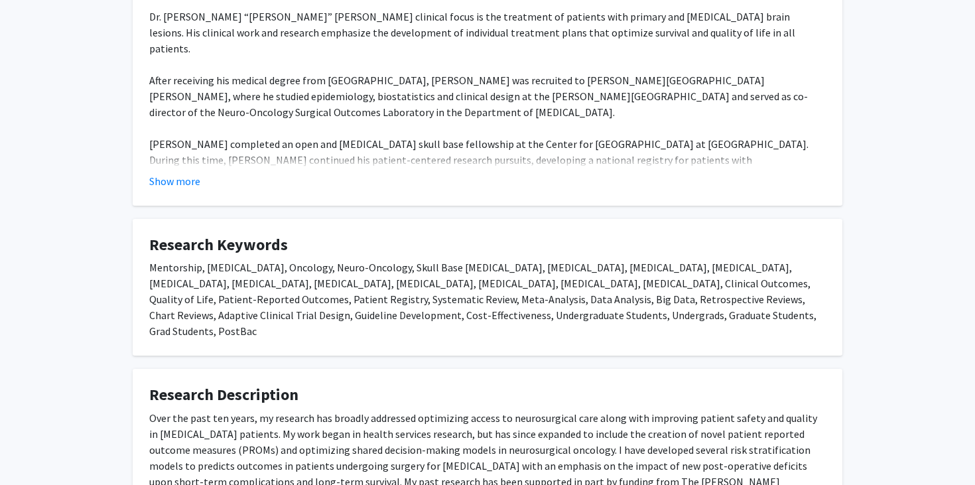
scroll to position [761, 0]
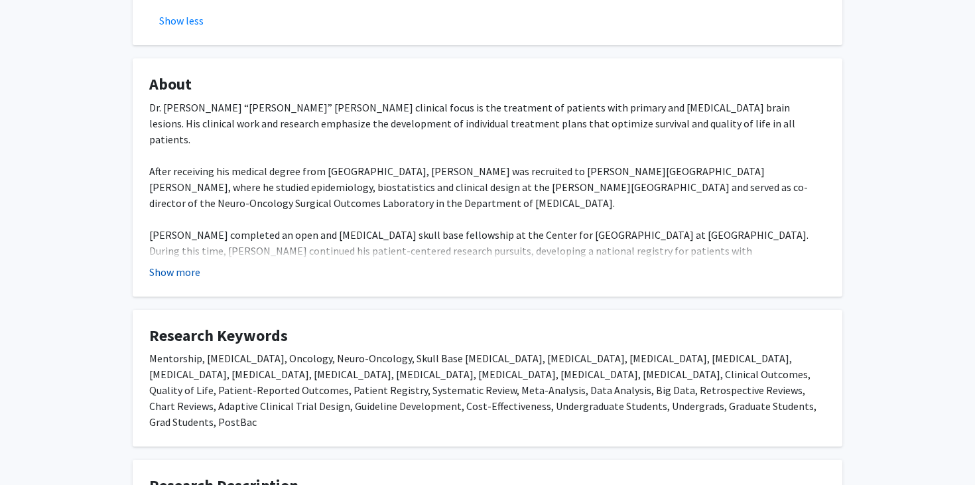
click at [182, 264] on button "Show more" at bounding box center [174, 272] width 51 height 16
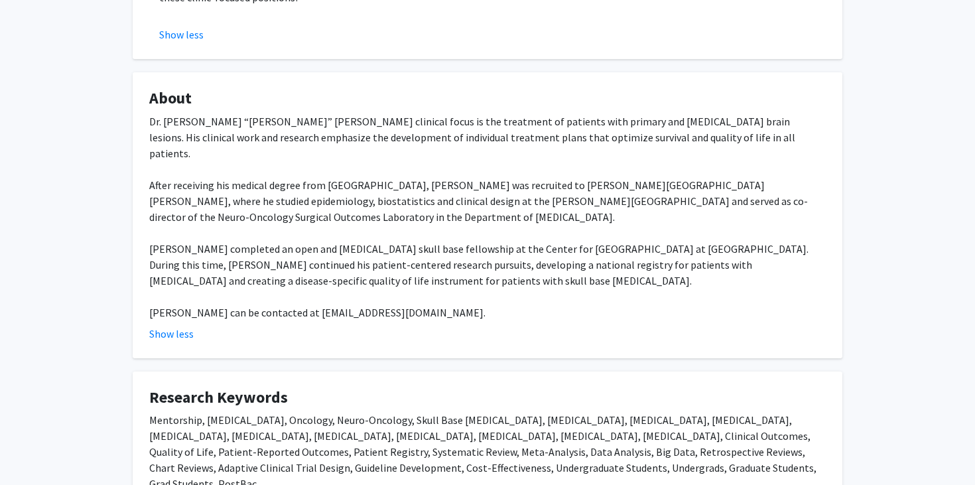
scroll to position [739, 0]
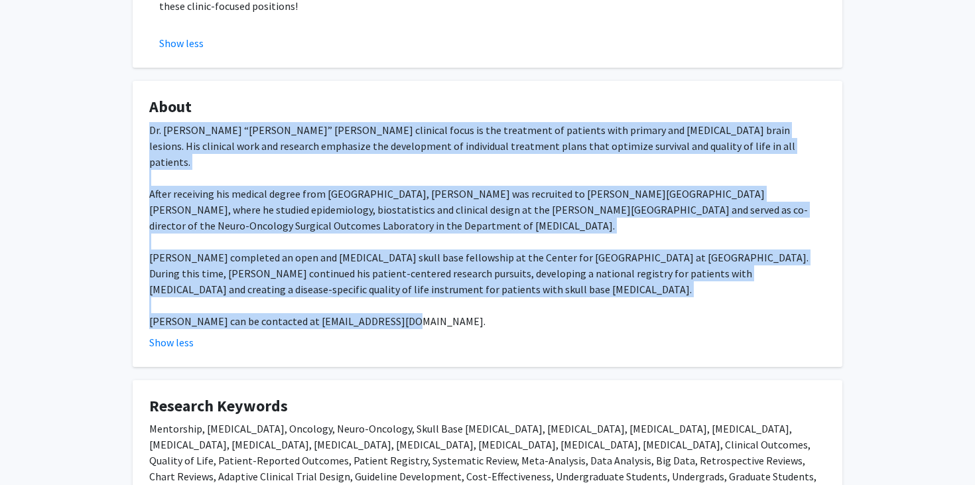
drag, startPoint x: 147, startPoint y: 97, endPoint x: 399, endPoint y: 274, distance: 307.5
click at [399, 274] on fg-card "About Dr. [PERSON_NAME] “[PERSON_NAME]” [PERSON_NAME] clinical focus is the tre…" at bounding box center [488, 224] width 710 height 286
copy div "Lo. Ipsumd “Sit” Ametconse’a elitsedd eiusm te inc utlaboree do magnaali enim a…"
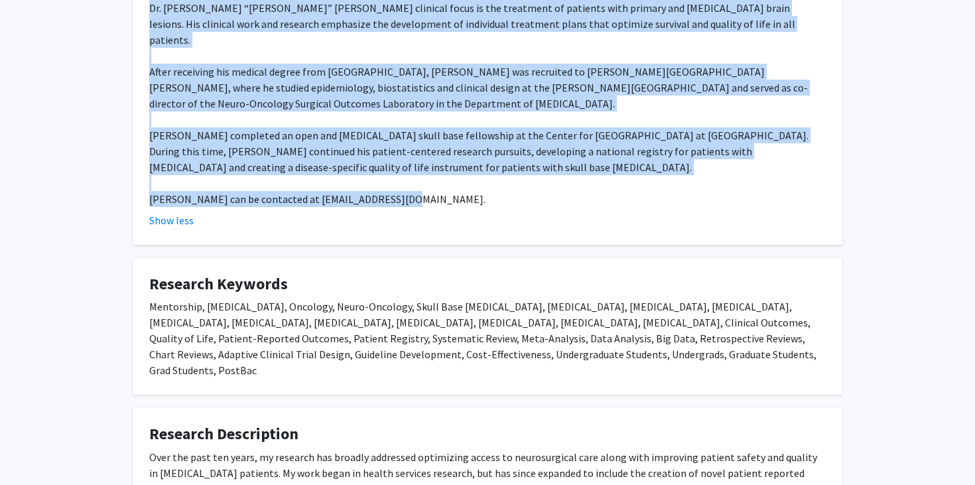
scroll to position [1039, 0]
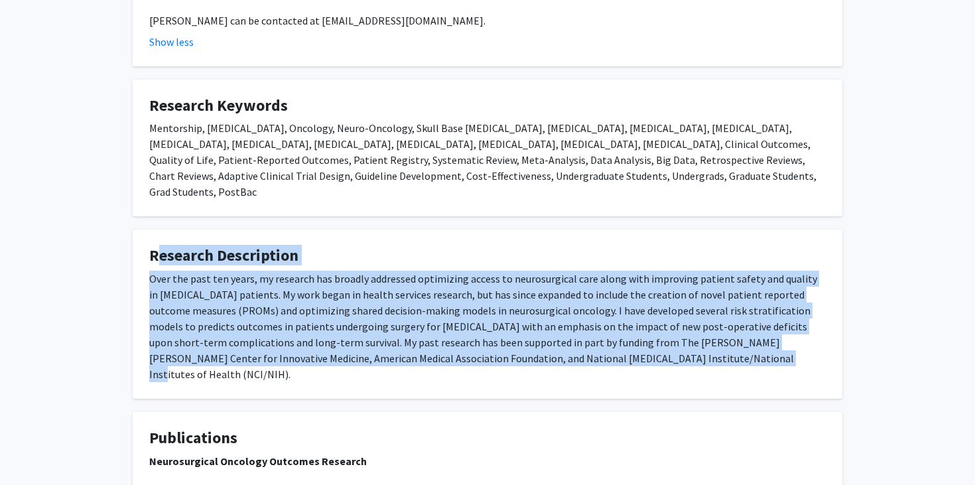
drag, startPoint x: 162, startPoint y: 188, endPoint x: 721, endPoint y: 302, distance: 569.9
click at [722, 303] on fg-card "Research Description Over the past ten years, my research has broadly addressed…" at bounding box center [488, 313] width 710 height 169
click at [356, 271] on div "Over the past ten years, my research has broadly addressed optimizing access to…" at bounding box center [487, 326] width 676 height 111
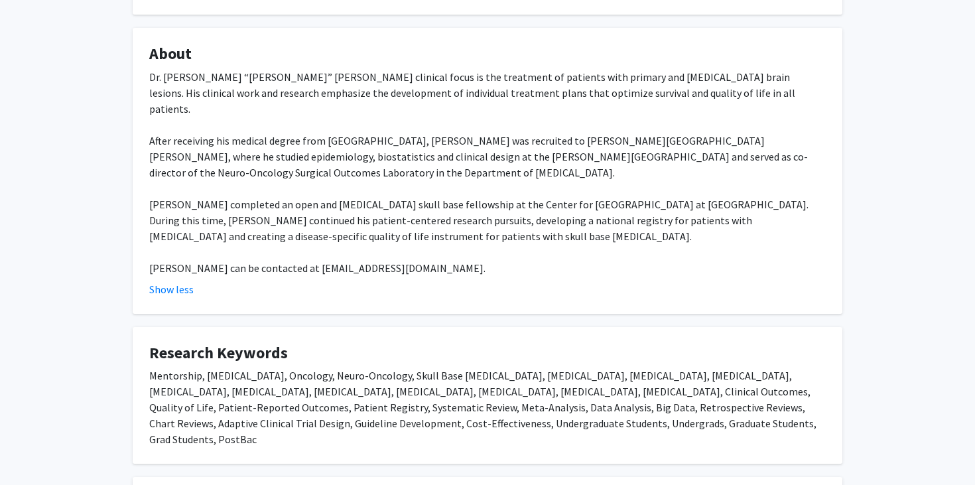
scroll to position [792, 0]
click at [393, 221] on div "Dr. [PERSON_NAME] “[PERSON_NAME]” [PERSON_NAME] clinical focus is the treatment…" at bounding box center [487, 171] width 676 height 207
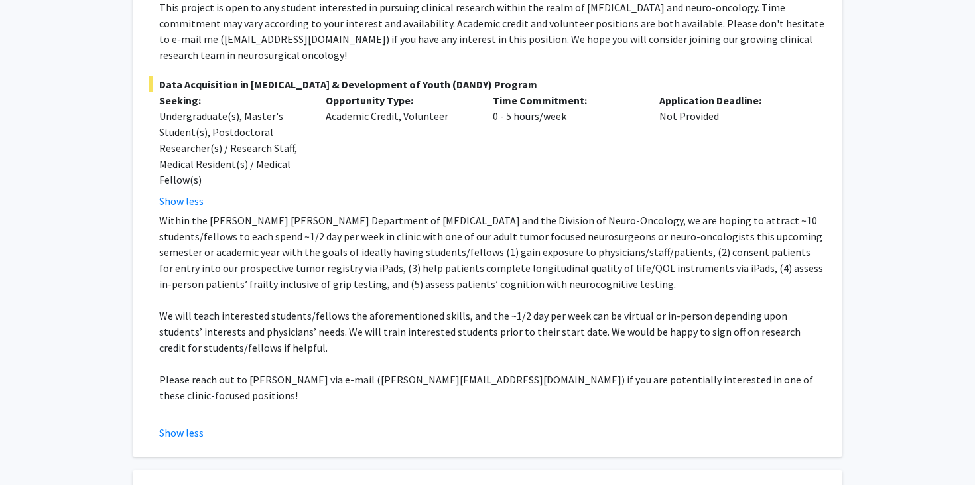
scroll to position [350, 0]
click at [440, 371] on p "Please reach out to [PERSON_NAME] via e-mail ([PERSON_NAME][EMAIL_ADDRESS][DOMA…" at bounding box center [492, 387] width 666 height 32
click at [442, 371] on p "Please reach out to [PERSON_NAME] via e-mail ([PERSON_NAME][EMAIL_ADDRESS][DOMA…" at bounding box center [492, 387] width 666 height 32
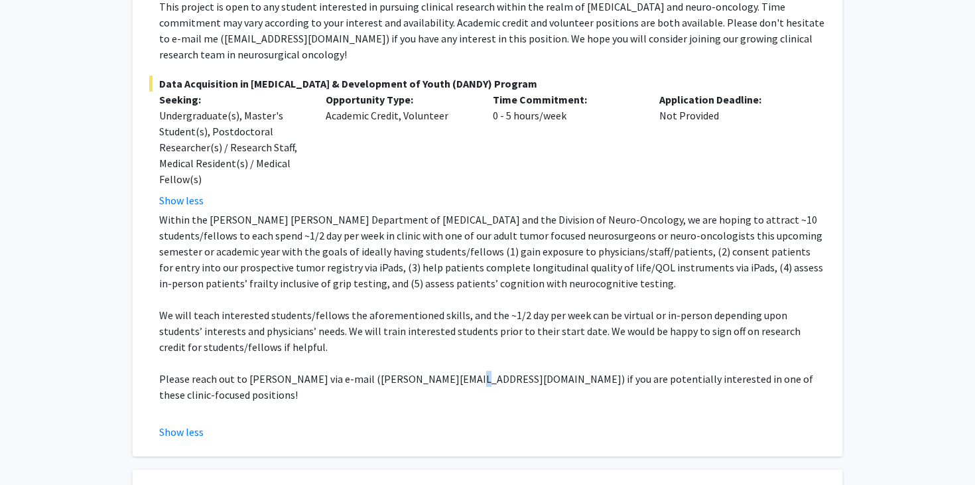
click at [441, 371] on p "Please reach out to [PERSON_NAME] via e-mail ([PERSON_NAME][EMAIL_ADDRESS][DOMA…" at bounding box center [492, 387] width 666 height 32
drag, startPoint x: 441, startPoint y: 362, endPoint x: 375, endPoint y: 366, distance: 66.4
click at [374, 371] on p "Please reach out to [PERSON_NAME] via e-mail ([PERSON_NAME][EMAIL_ADDRESS][DOMA…" at bounding box center [492, 387] width 666 height 32
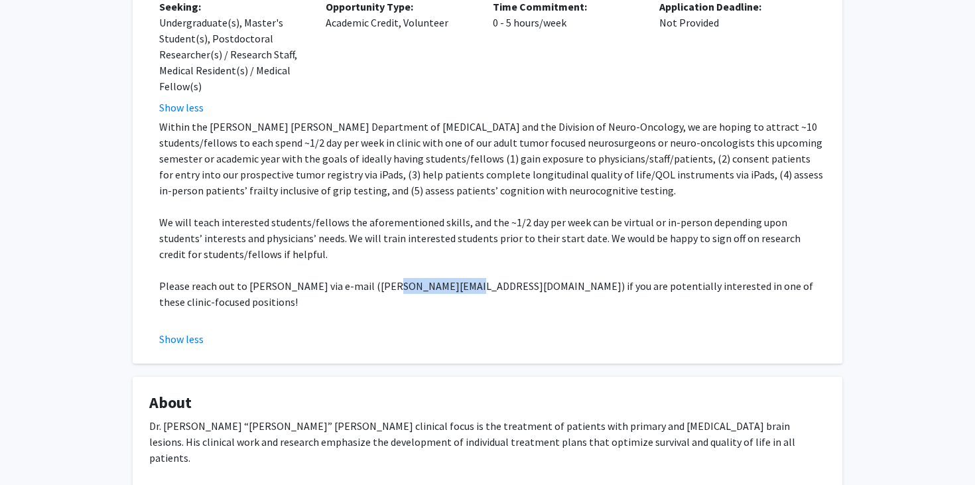
scroll to position [0, 0]
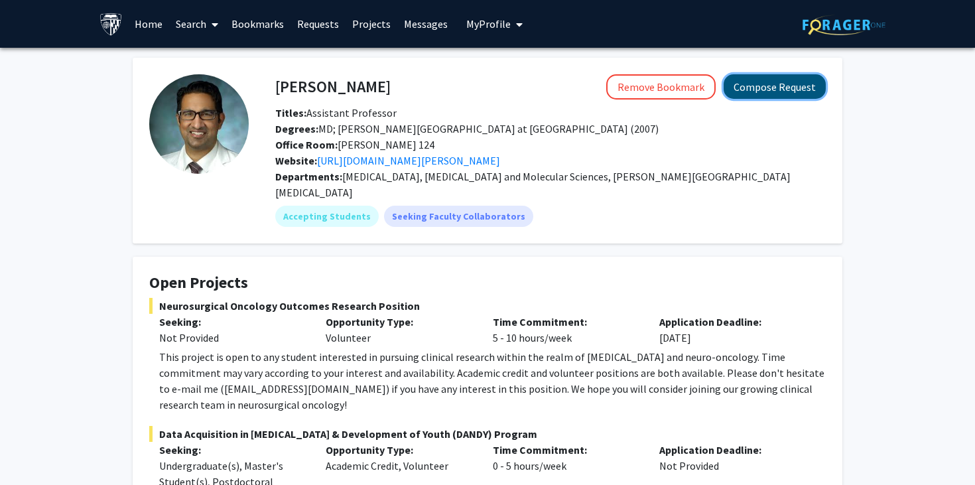
click at [785, 84] on button "Compose Request" at bounding box center [775, 86] width 102 height 25
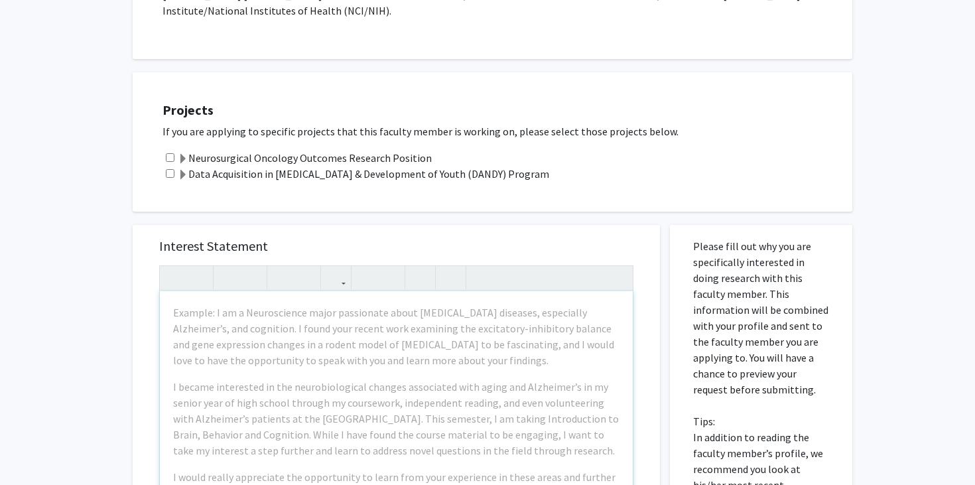
scroll to position [414, 0]
click at [165, 149] on div "Neurosurgical Oncology Outcomes Research Position" at bounding box center [500, 157] width 676 height 16
click at [170, 168] on input "checkbox" at bounding box center [170, 172] width 9 height 9
checkbox input "true"
click at [170, 153] on input "checkbox" at bounding box center [170, 157] width 9 height 9
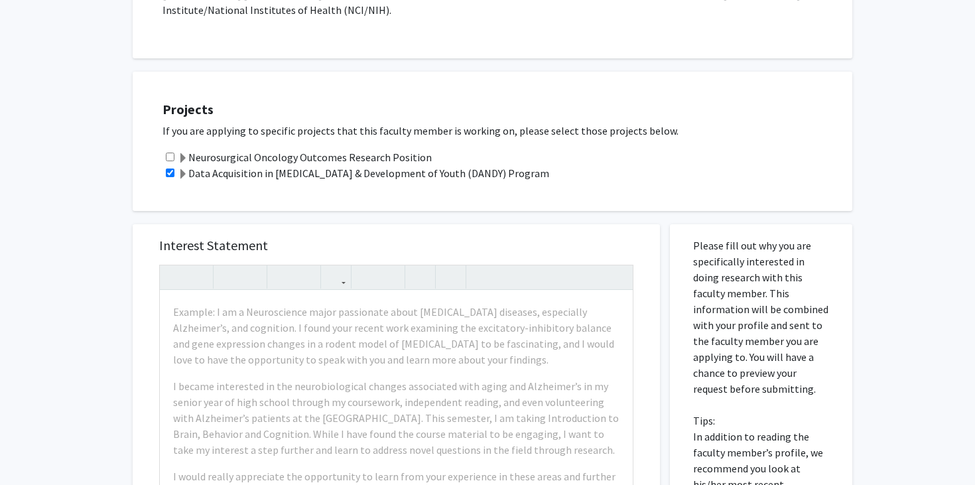
checkbox input "true"
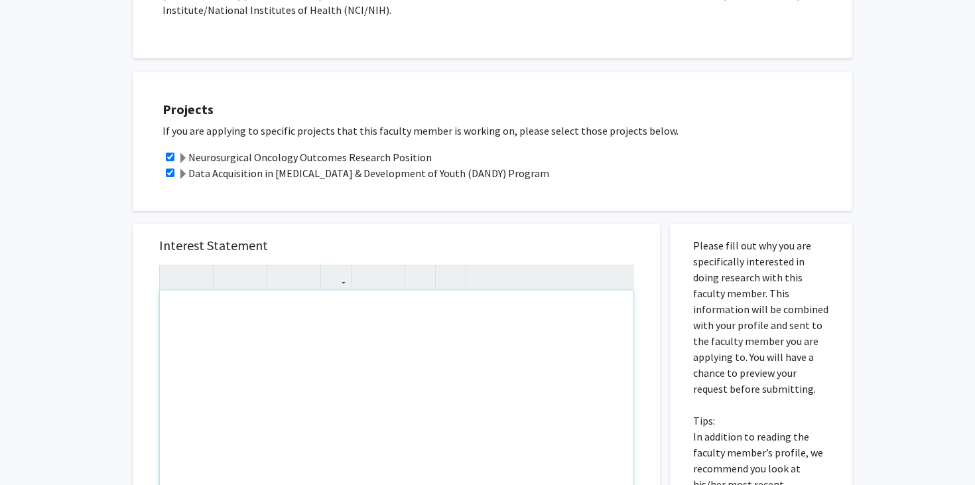
click at [335, 290] on div "Note to users with screen readers: Please press Alt+0 or Option+0 to deactivate…" at bounding box center [396, 442] width 473 height 304
paste div "Note to users with screen readers: Please press Alt+0 or Option+0 to deactivate…"
type textarea "<l>Ip dolo si Ametconse Adipis, eli S do e temporinc utlaboreetdo magna al Enim…"
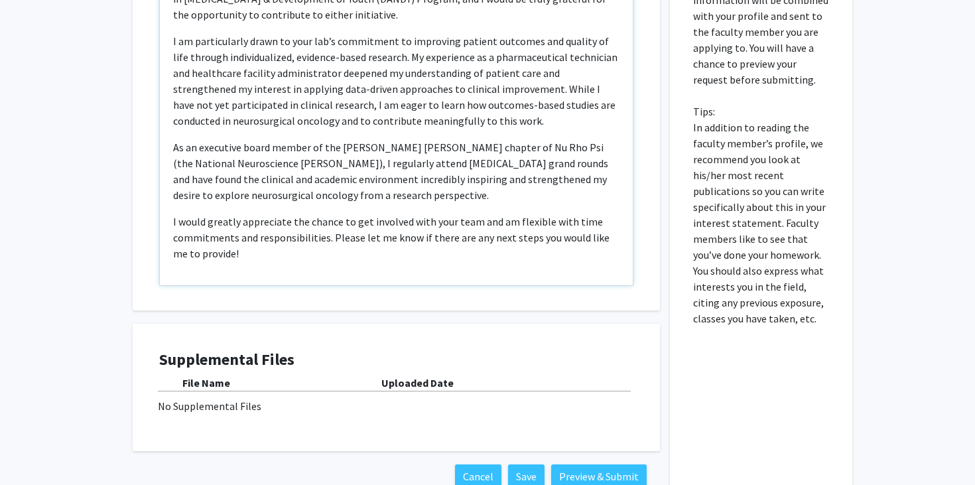
scroll to position [733, 0]
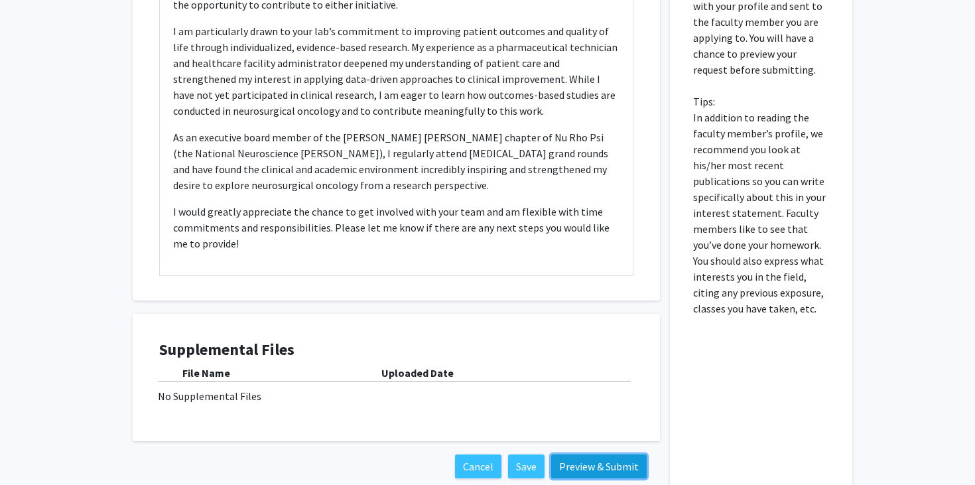
click at [618, 454] on button "Preview & Submit" at bounding box center [598, 466] width 95 height 24
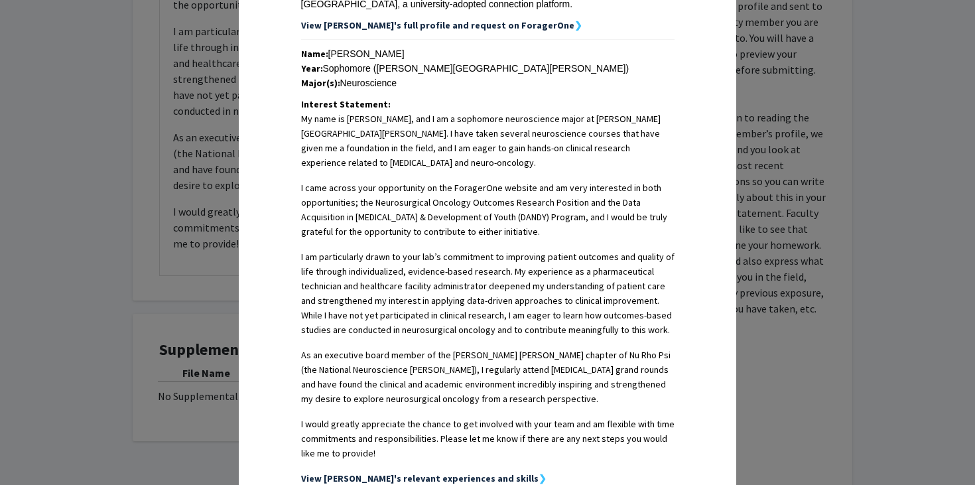
scroll to position [16, 0]
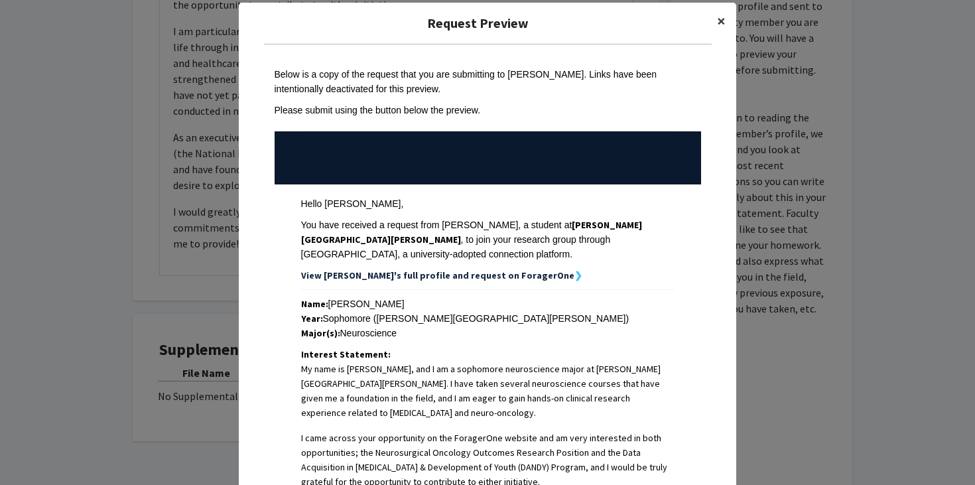
click at [718, 23] on span "×" at bounding box center [721, 21] width 9 height 21
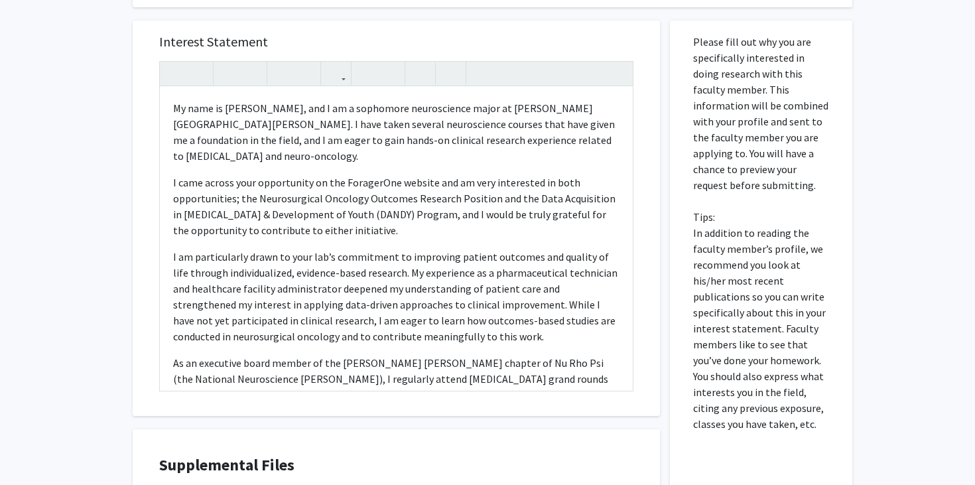
scroll to position [598, 0]
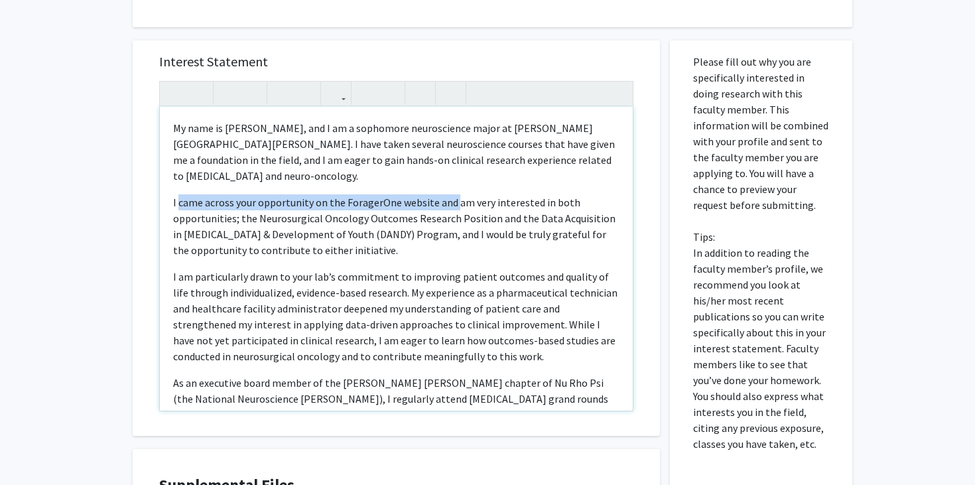
drag, startPoint x: 453, startPoint y: 173, endPoint x: 180, endPoint y: 172, distance: 273.2
click at [180, 194] on p "I came across your opportunity on the ForagerOne website and am very interested…" at bounding box center [396, 226] width 446 height 64
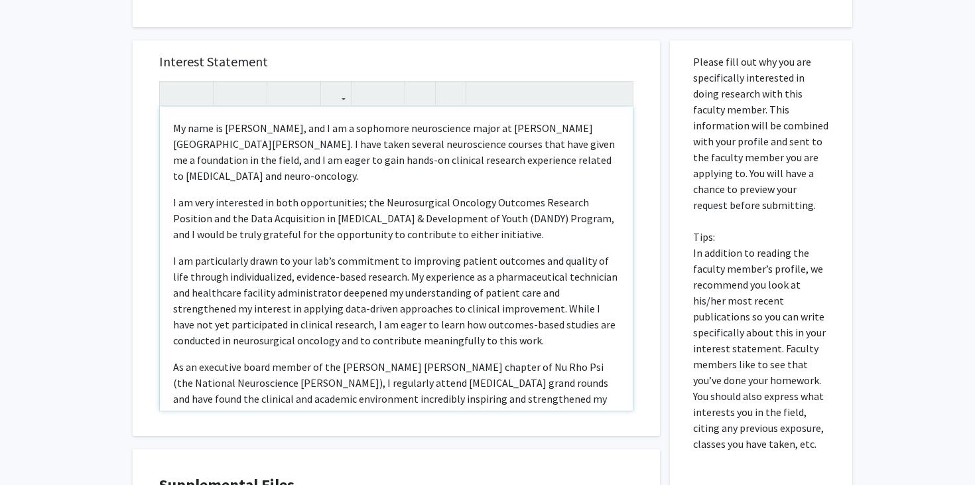
click at [357, 194] on p "I am very interested in both opportunities; the Neurosurgical Oncology Outcomes…" at bounding box center [396, 218] width 446 height 48
type textarea "<l>Ip dolo si Ametconse Adipis, eli S do e temporinc utlaboreetdo magna al Enim…"
click at [396, 253] on p "I am particularly drawn to your lab’s commitment to improving patient outcomes …" at bounding box center [396, 300] width 446 height 95
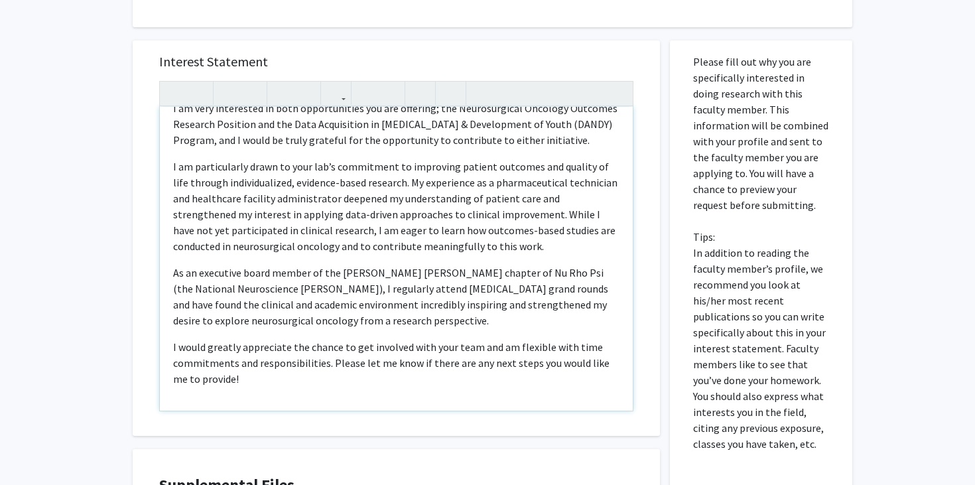
scroll to position [777, 0]
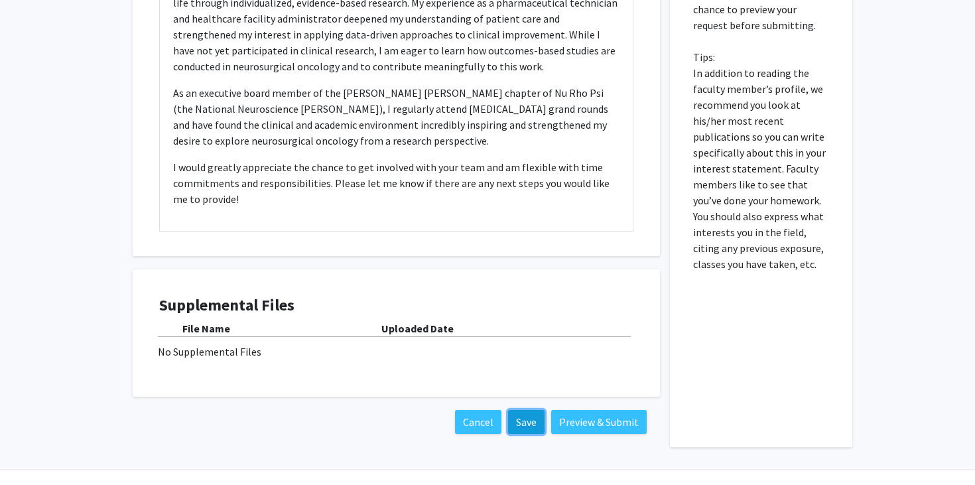
click at [527, 410] on button "Save" at bounding box center [526, 422] width 36 height 24
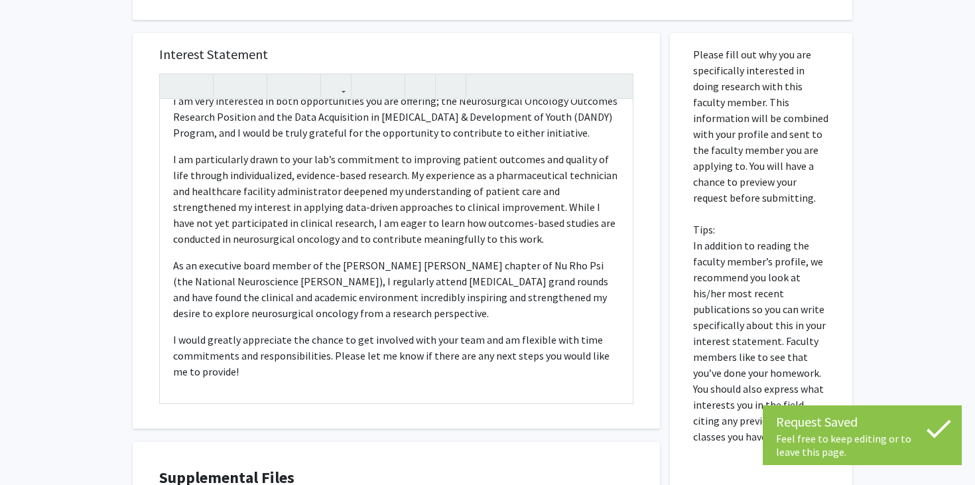
scroll to position [0, 0]
